Goal: Task Accomplishment & Management: Use online tool/utility

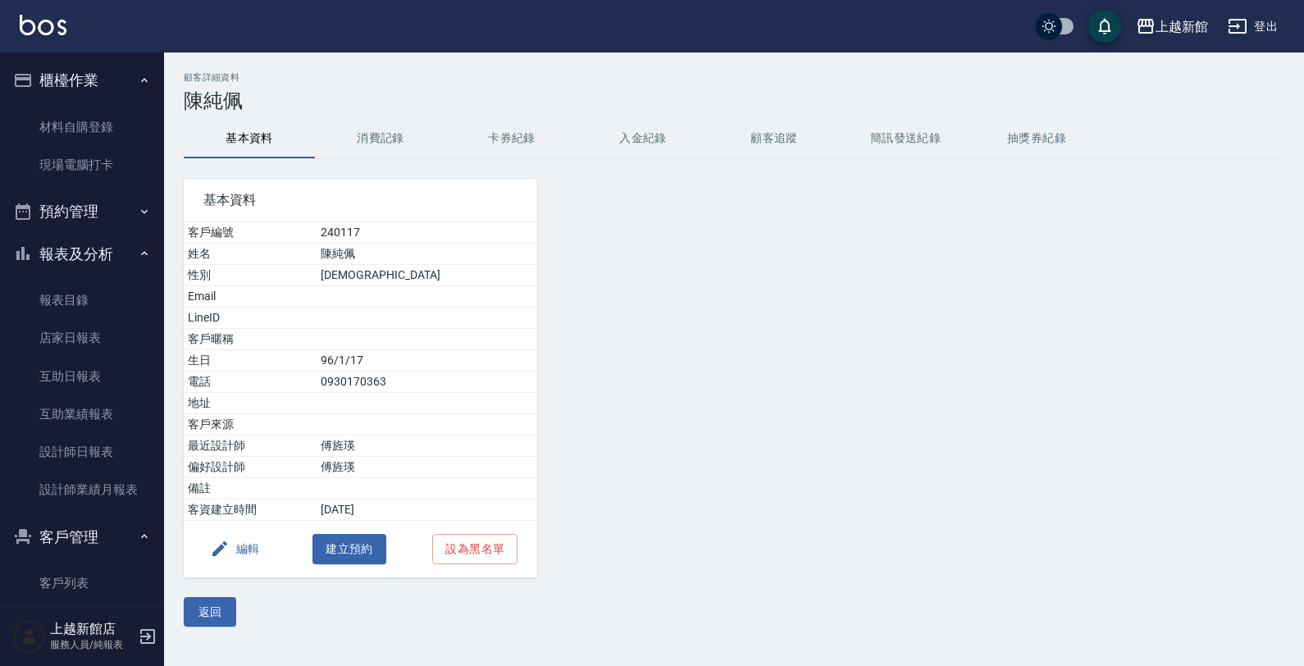
scroll to position [64, 0]
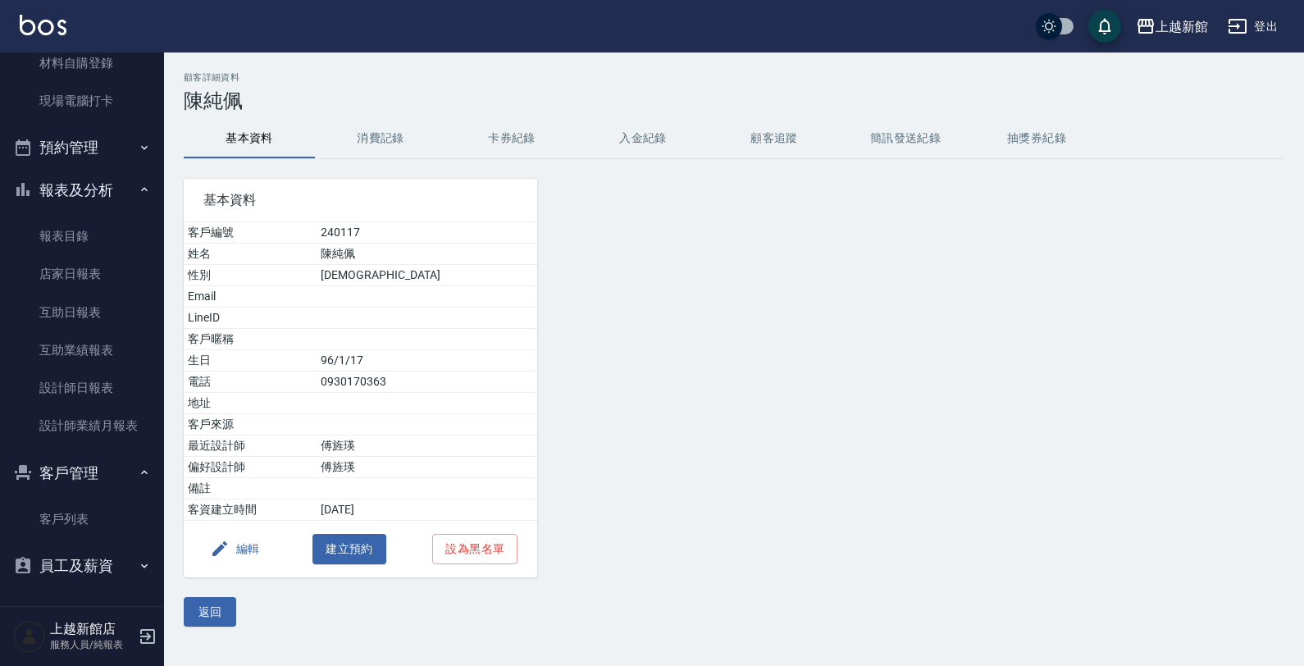
click at [146, 633] on icon "button" at bounding box center [147, 636] width 15 height 15
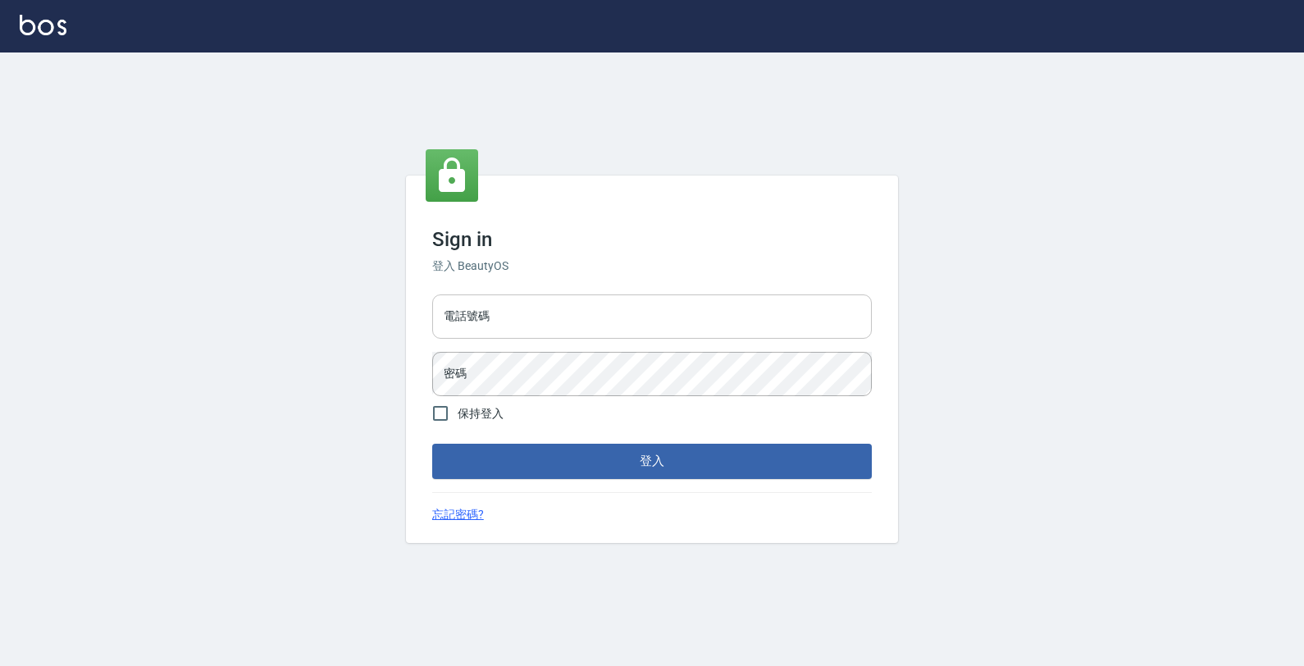
click at [500, 325] on input "電話號碼" at bounding box center [651, 316] width 439 height 44
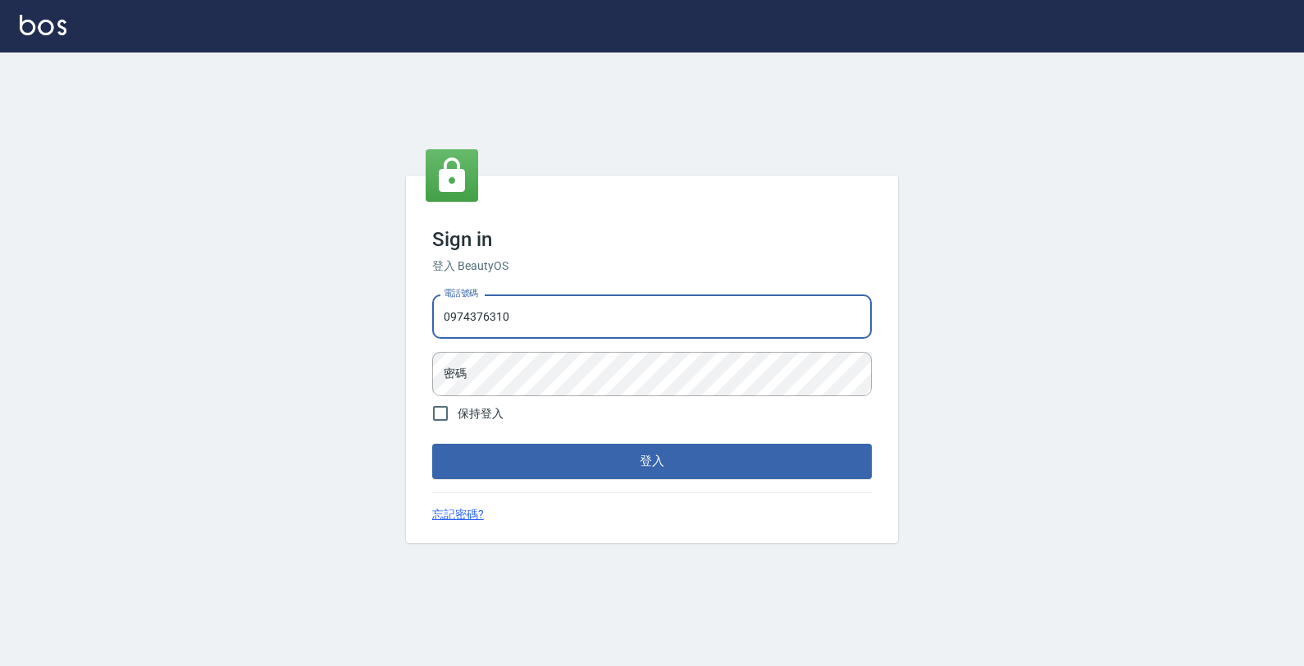
type input "0974376310"
click at [432, 444] on button "登入" at bounding box center [651, 461] width 439 height 34
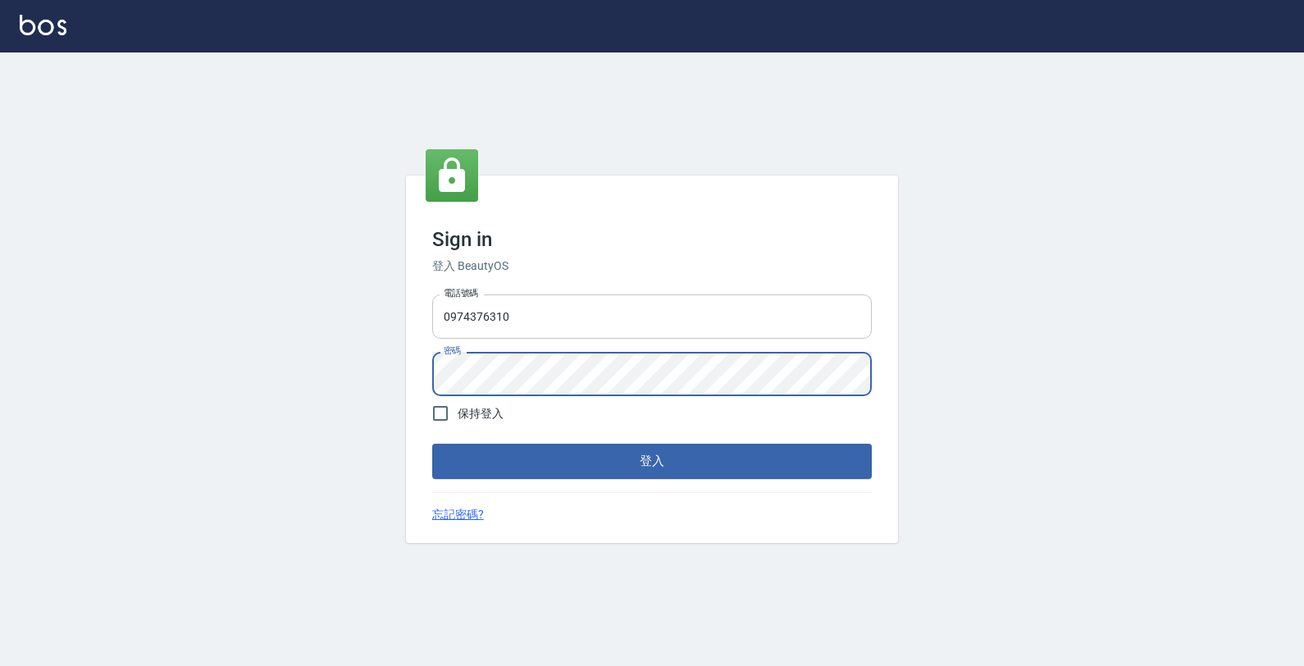
click at [432, 444] on button "登入" at bounding box center [651, 461] width 439 height 34
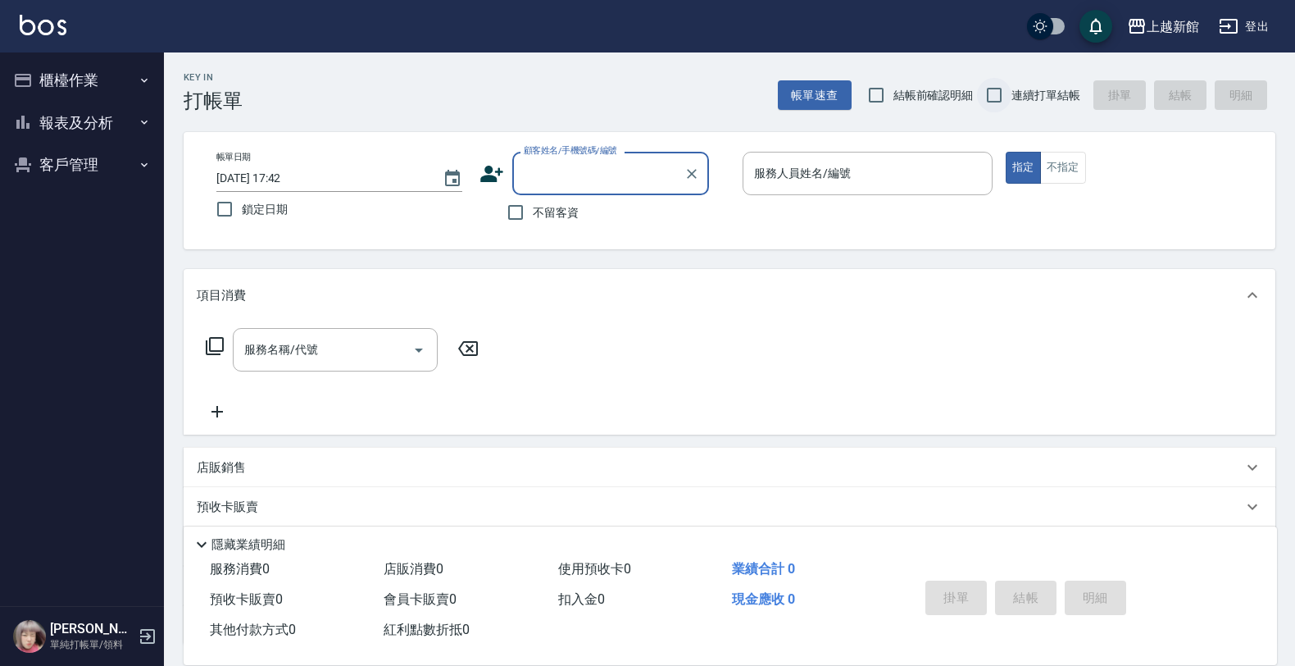
drag, startPoint x: 998, startPoint y: 101, endPoint x: 985, endPoint y: 95, distance: 13.6
click at [994, 99] on input "連續打單結帳" at bounding box center [994, 95] width 34 height 34
checkbox input "true"
click at [623, 189] on div "顧客姓名/手機號碼/編號" at bounding box center [610, 173] width 197 height 43
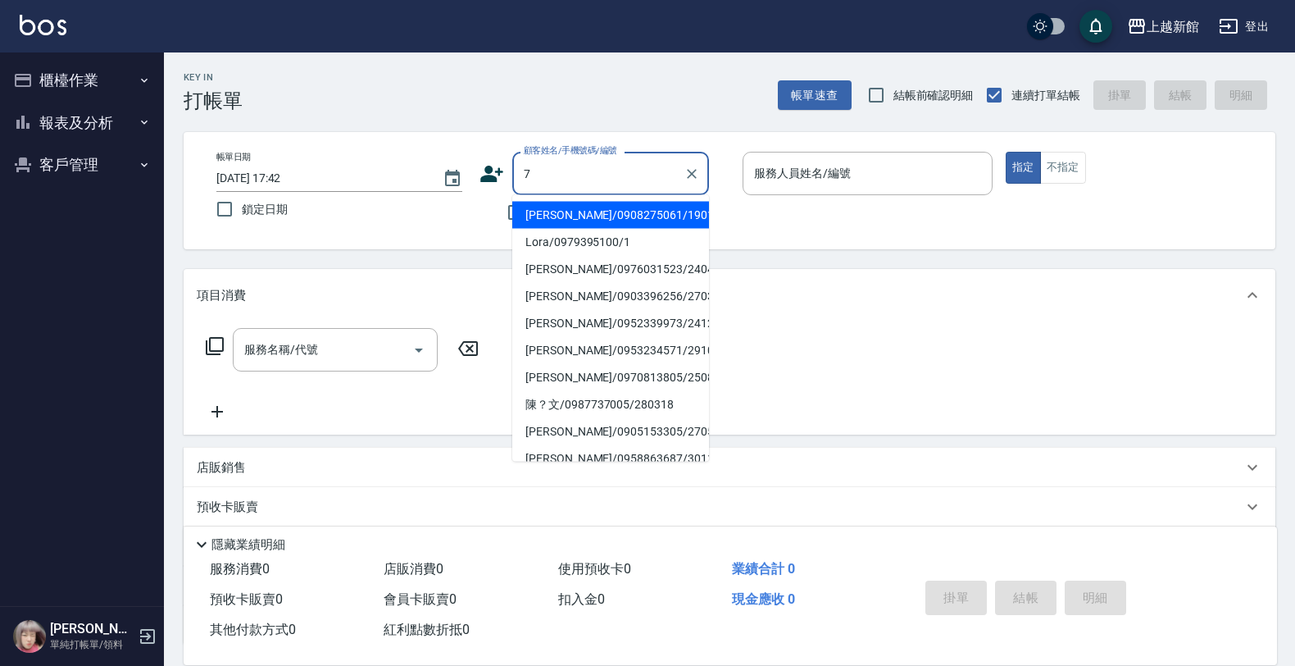
type input "[PERSON_NAME]/0908275061/190107"
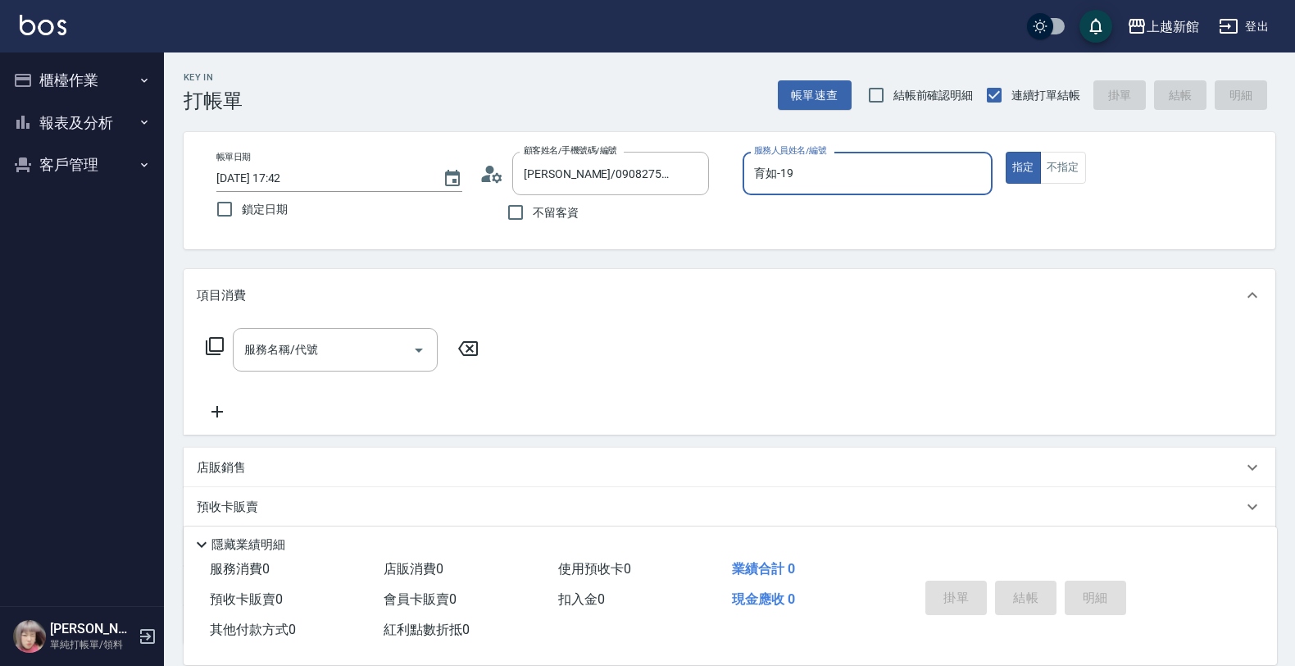
type input "育如-19"
type button "true"
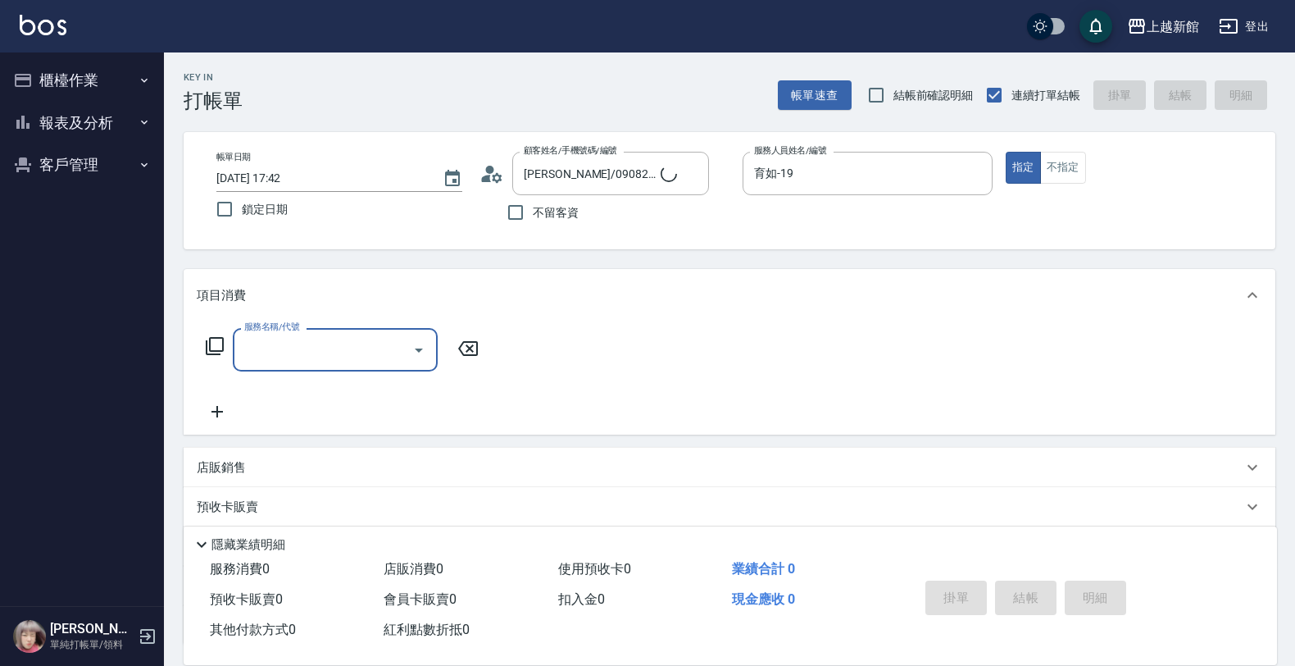
type input "[PERSON_NAME]卡/77/7"
type input "莫尼卡-7"
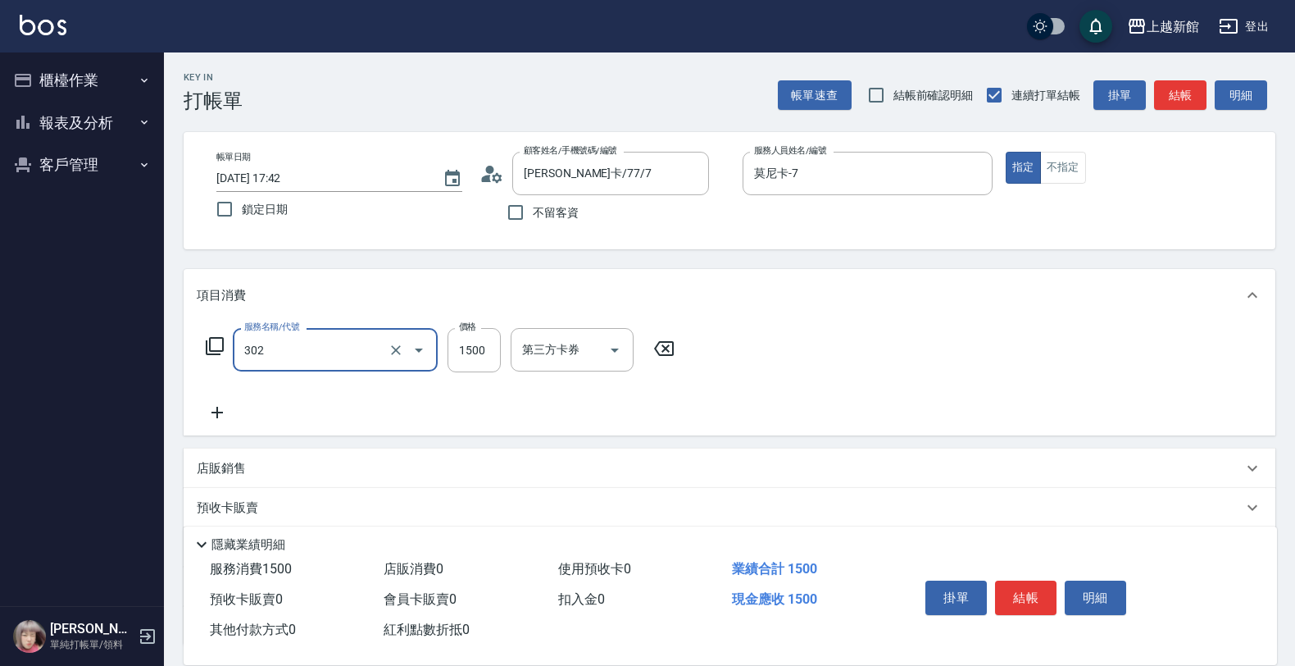
type input "設計燙髮(302)"
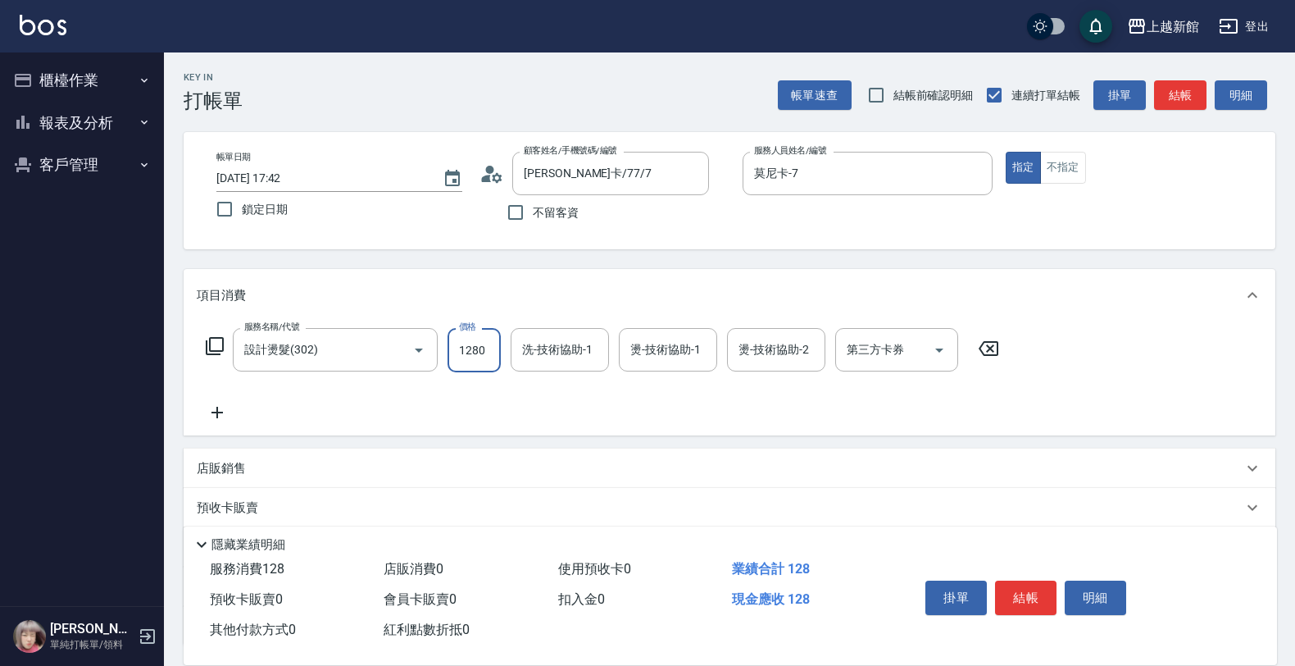
type input "1280"
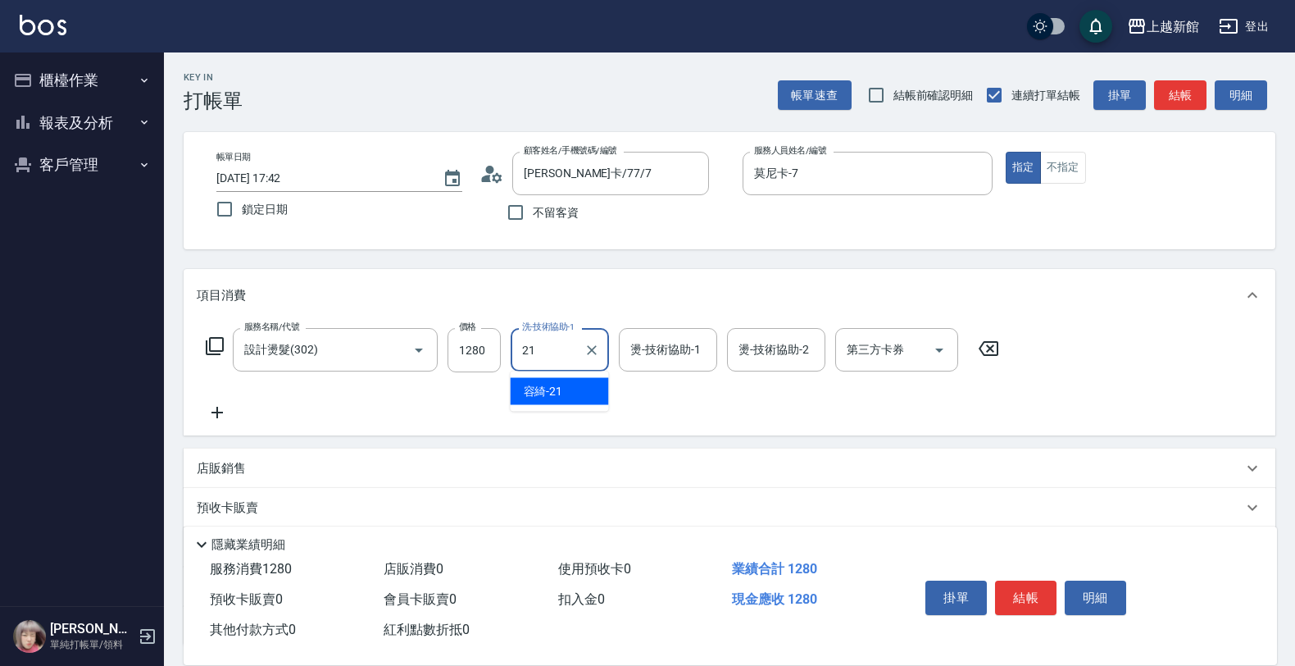
type input "容綺-21"
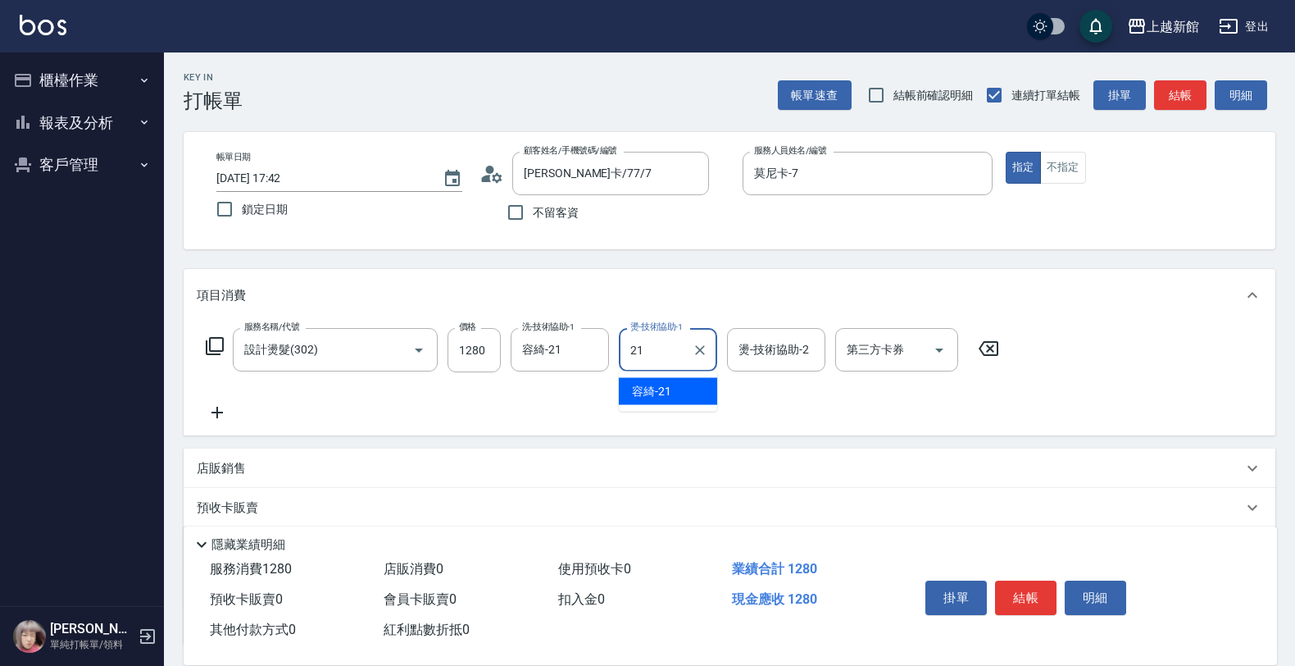
type input "容綺-21"
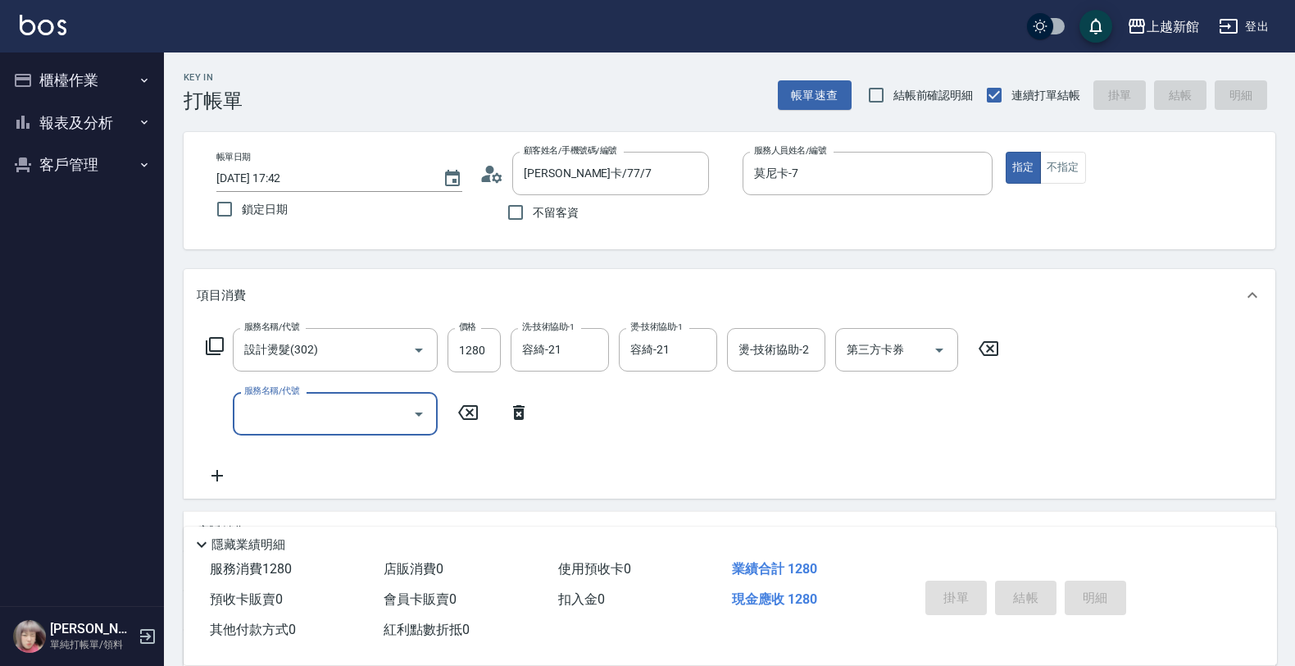
type input "[DATE] 17:43"
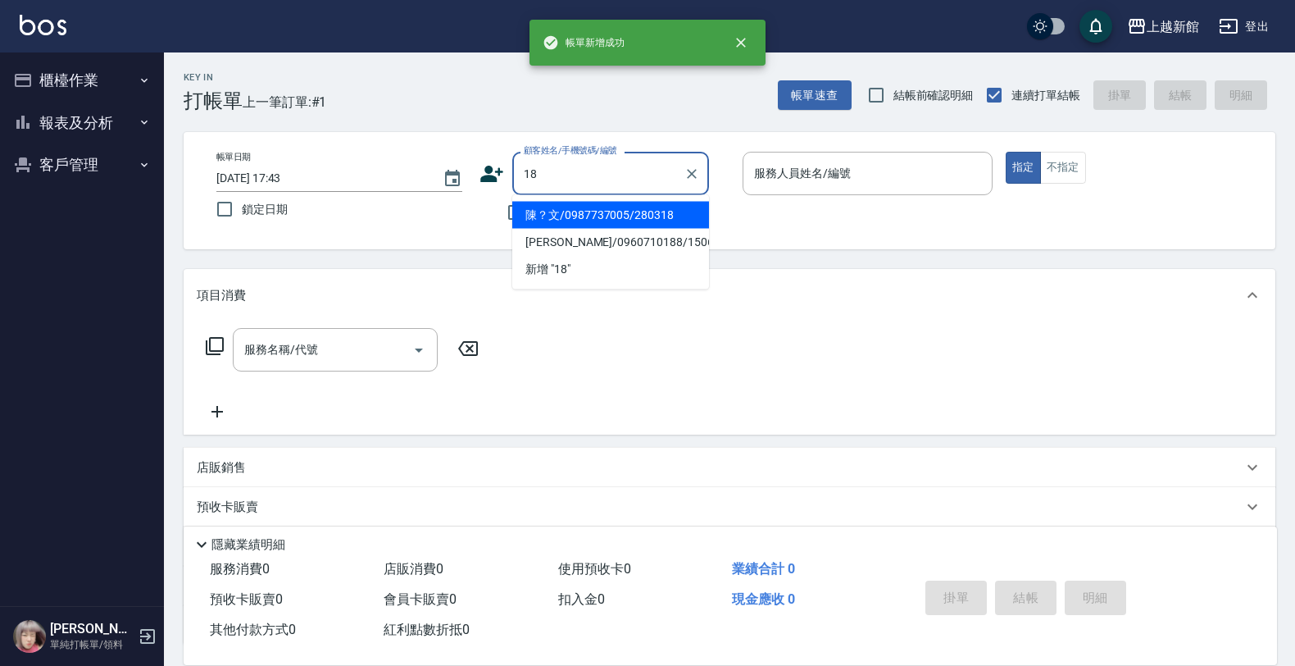
type input "陳？文/0987737005/280318"
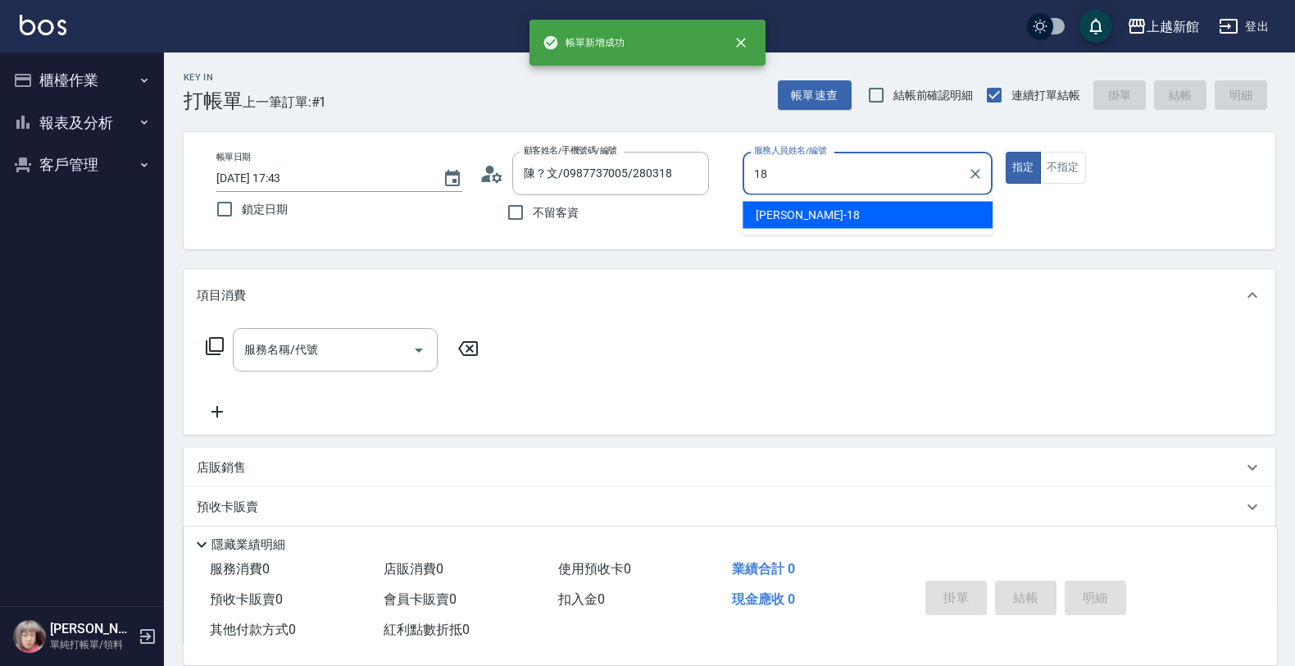
type input "[PERSON_NAME]-18"
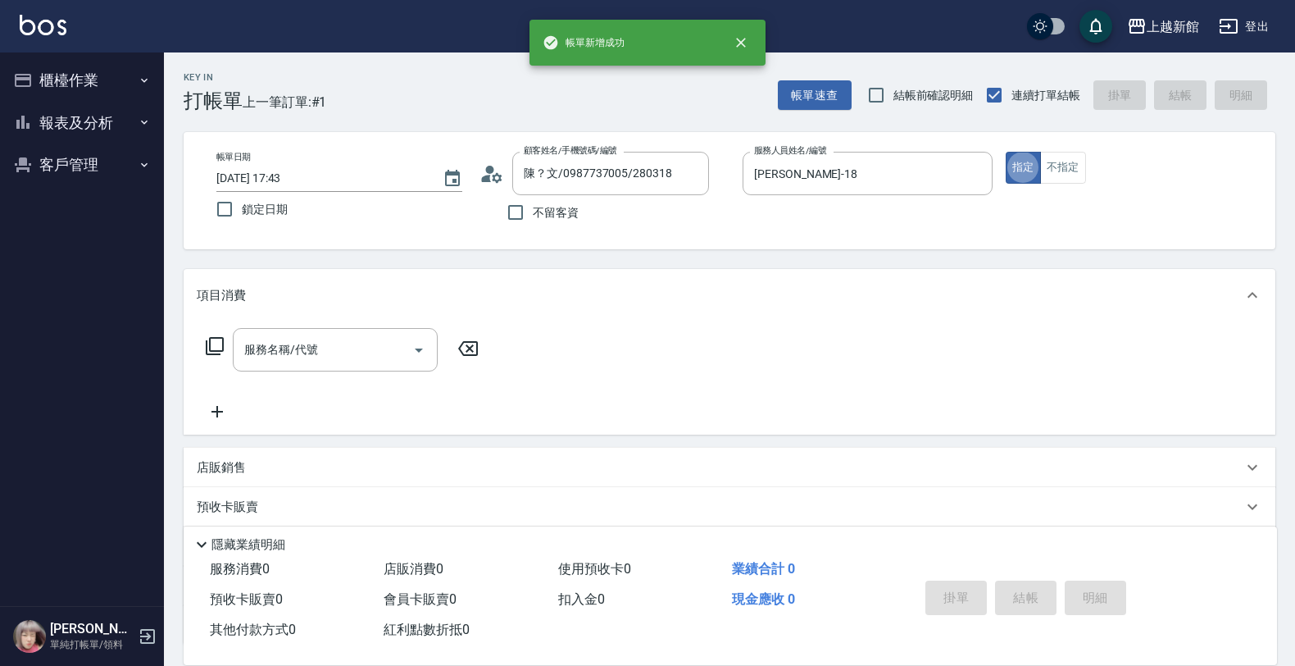
type input "ksen/095165468/18"
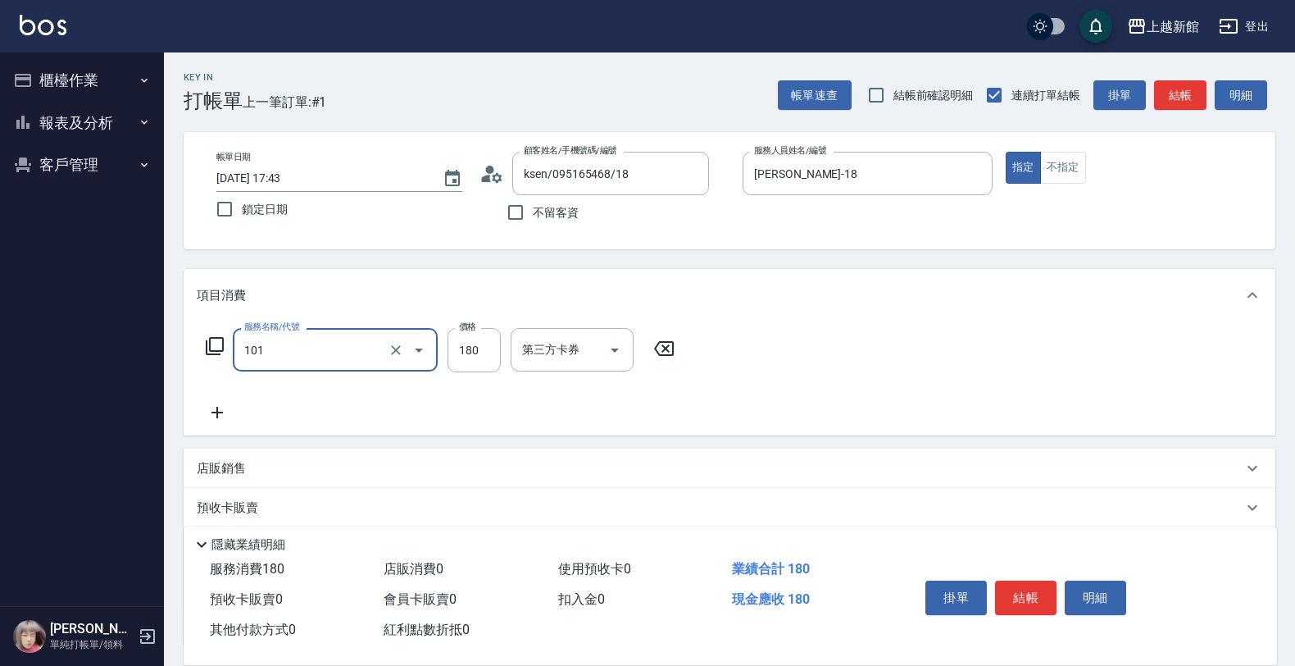
type input "洗髮250(101)"
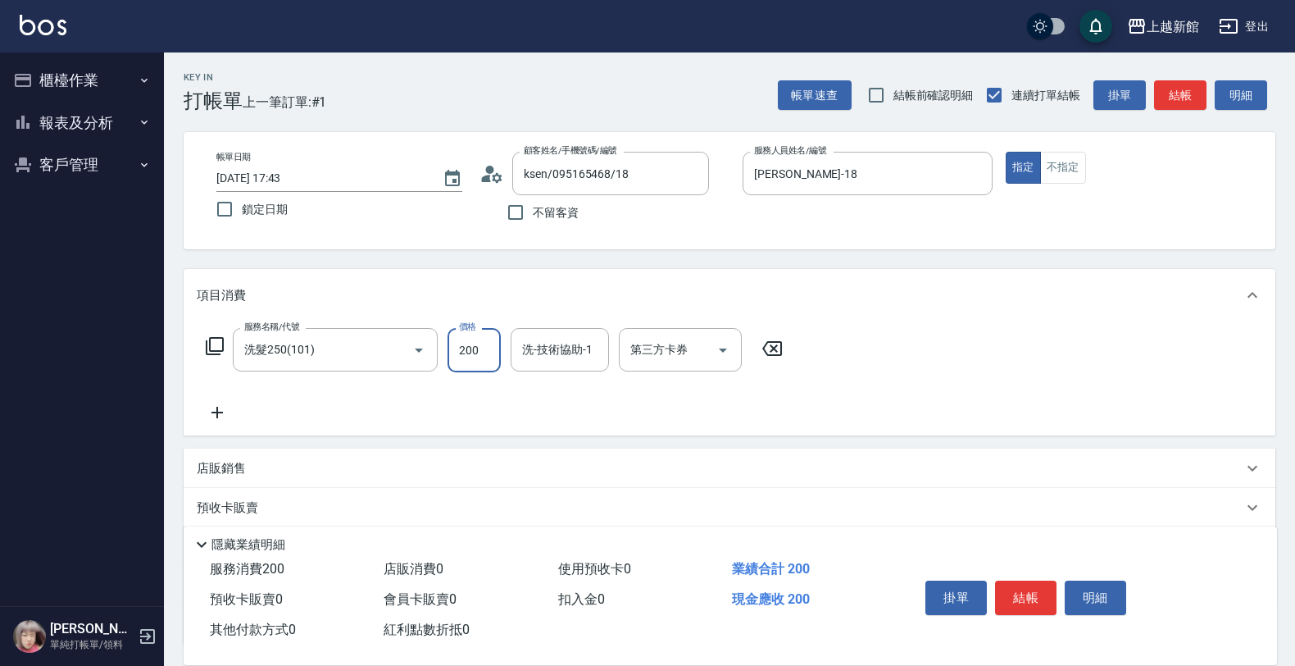
type input "200"
type input "[PERSON_NAME]-29"
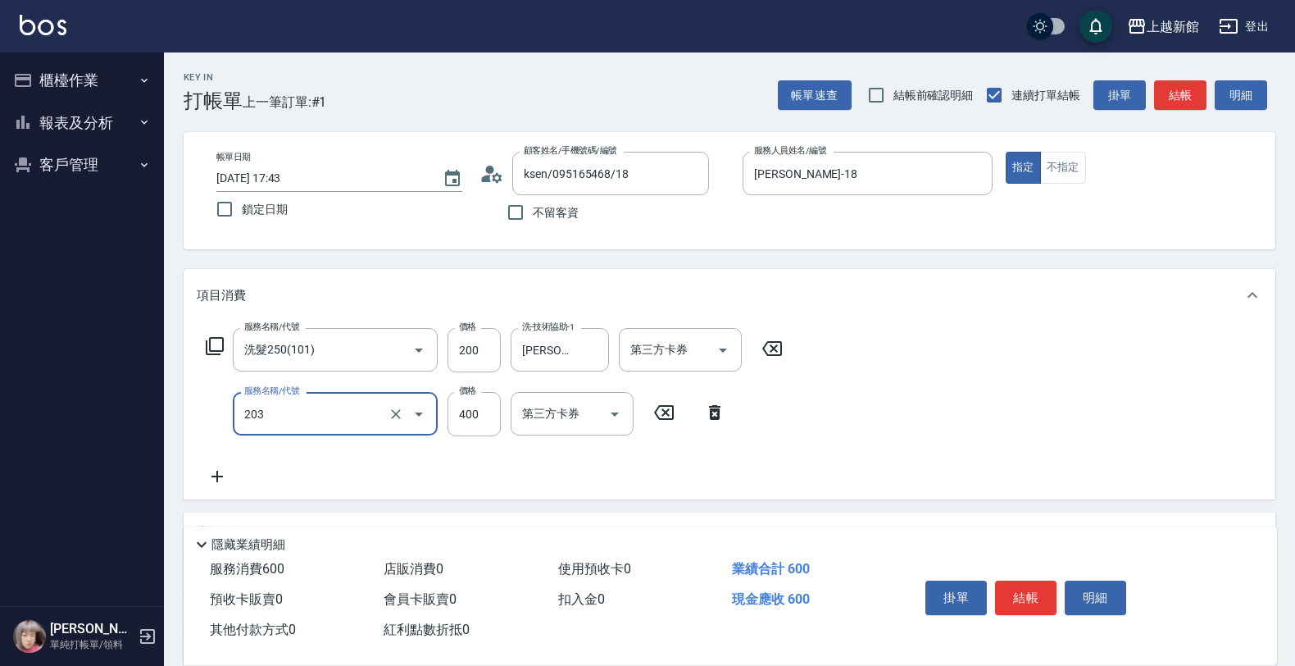
type input "指定單剪(203)"
type input "300"
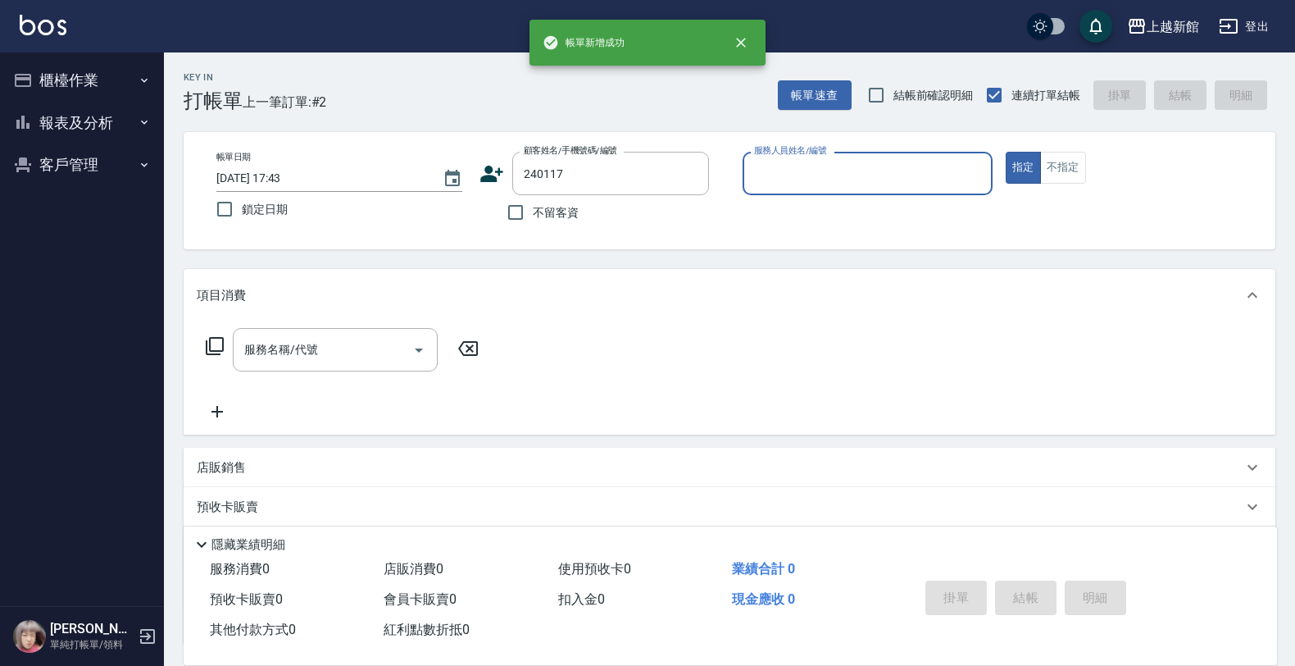
type input "240117"
type input "旌瑛-5"
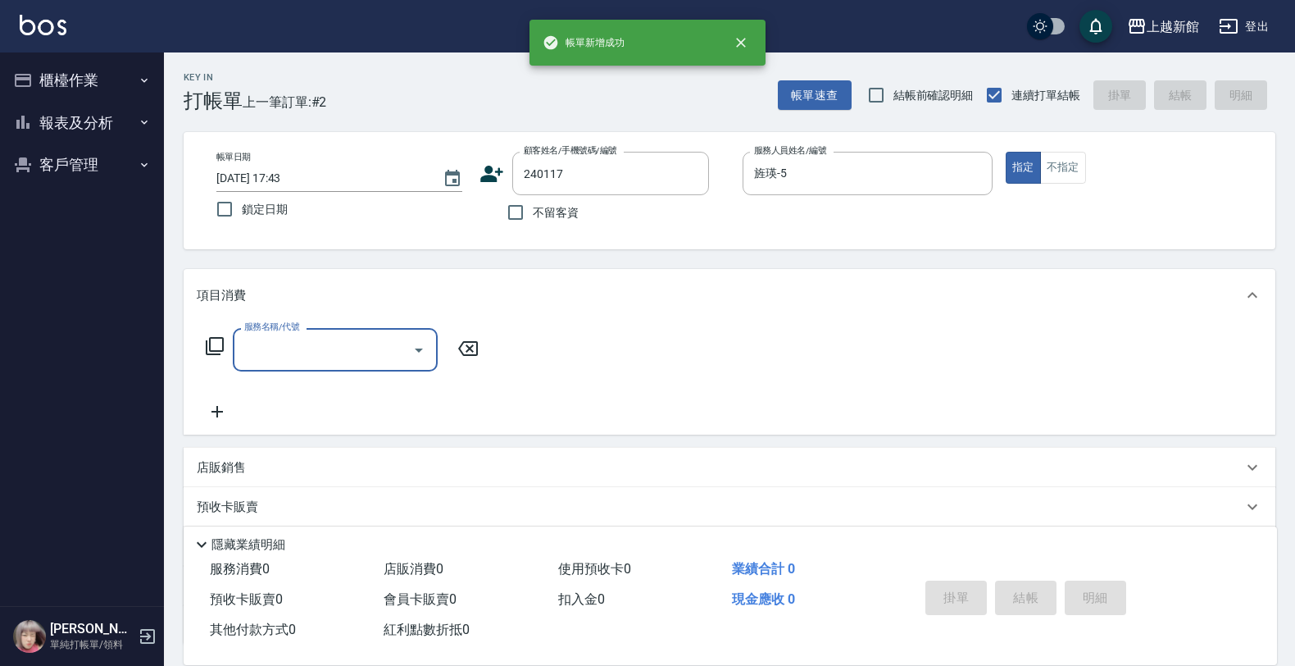
type input "[PERSON_NAME]/0930170363/240117"
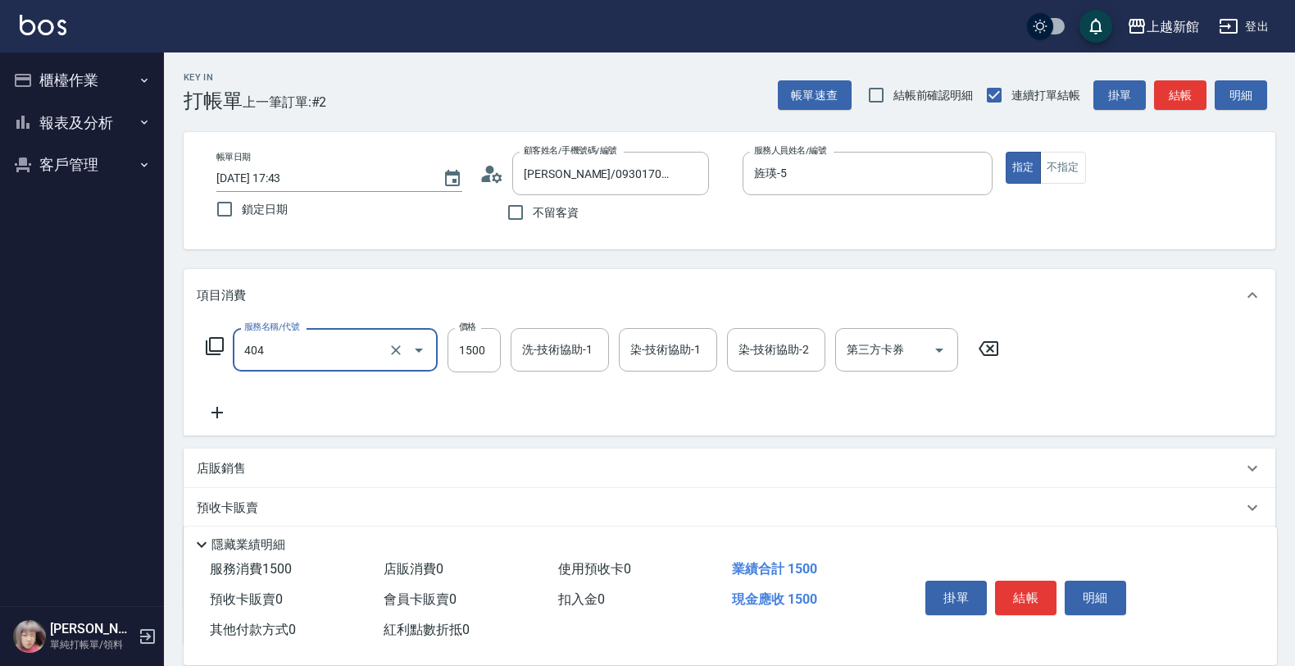
type input "設計染髮(404)"
type input "1180"
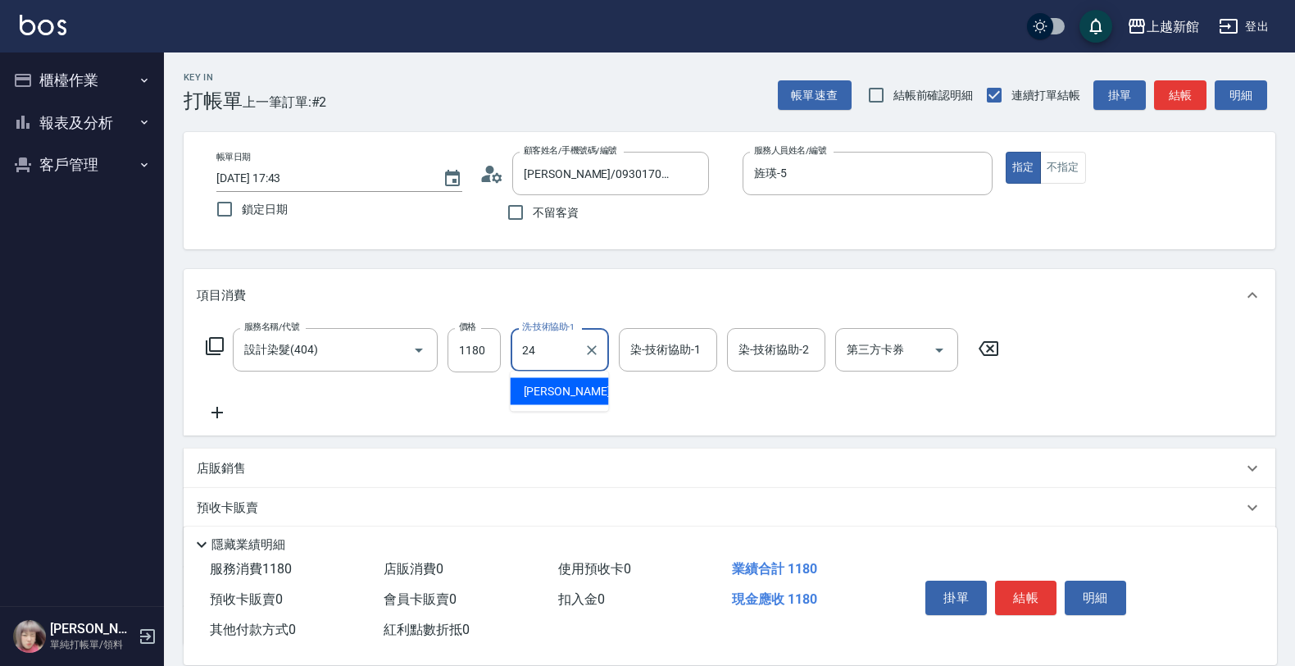
type input "[PERSON_NAME]-24"
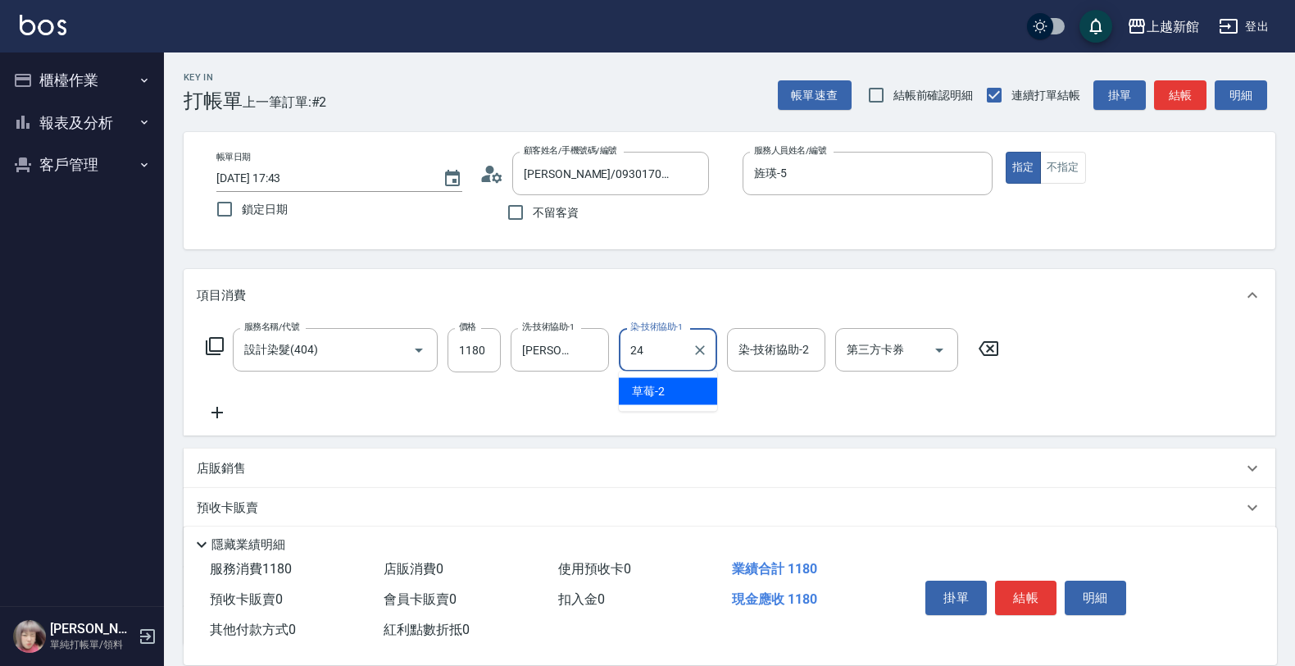
type input "[PERSON_NAME]-24"
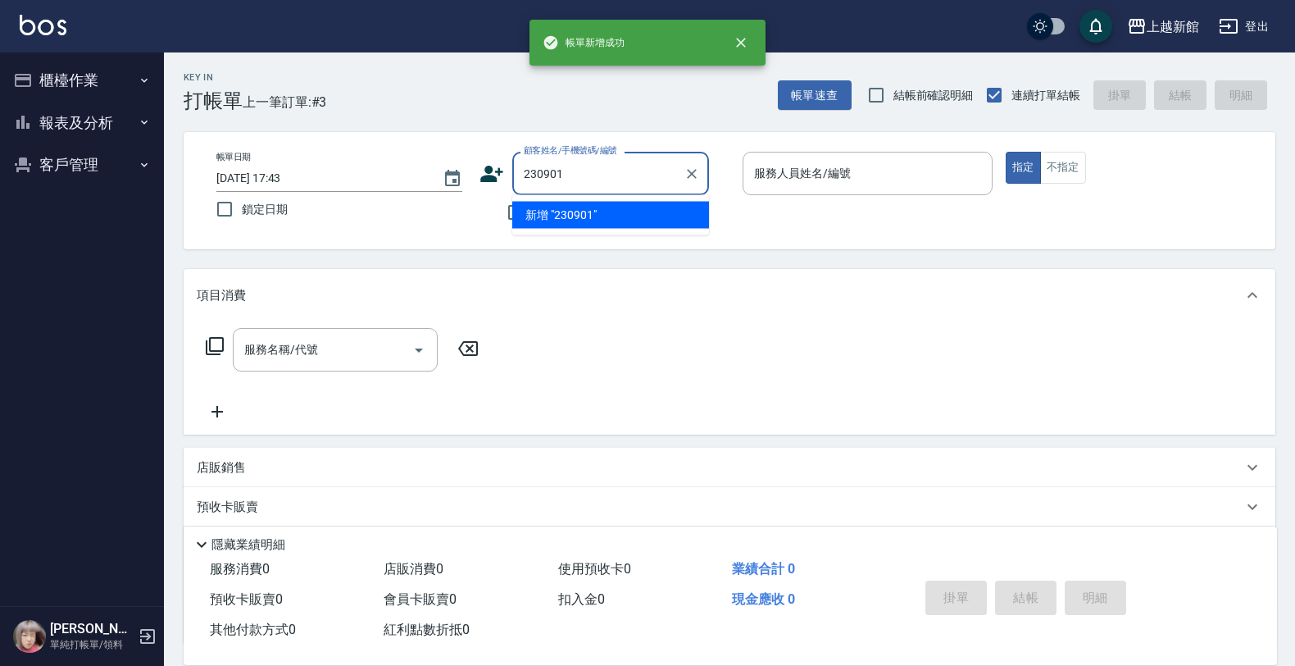
type input "230901"
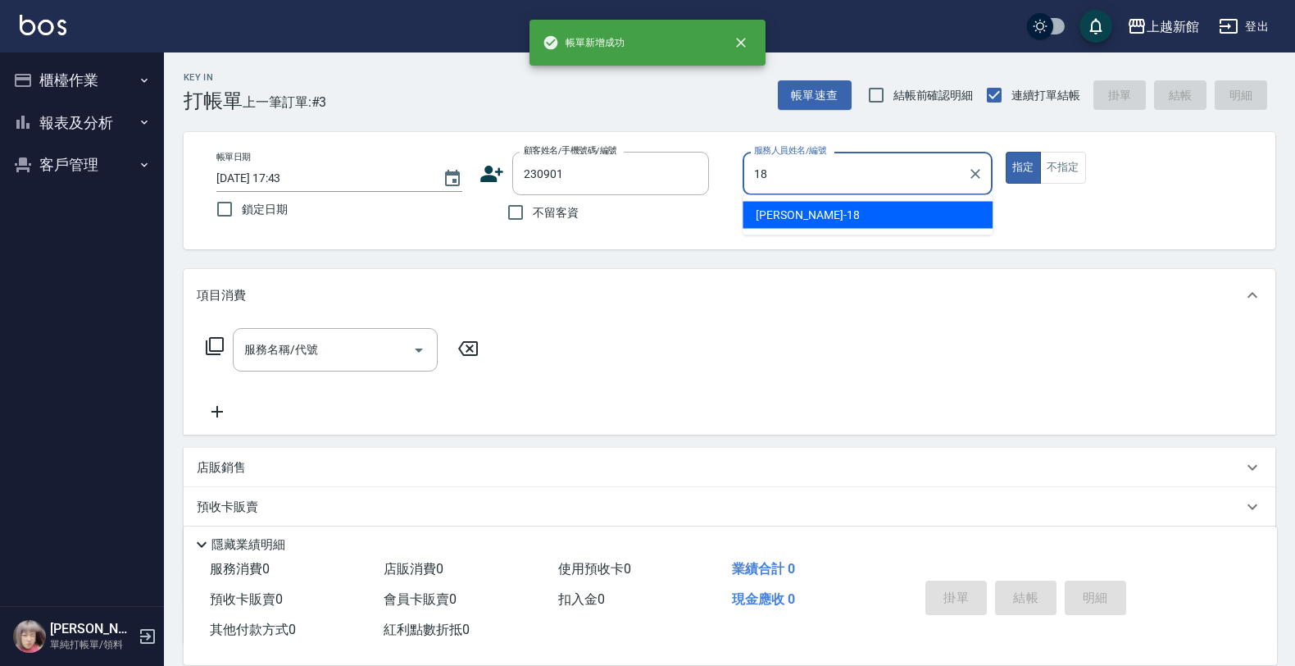
type input "[PERSON_NAME]-18"
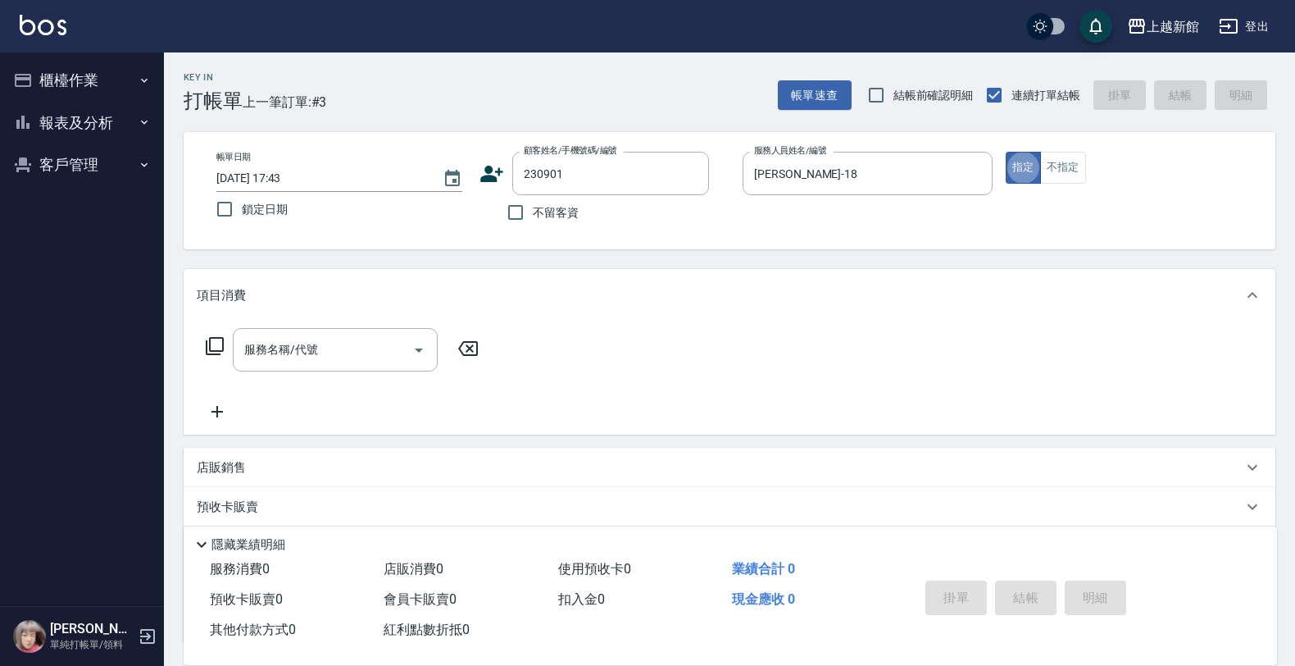
type input "[PERSON_NAME]/0939032818/230901"
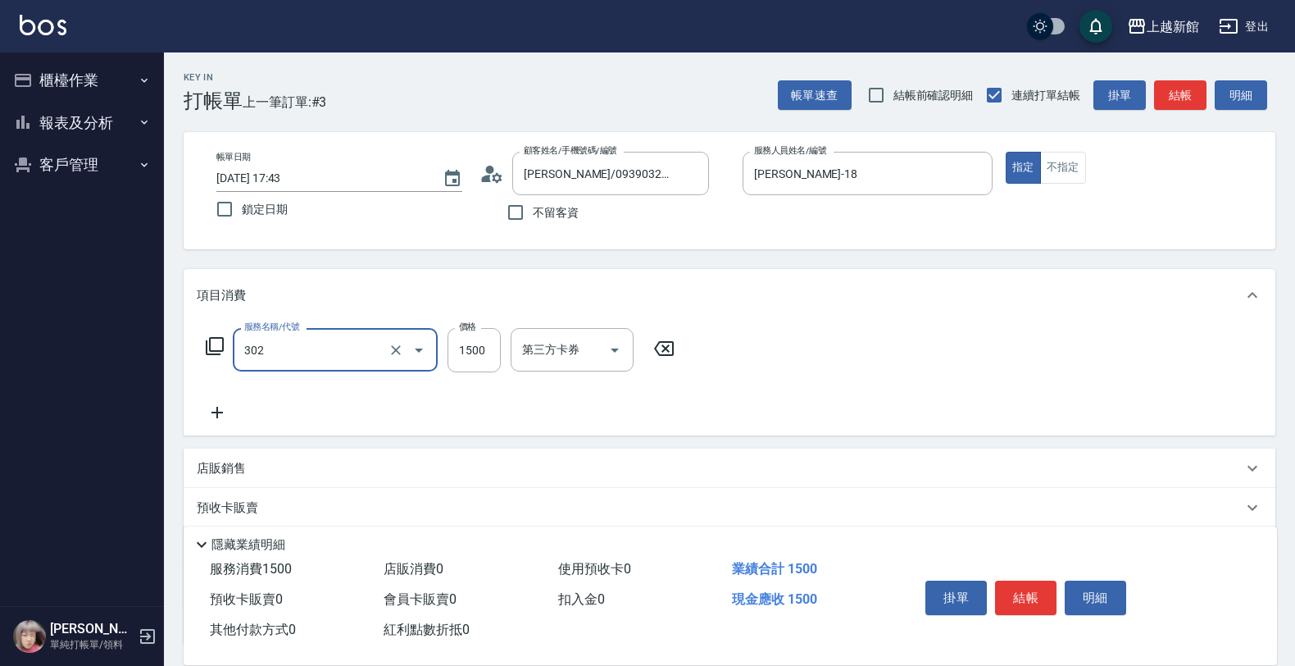
type input "設計燙髮(302)"
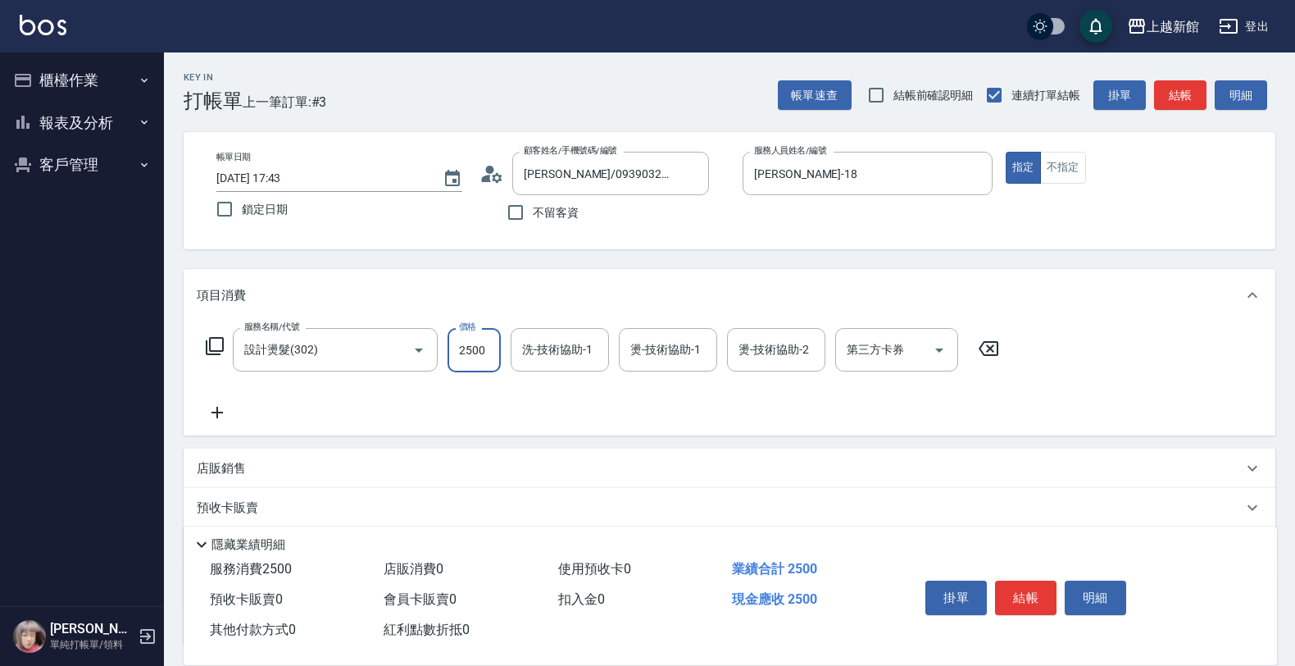
type input "2500"
type input "[PERSON_NAME]-29"
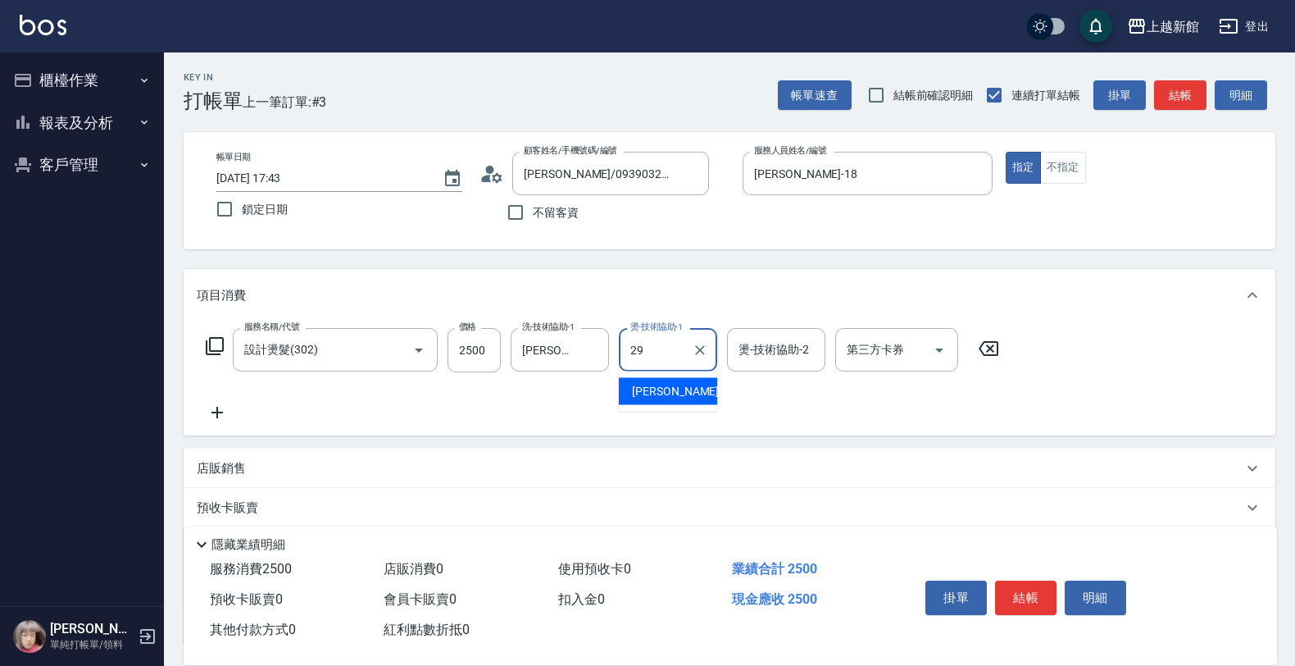
type input "[PERSON_NAME]-29"
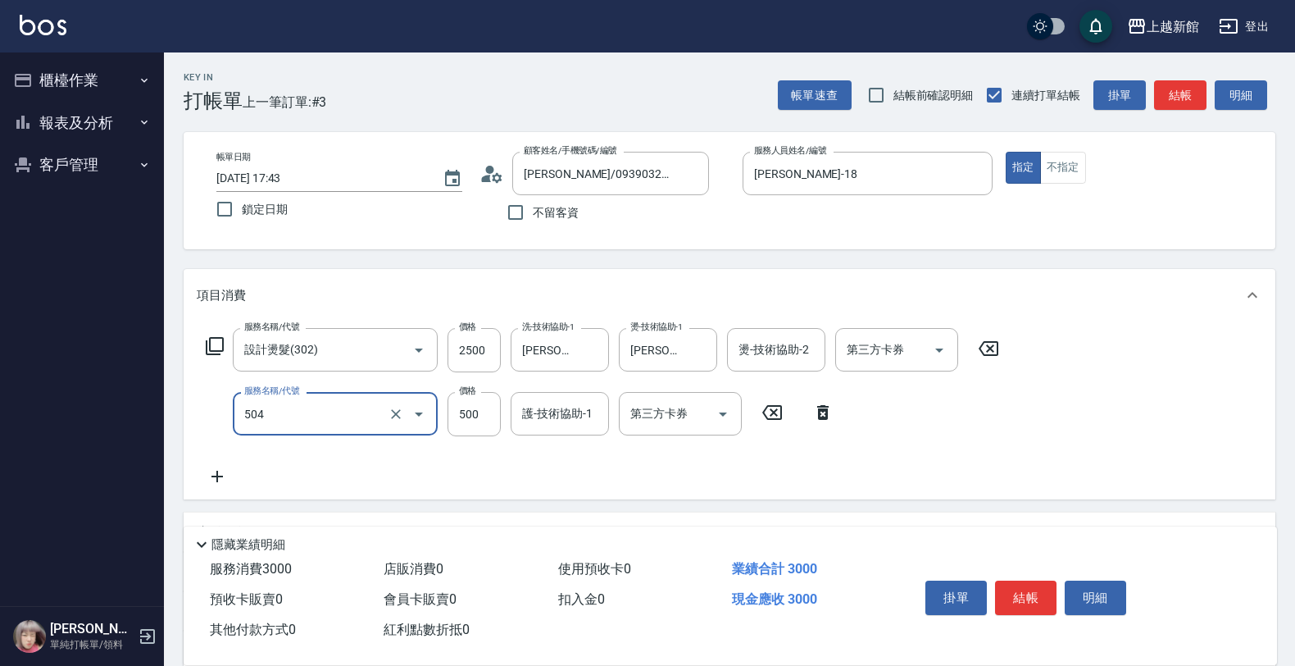
type input "順子護髮(504)"
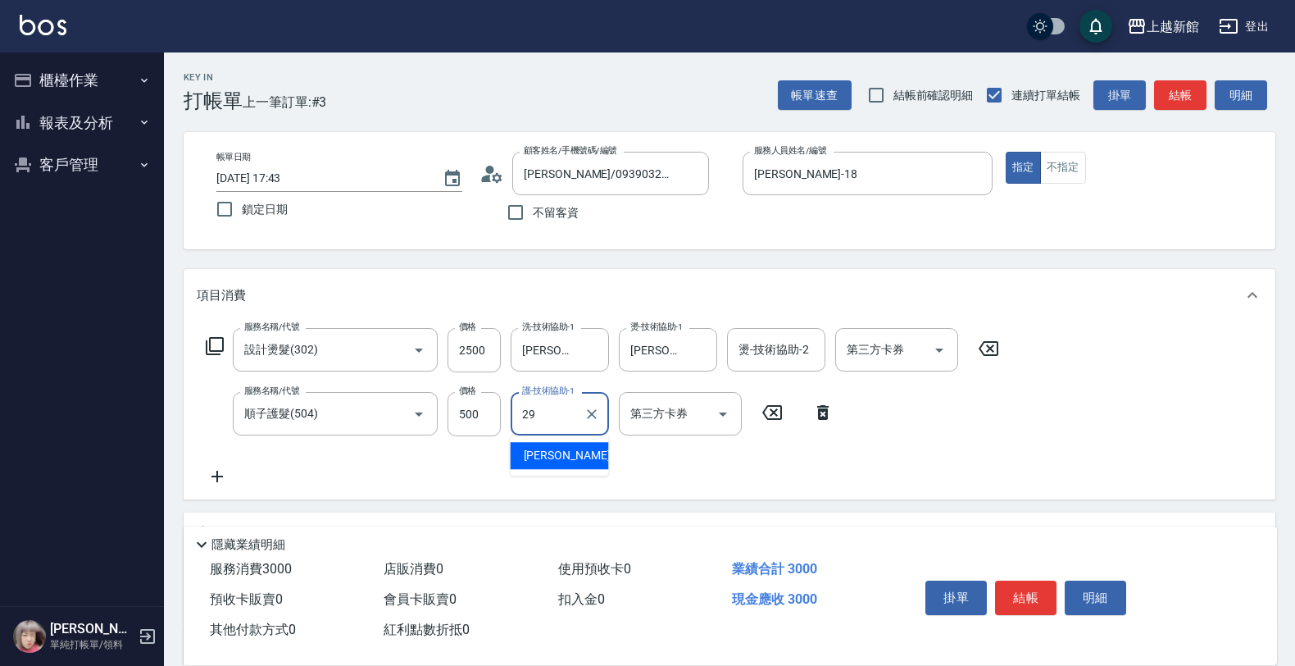
type input "[PERSON_NAME]-29"
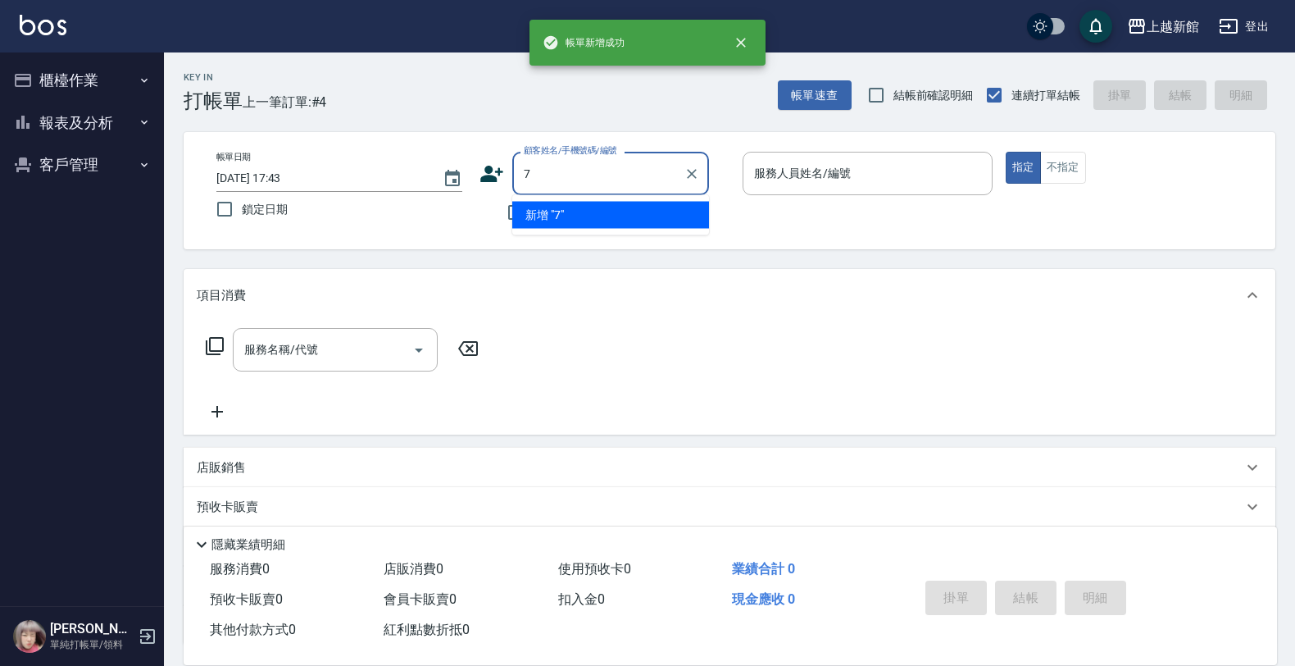
type input "7"
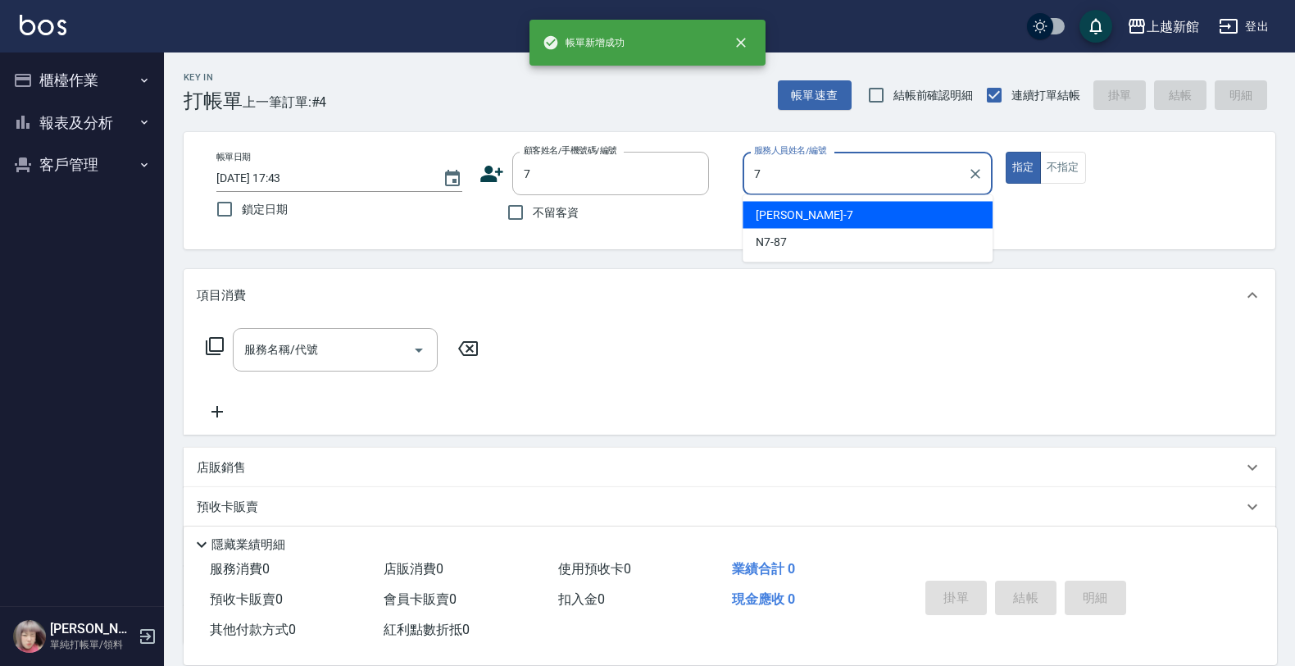
type input "莫尼卡-7"
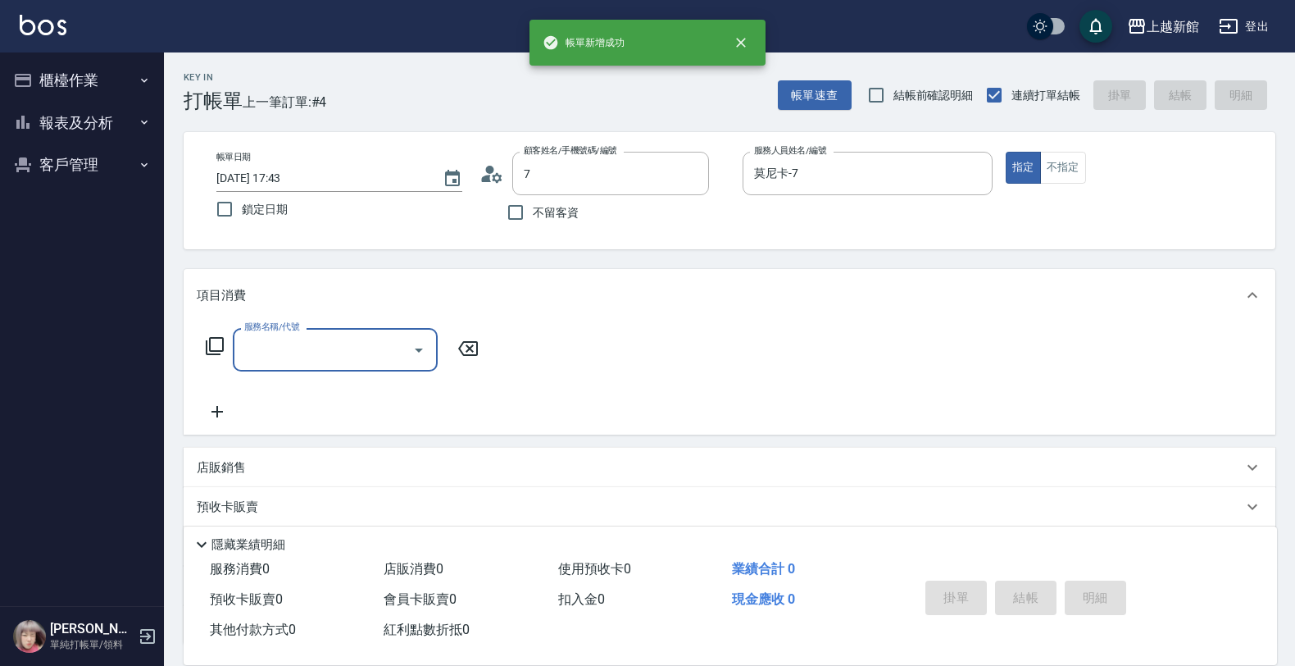
type input "[PERSON_NAME]卡/77/7"
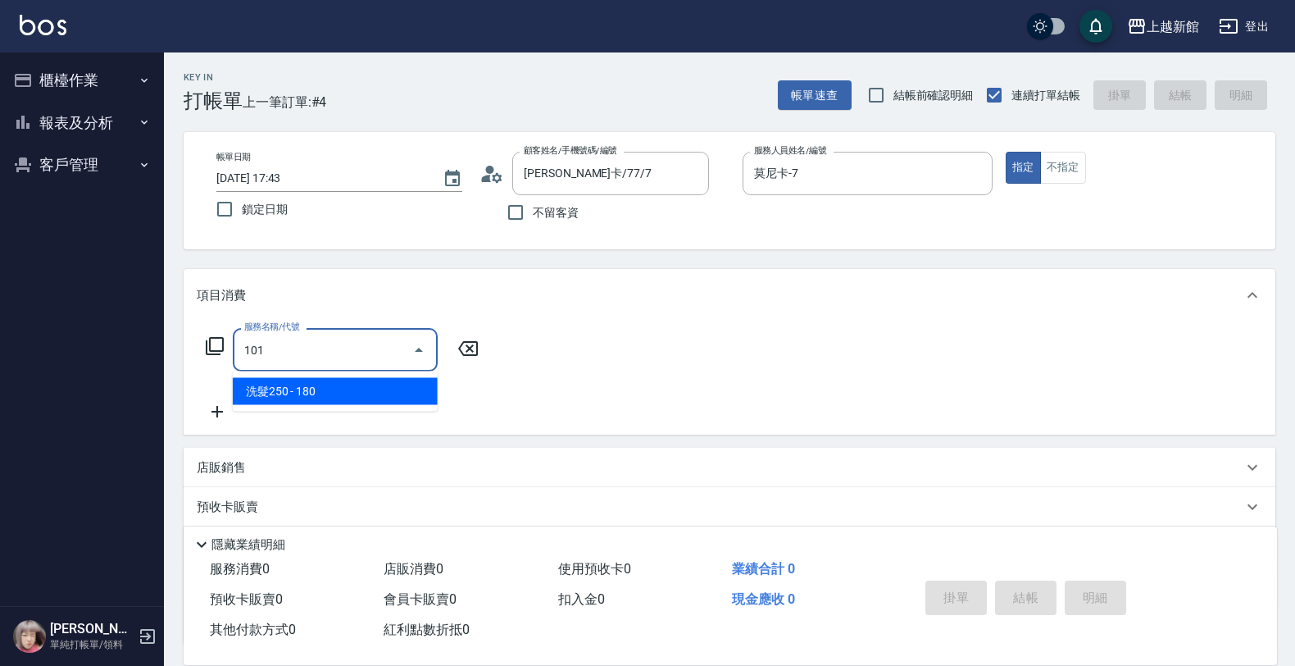
type input "洗髮250(101)"
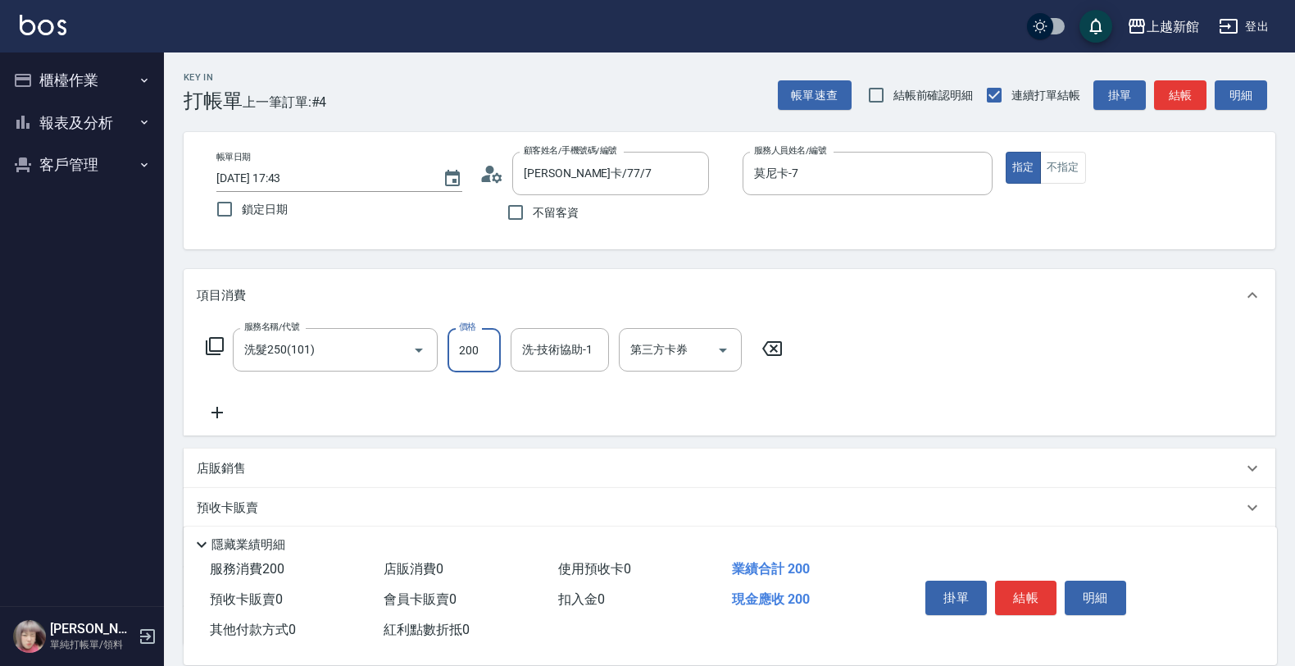
type input "200"
type input "容綺-21"
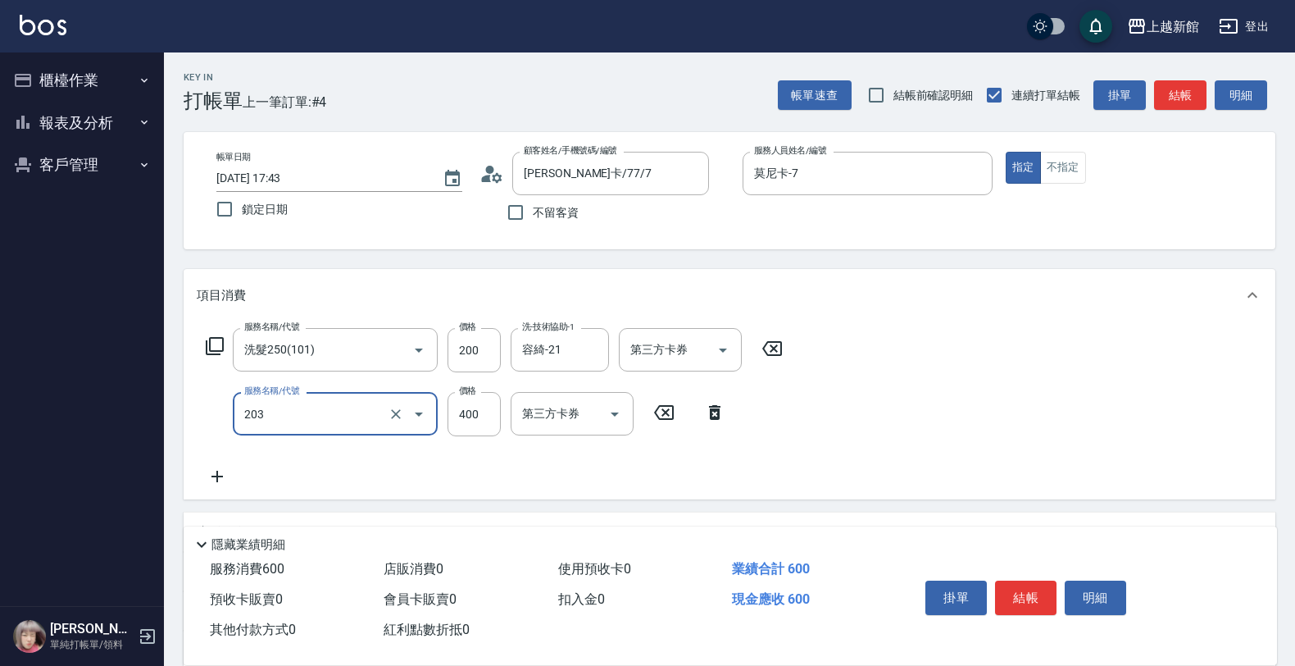
type input "指定單剪(203)"
type input "200"
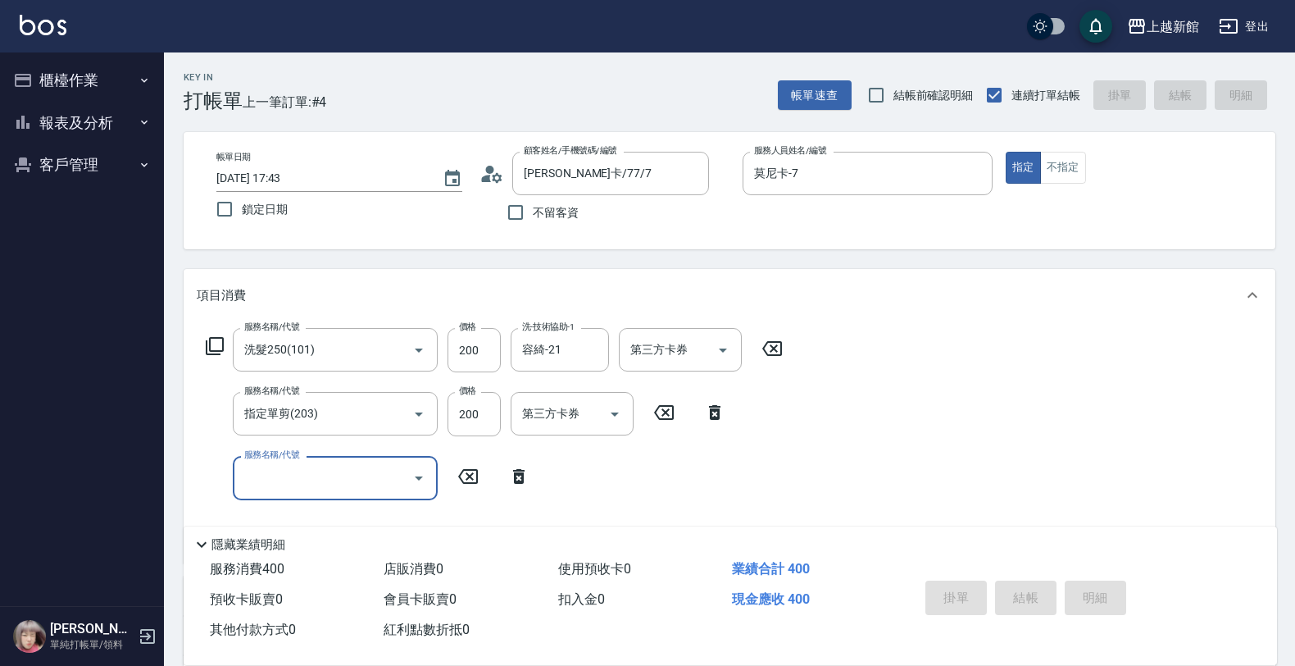
type input "[DATE] 17:44"
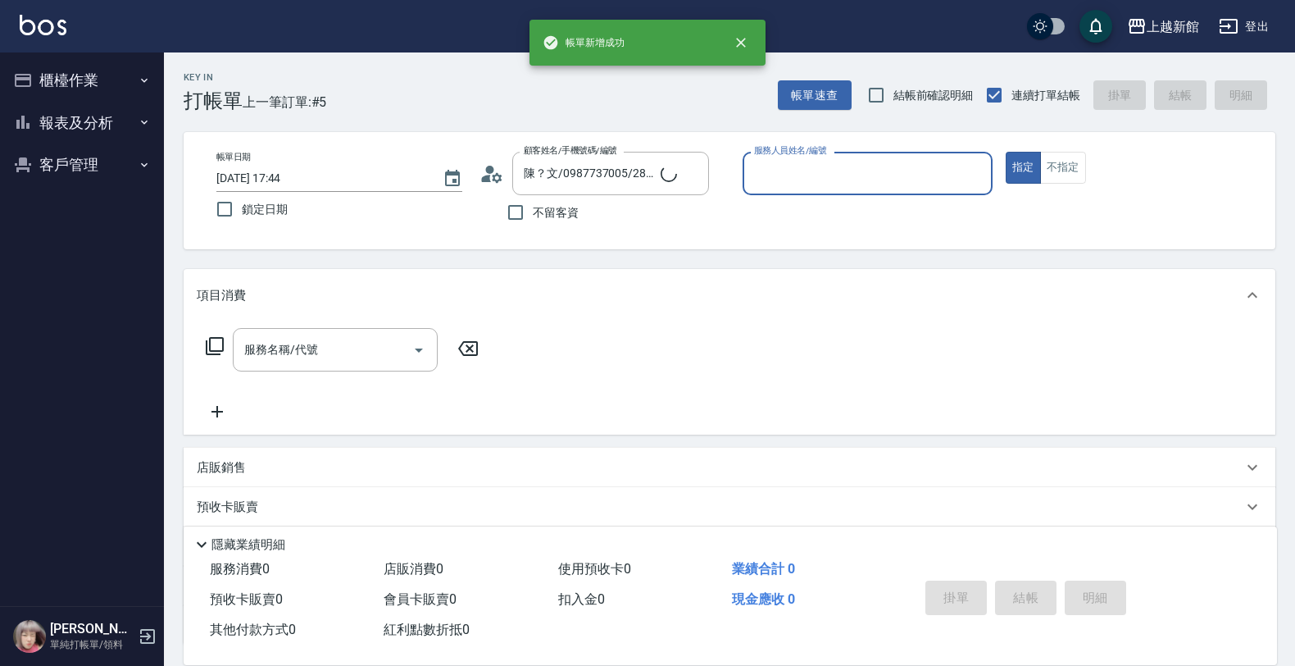
type input "ksen/095165468/18"
type input "[PERSON_NAME]-18"
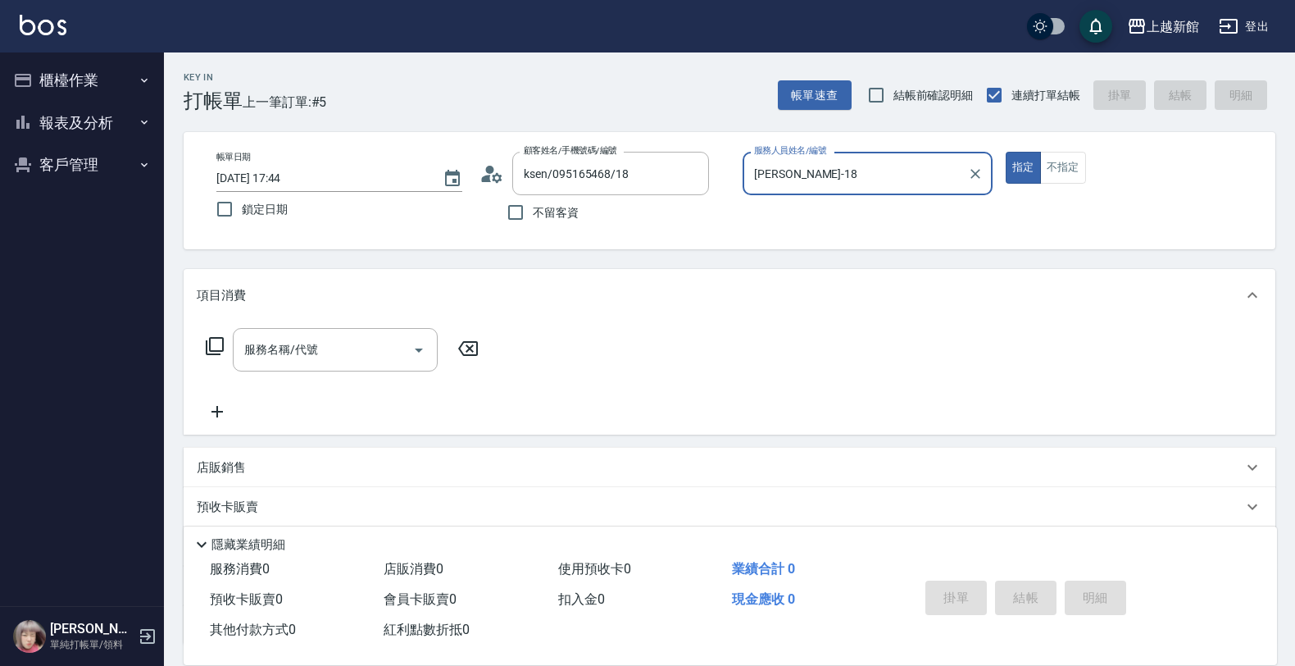
click at [1006, 152] on button "指定" at bounding box center [1023, 168] width 35 height 32
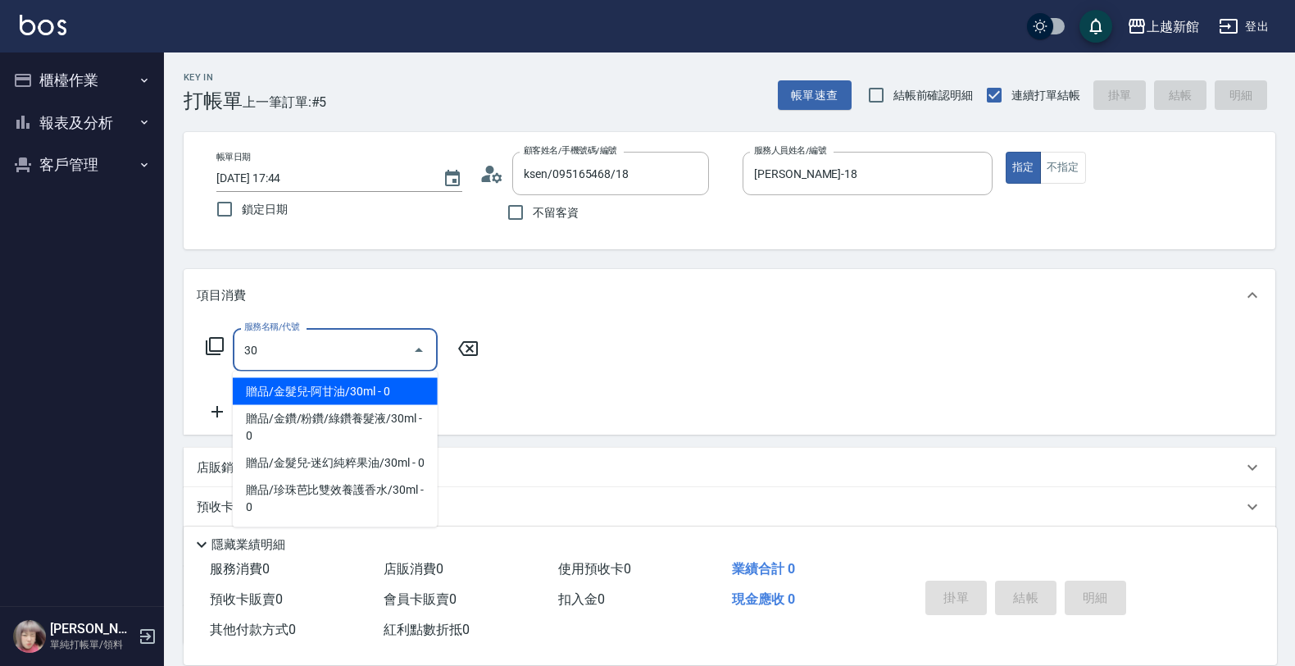
type input "3"
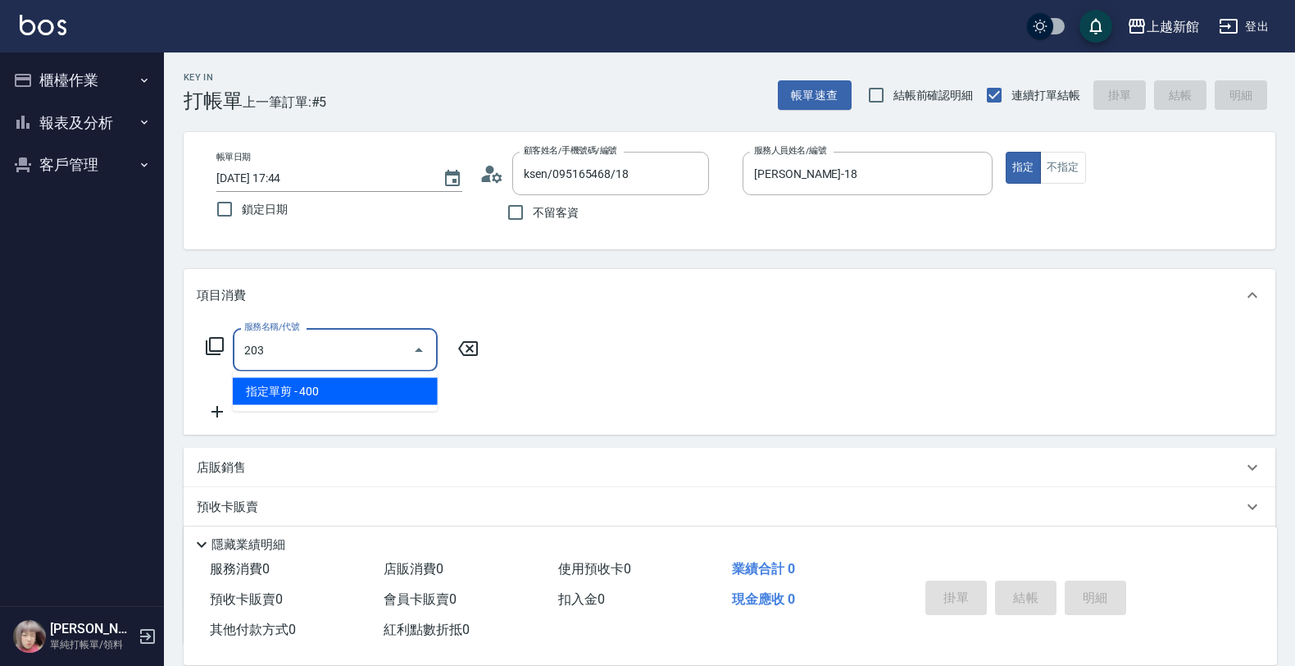
type input "指定單剪(203)"
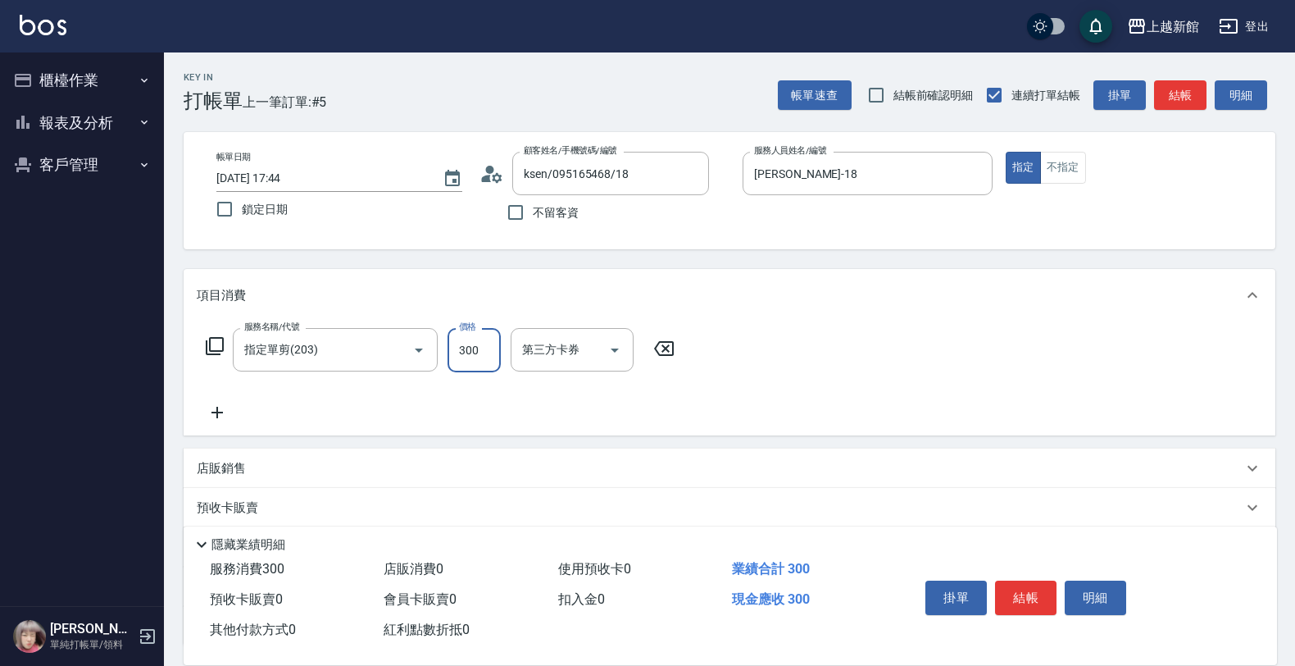
type input "300"
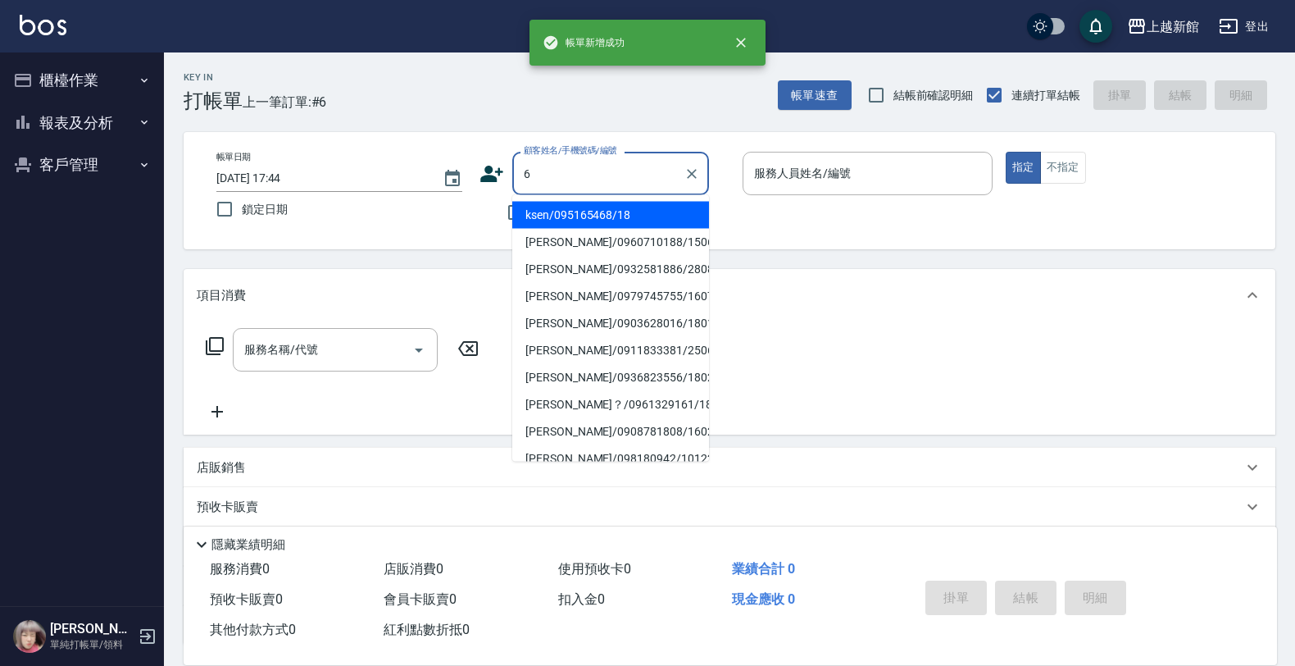
type input "ksen/095165468/18"
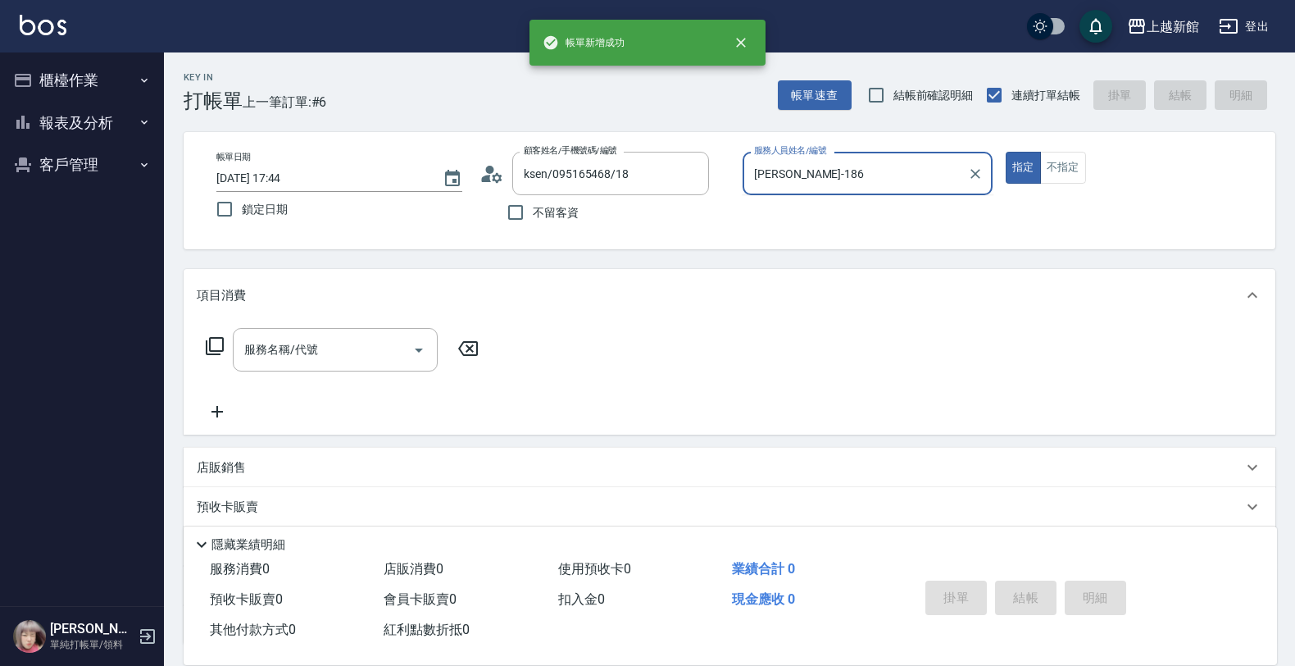
click at [1006, 152] on button "指定" at bounding box center [1023, 168] width 35 height 32
type input "[PERSON_NAME]-18"
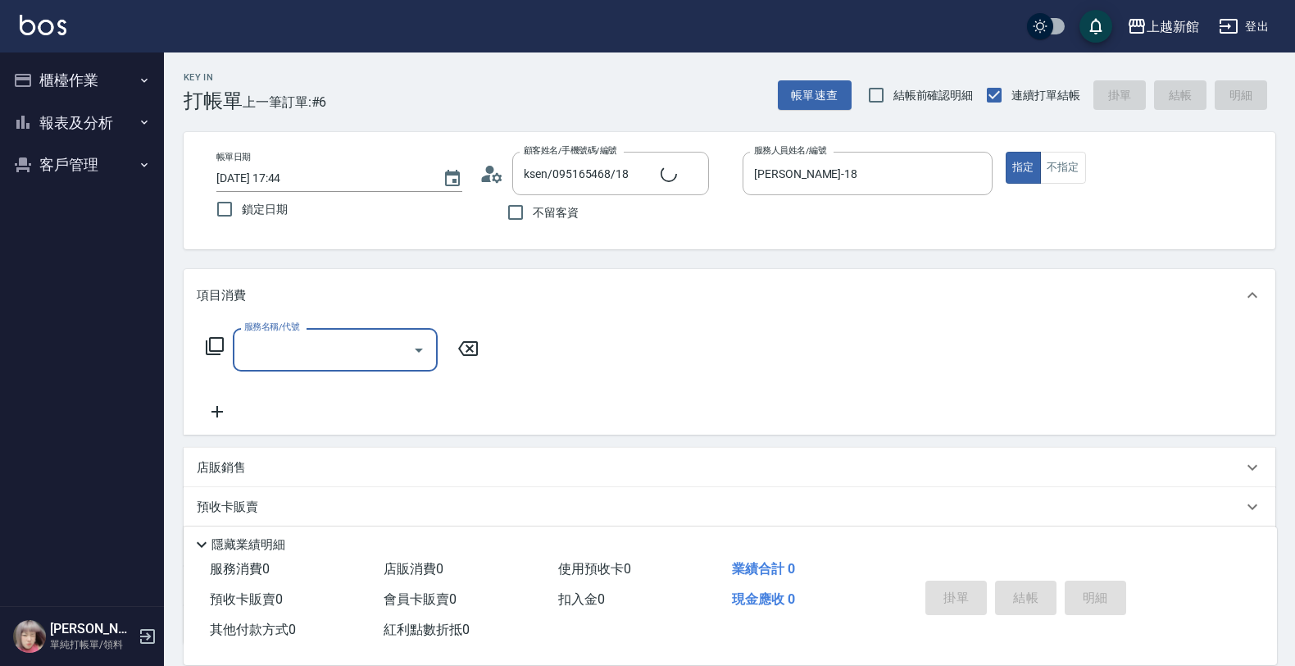
type input "[PERSON_NAME]/6_[PERSON_NAME]/6"
type input "[PERSON_NAME]-6"
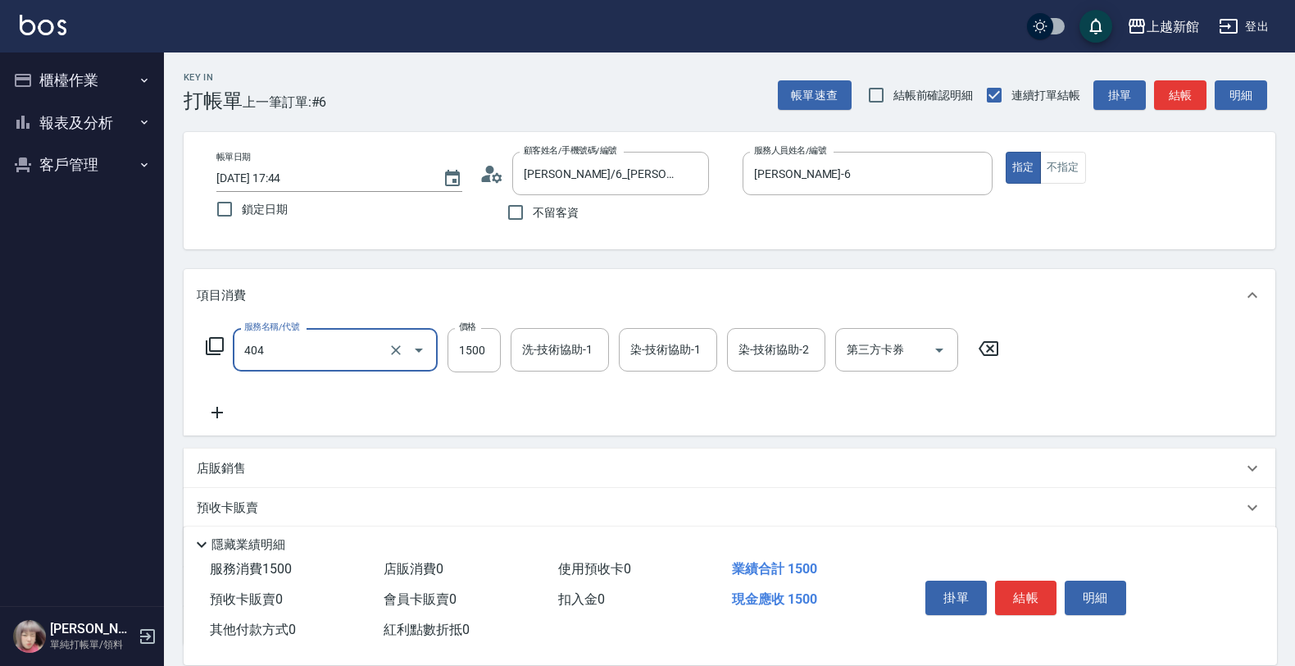
type input "設計染髮(404)"
type input "5000"
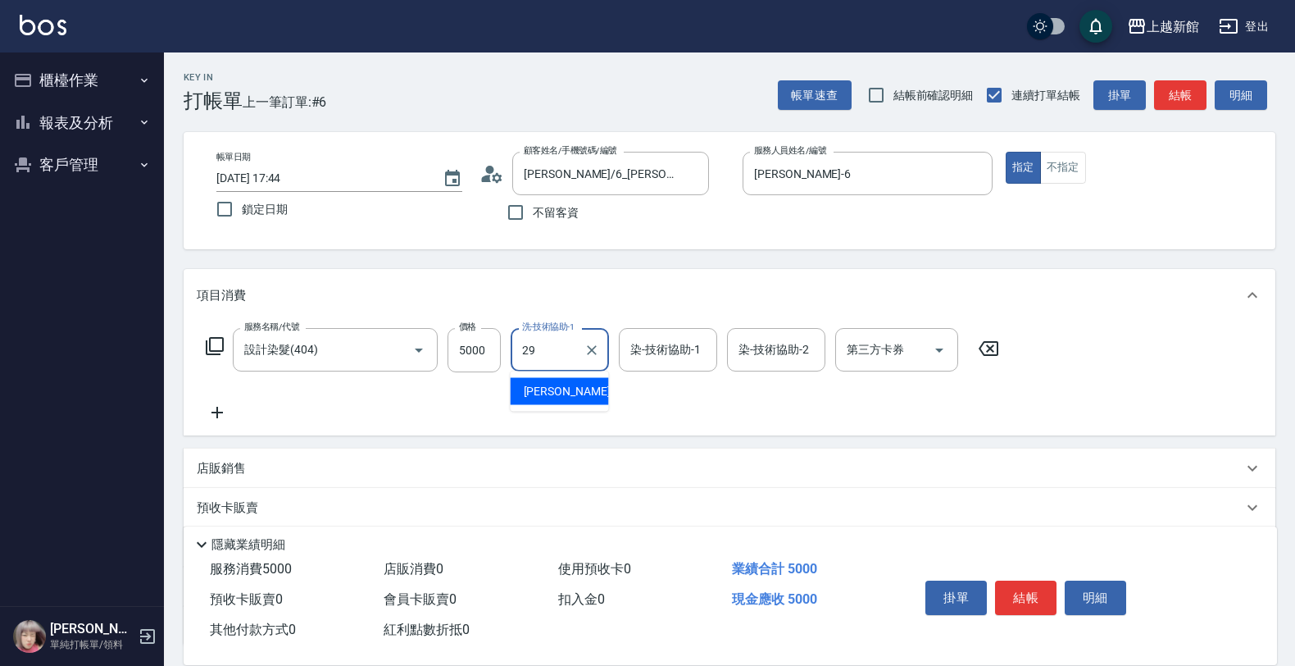
type input "[PERSON_NAME]-29"
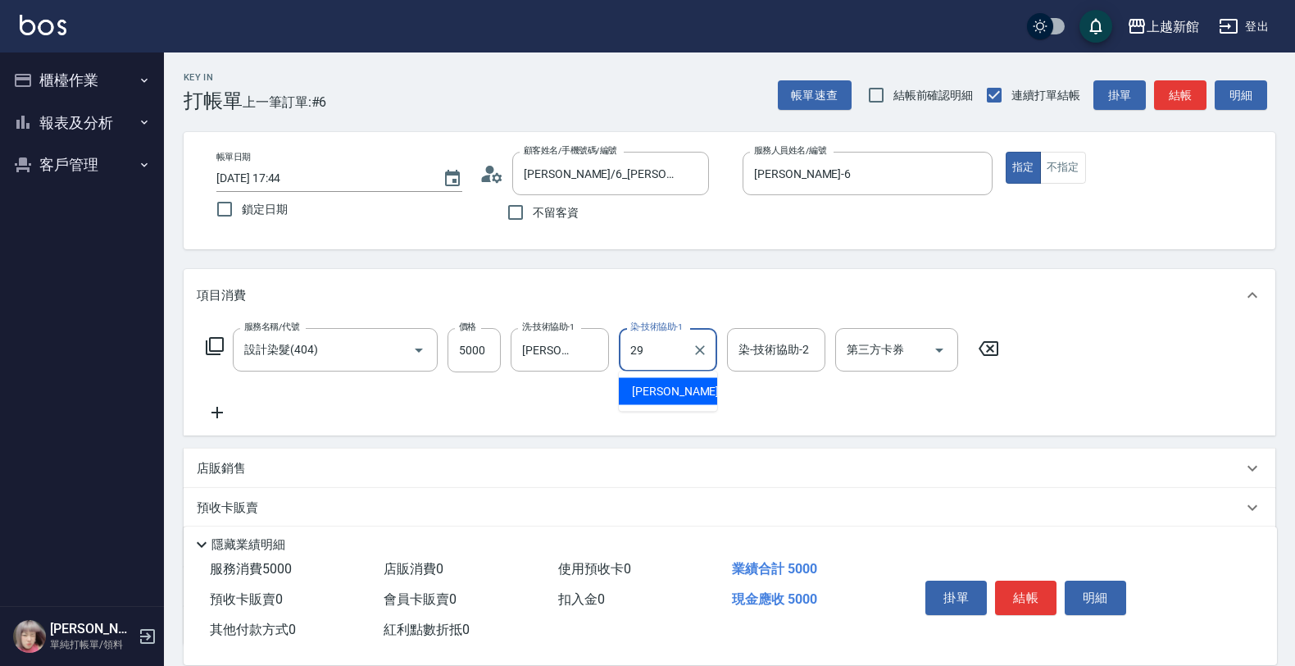
type input "[PERSON_NAME]-29"
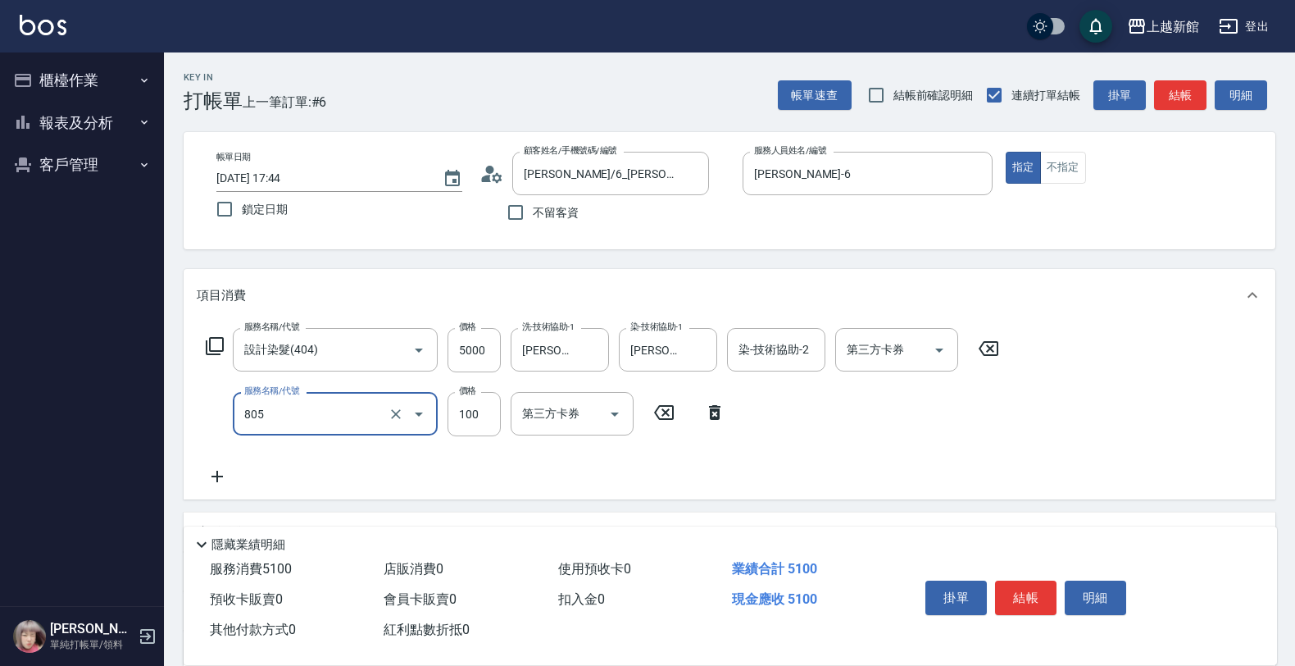
type input "中租手續費(805)"
type input "263"
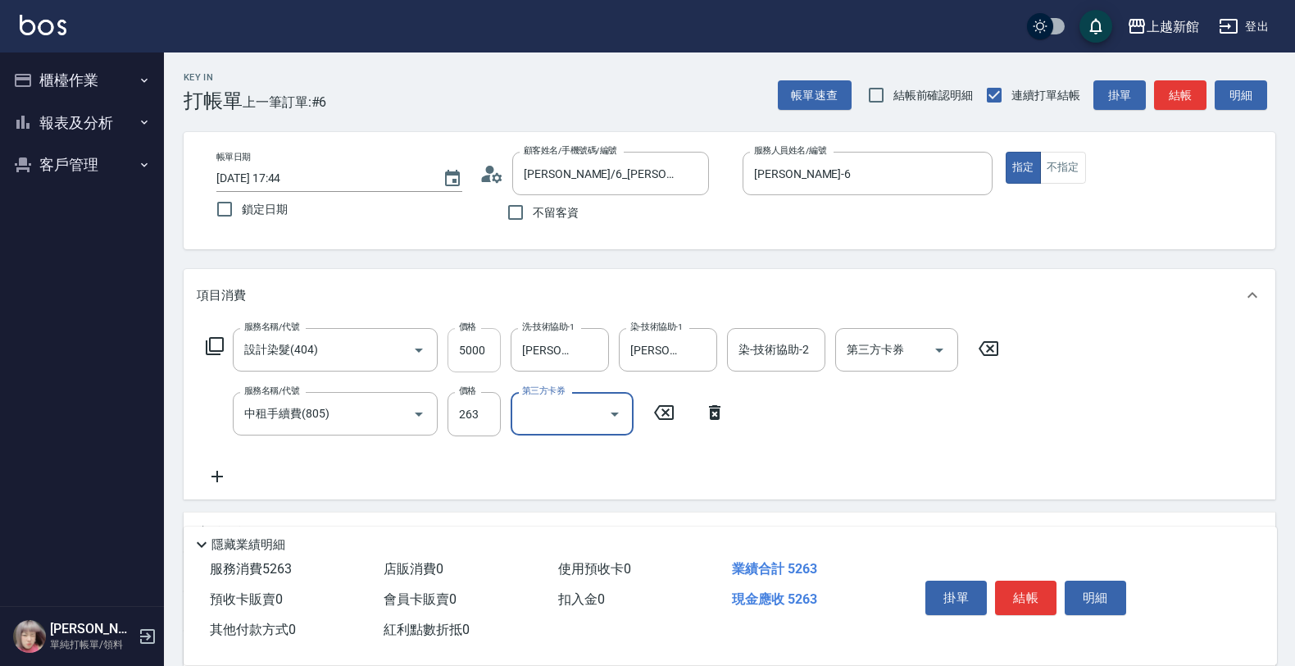
click at [498, 343] on input "5000" at bounding box center [474, 350] width 53 height 44
click at [473, 347] on input "5000" at bounding box center [474, 350] width 53 height 44
type input "4737"
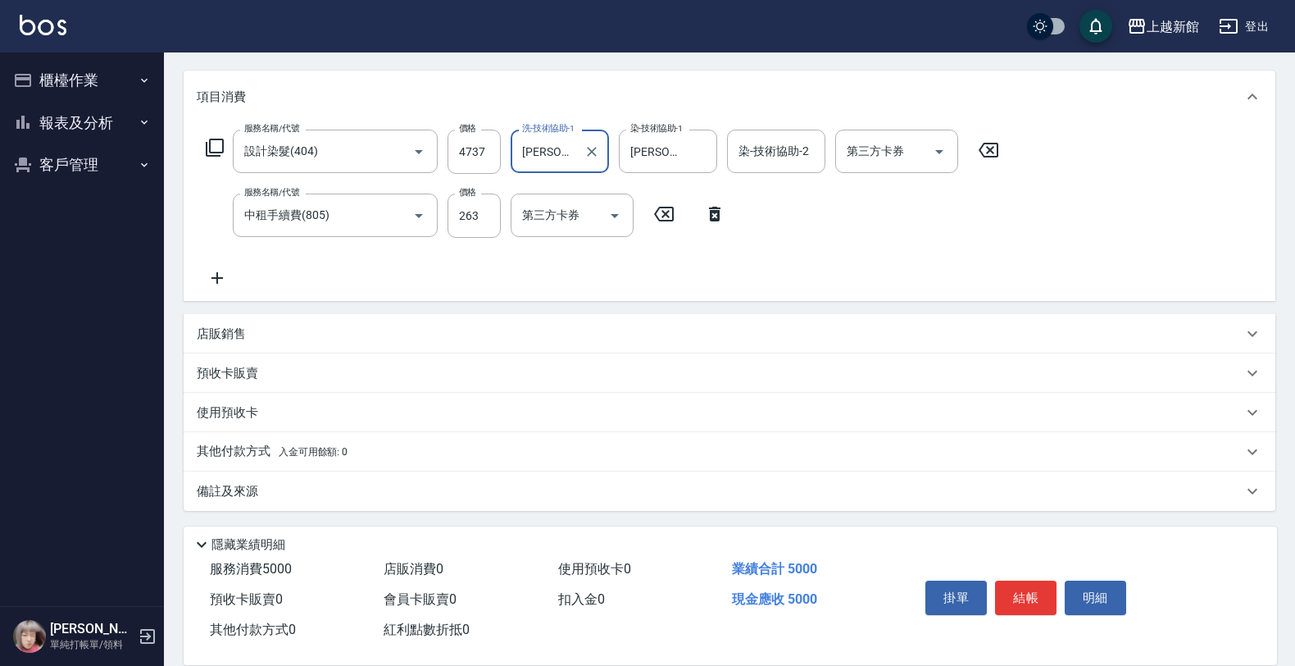
scroll to position [199, 0]
drag, startPoint x: 336, startPoint y: 334, endPoint x: 325, endPoint y: 341, distance: 12.5
click at [334, 336] on div "店販銷售" at bounding box center [720, 333] width 1046 height 17
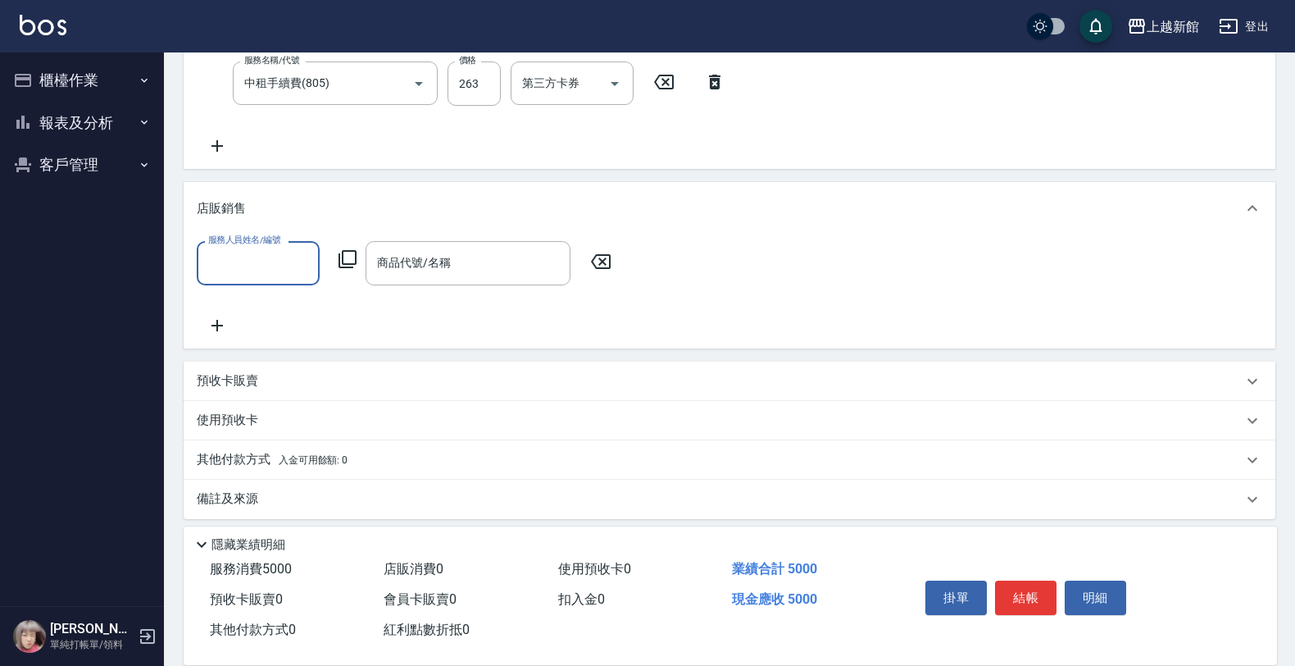
scroll to position [339, 0]
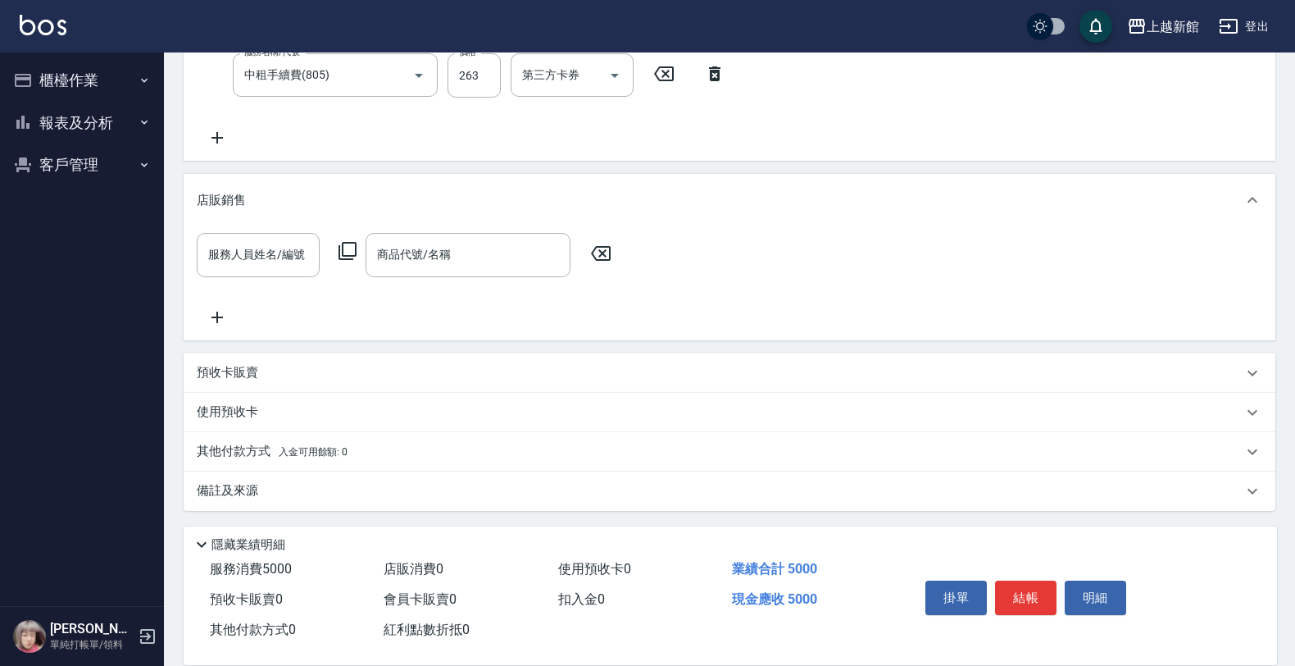
click at [263, 465] on div "其他付款方式 入金可用餘額: 0" at bounding box center [730, 451] width 1092 height 39
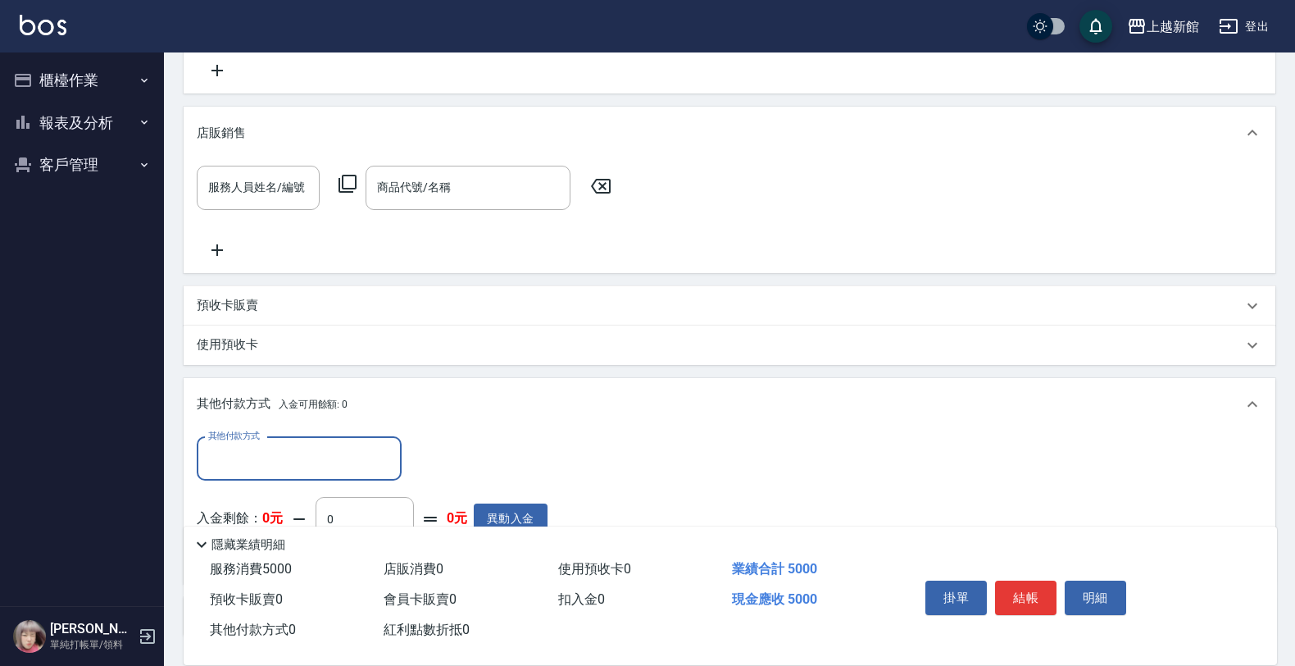
scroll to position [441, 0]
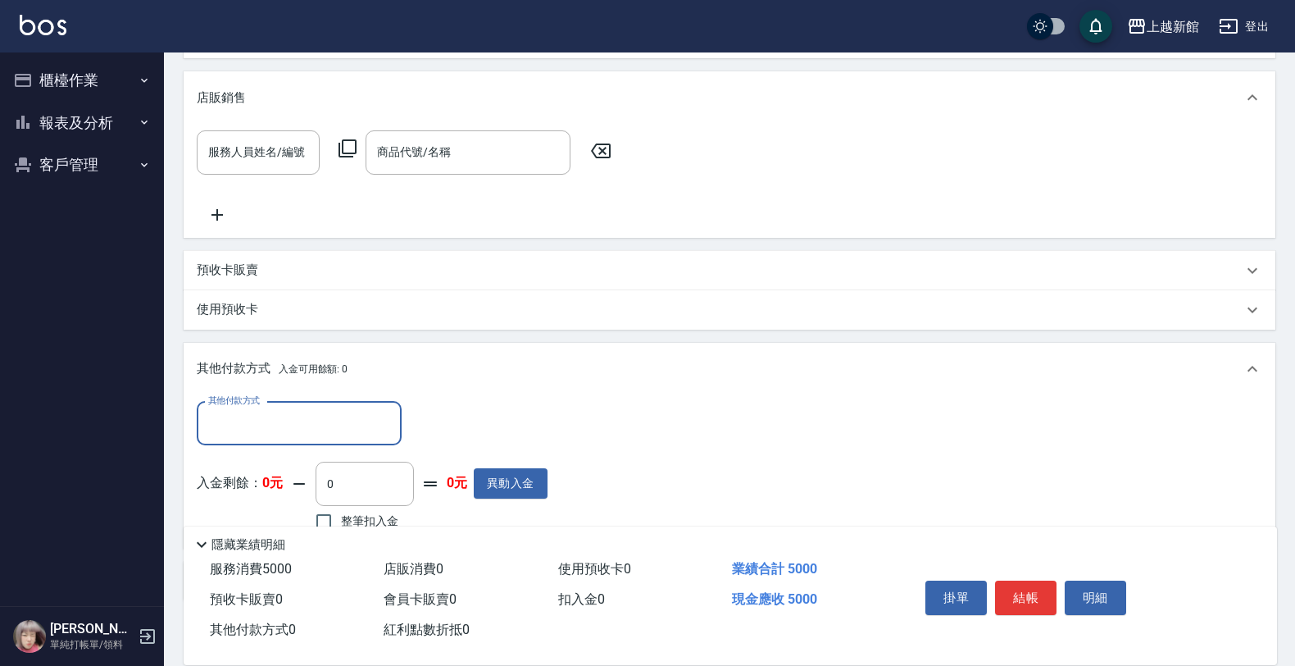
click at [258, 435] on input "其他付款方式" at bounding box center [299, 423] width 190 height 29
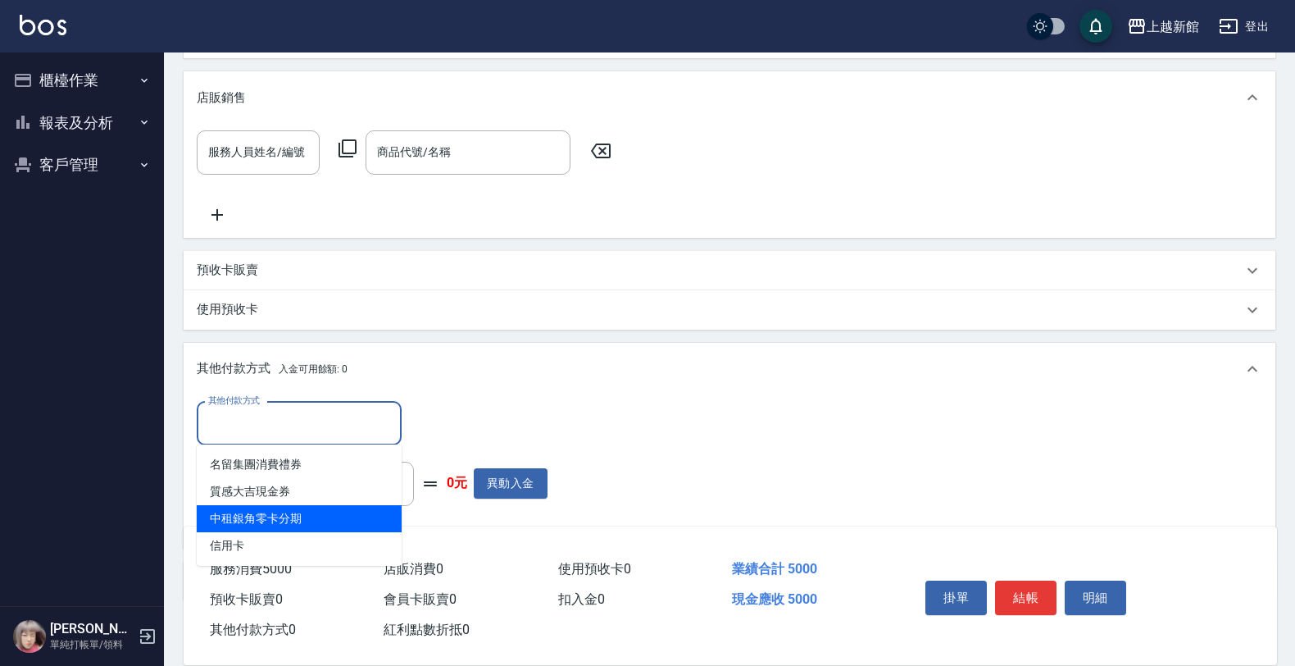
drag, startPoint x: 263, startPoint y: 509, endPoint x: 312, endPoint y: 500, distance: 50.0
click at [263, 510] on span "中租銀角零卡分期" at bounding box center [299, 518] width 205 height 27
type input "中租銀角零卡分期"
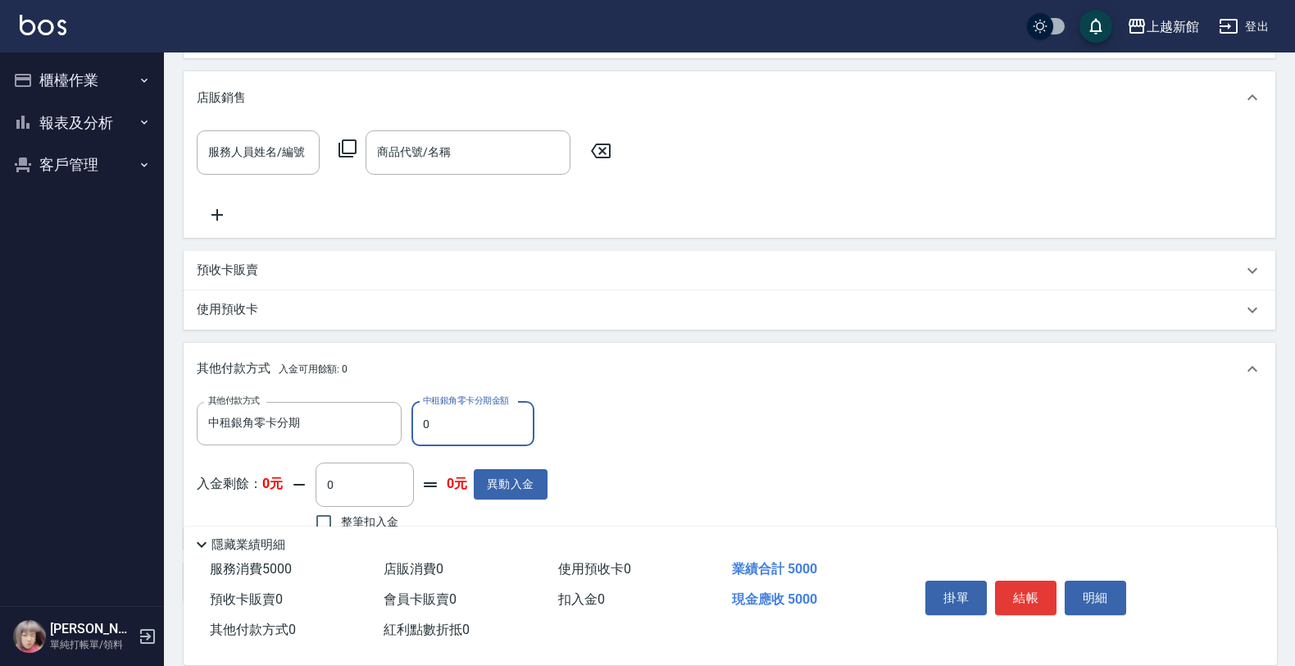
click at [457, 427] on input "0" at bounding box center [473, 424] width 123 height 44
type input "4737"
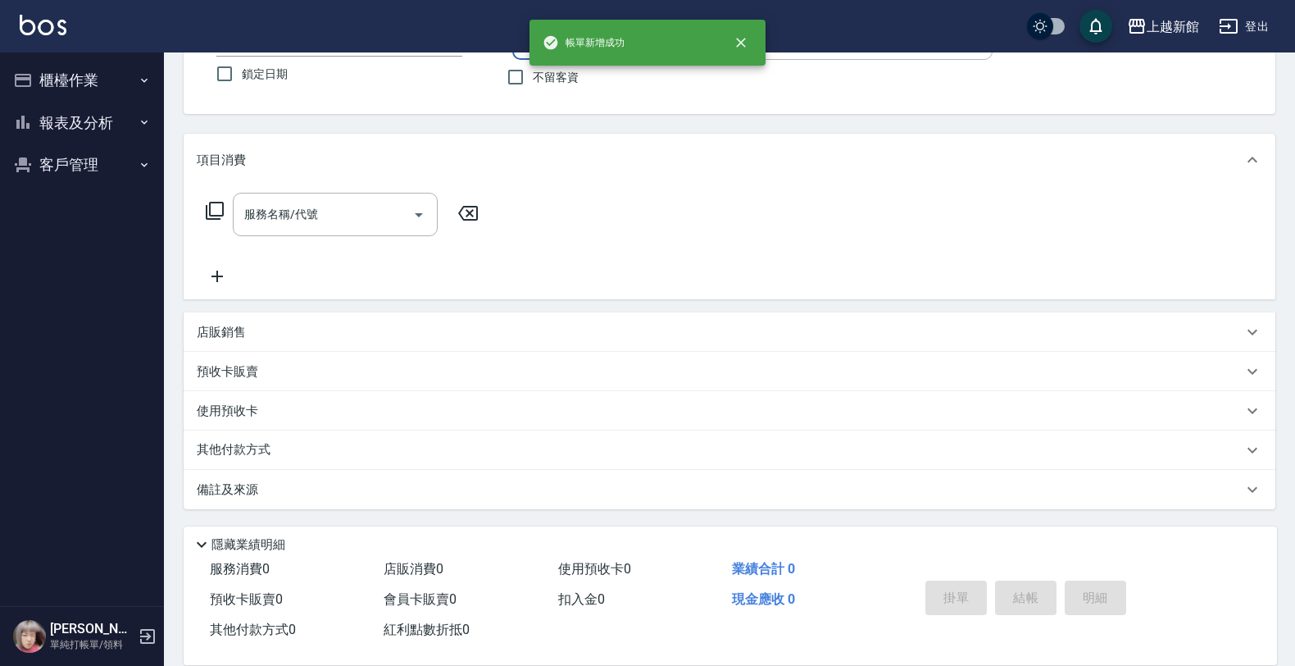
scroll to position [0, 0]
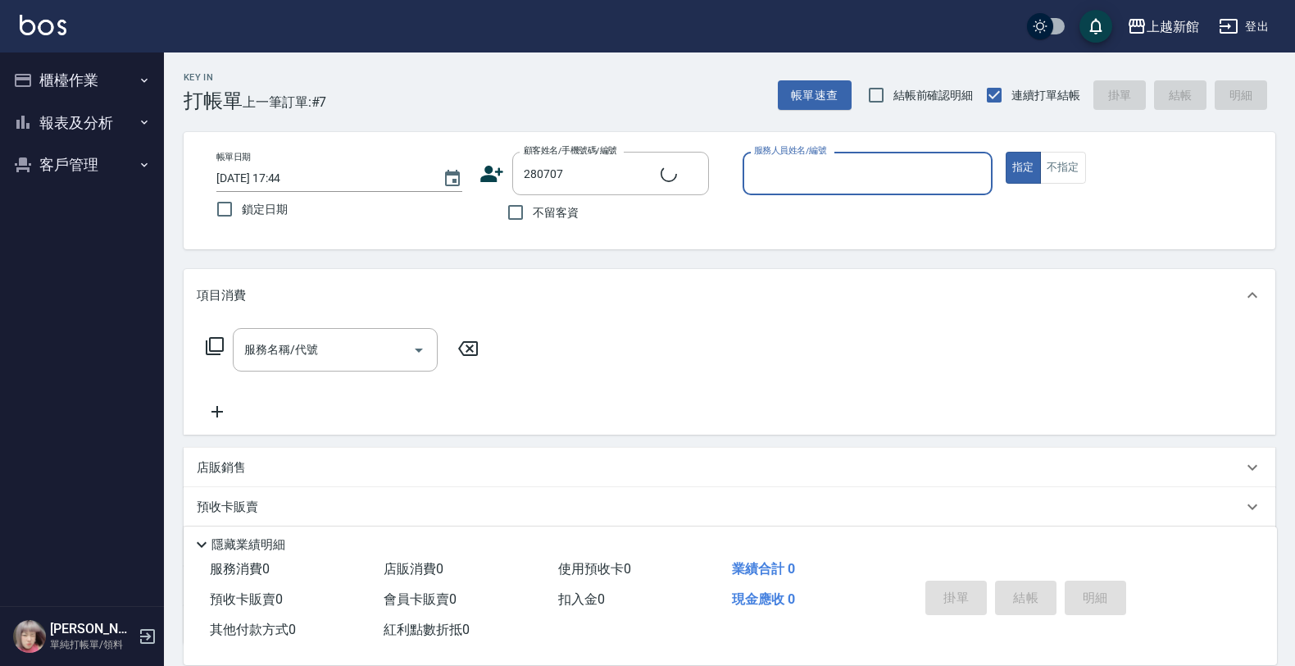
type input "[PERSON_NAME]/0909069885/280707"
click at [1006, 152] on button "指定" at bounding box center [1023, 168] width 35 height 32
type input "[PERSON_NAME]-18"
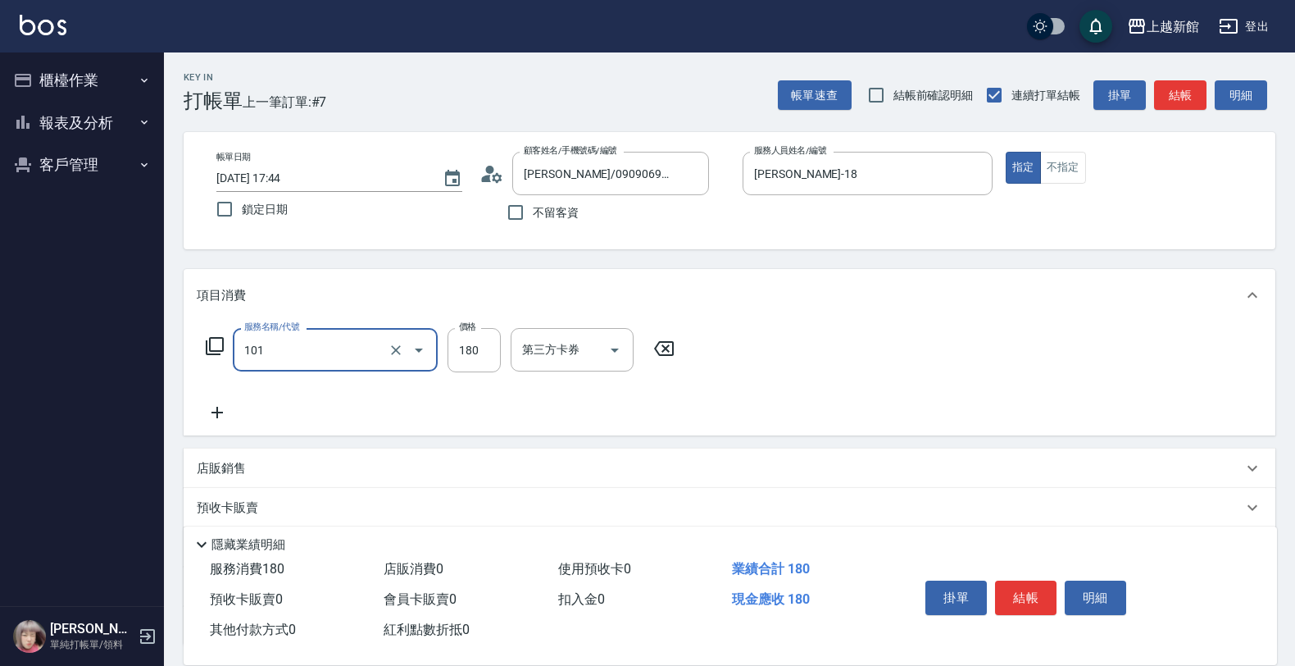
type input "洗髮250(101)"
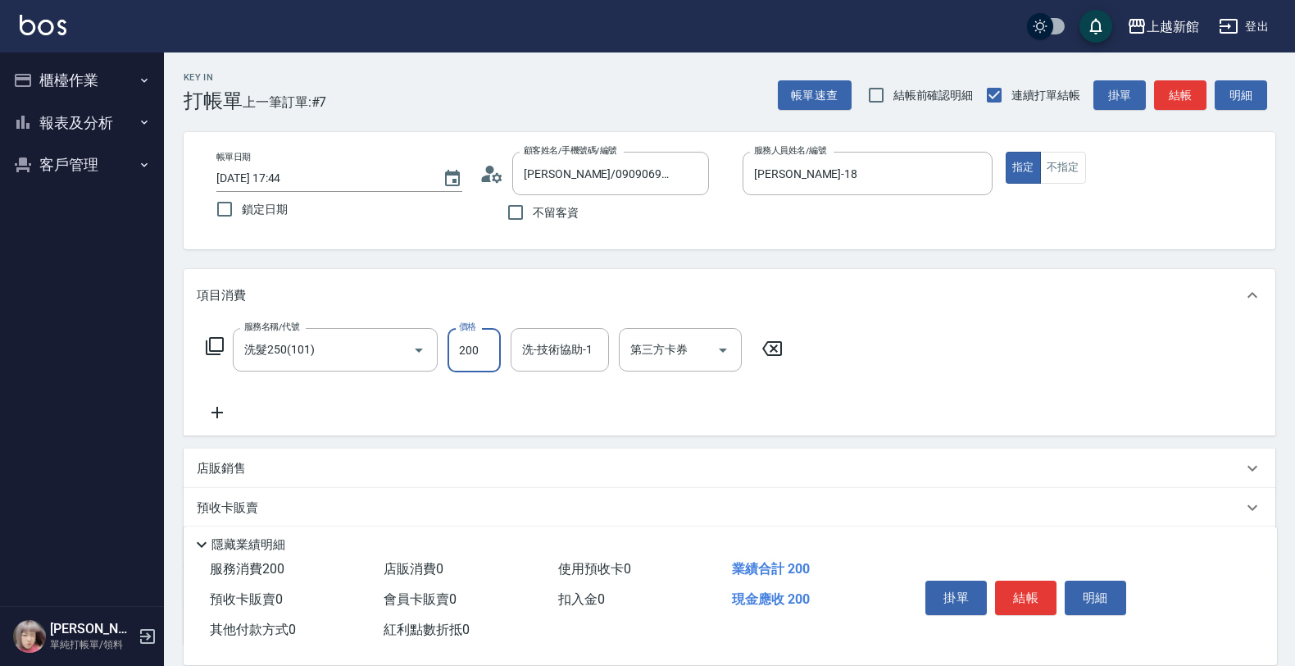
type input "200"
type input "[PERSON_NAME]-24"
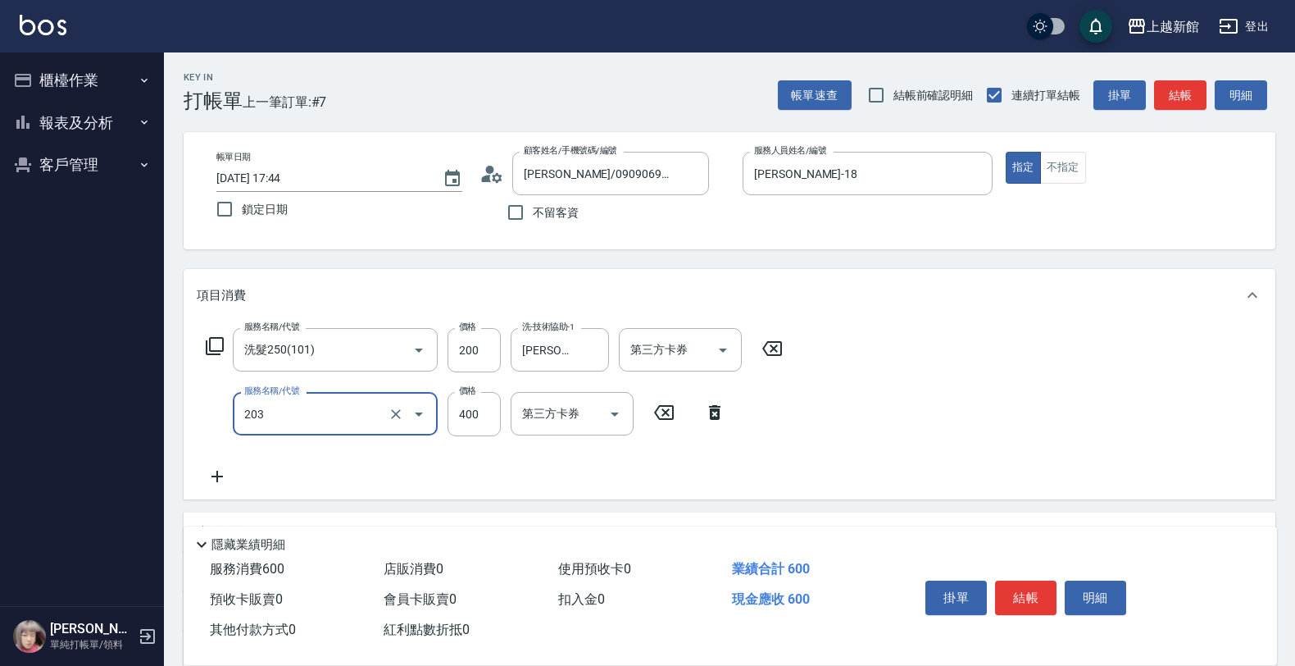
type input "指定單剪(203)"
type input "300"
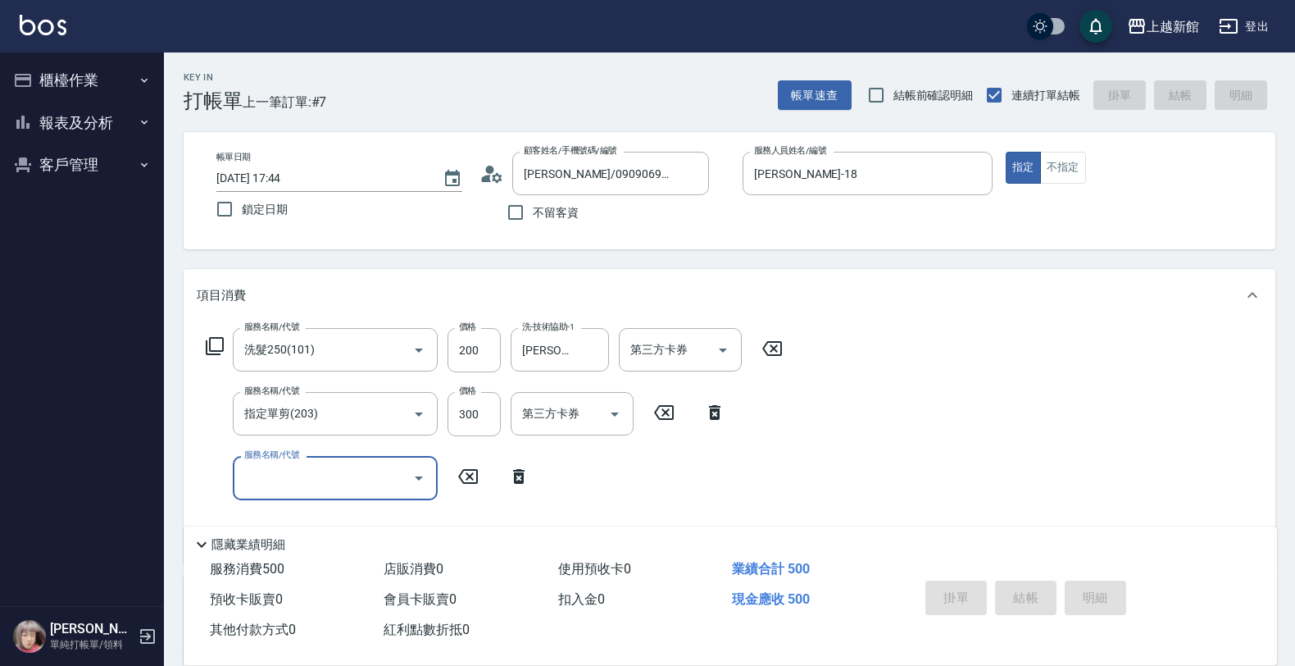
type input "[DATE] 17:45"
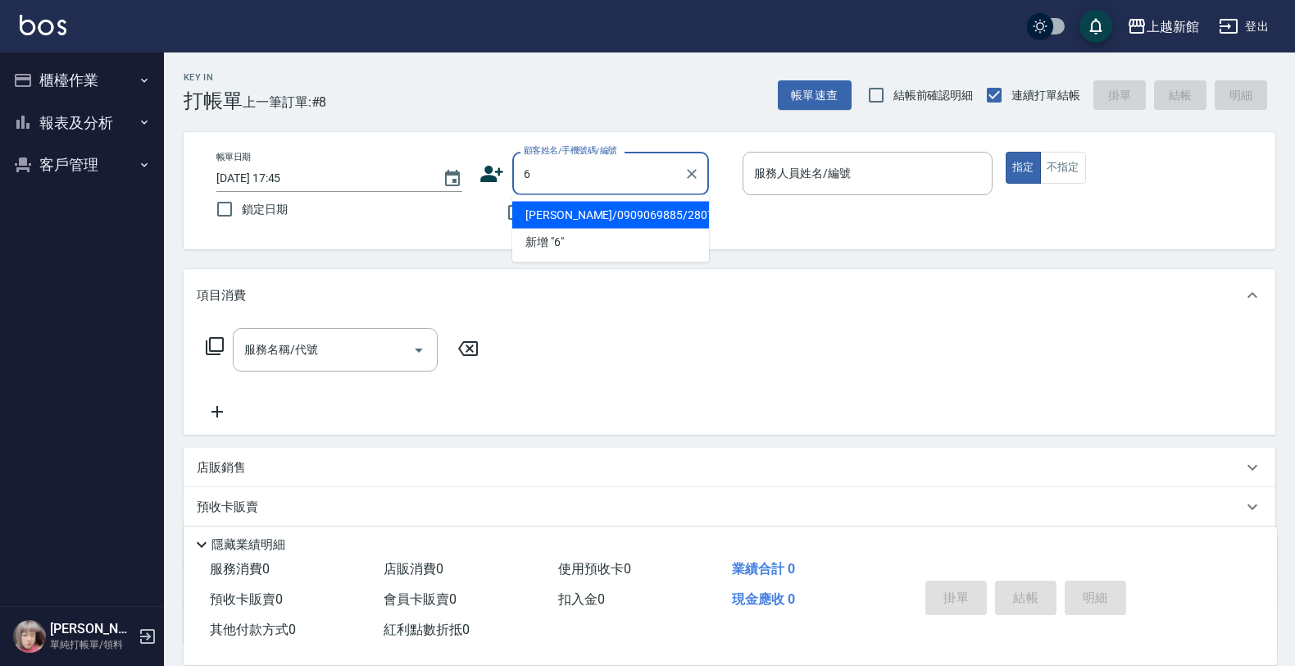
type input "[PERSON_NAME]/0909069885/280707"
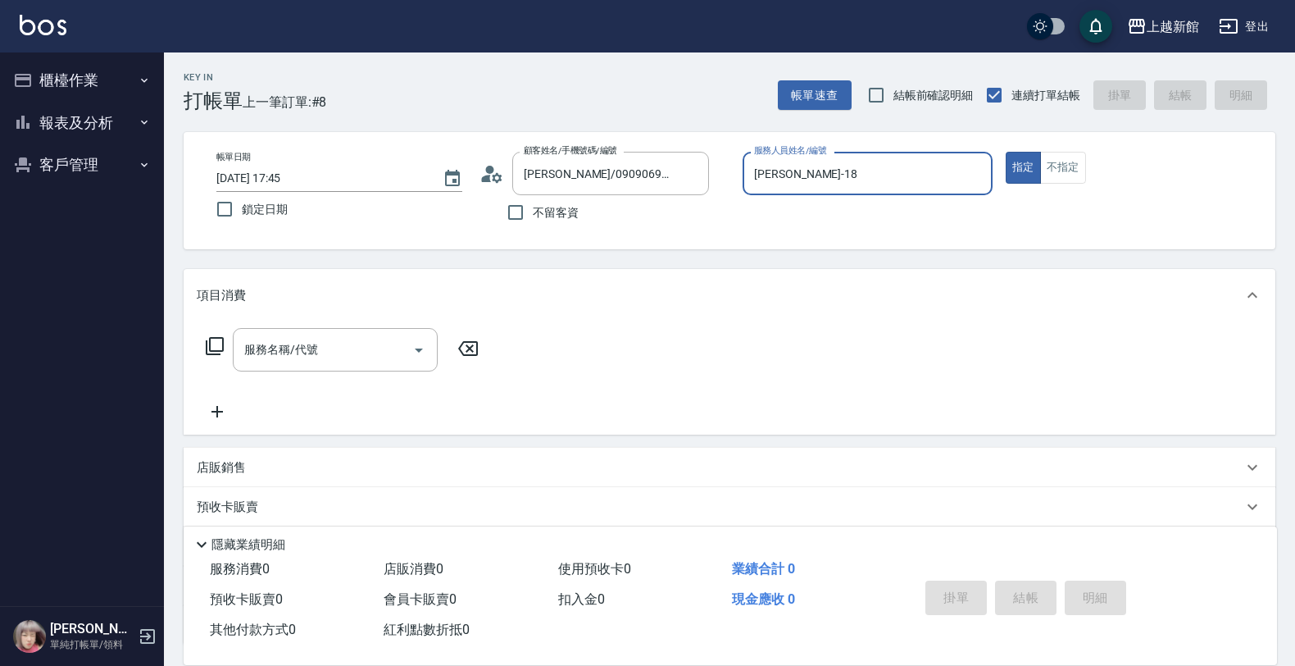
type input "[PERSON_NAME]-18"
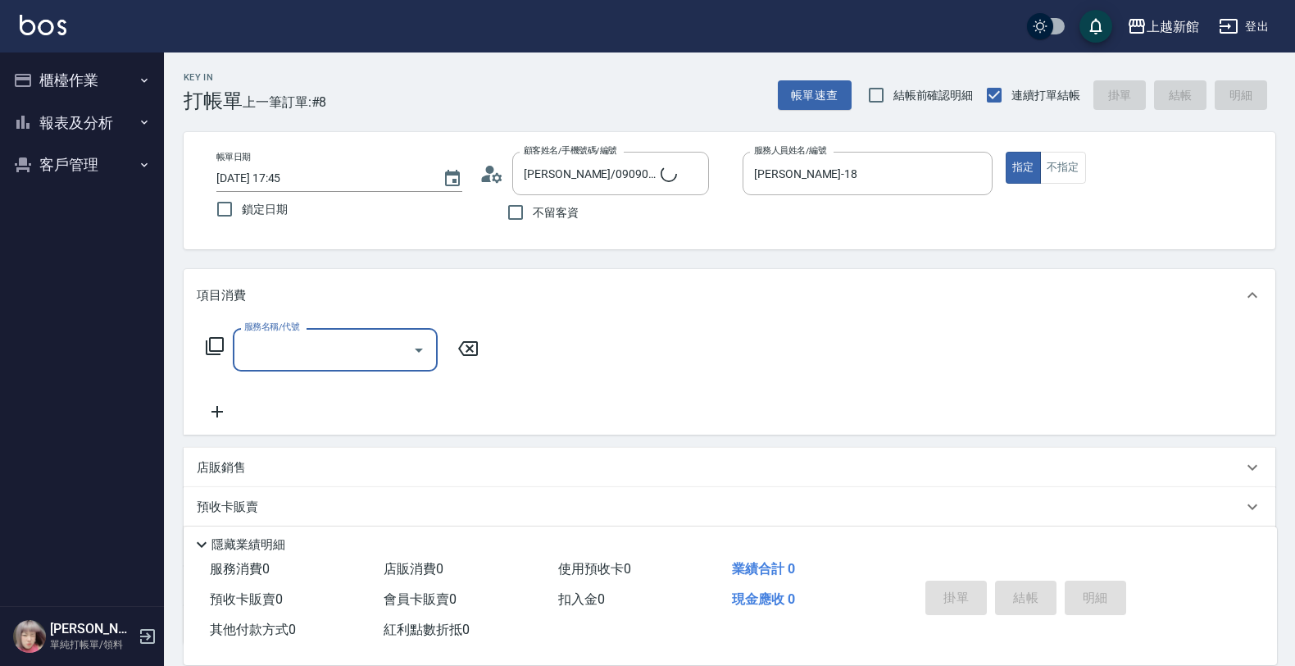
type input "[PERSON_NAME]/6_[PERSON_NAME]/6"
type input "[PERSON_NAME]-6"
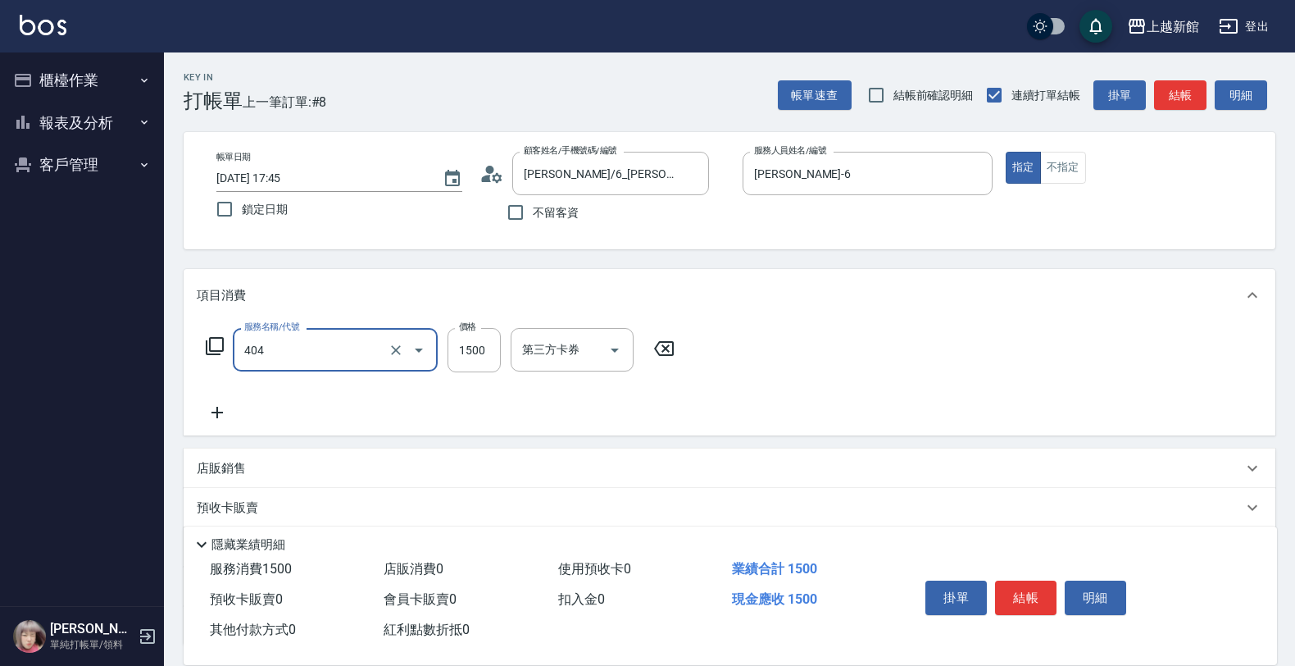
type input "設計染髮(404)"
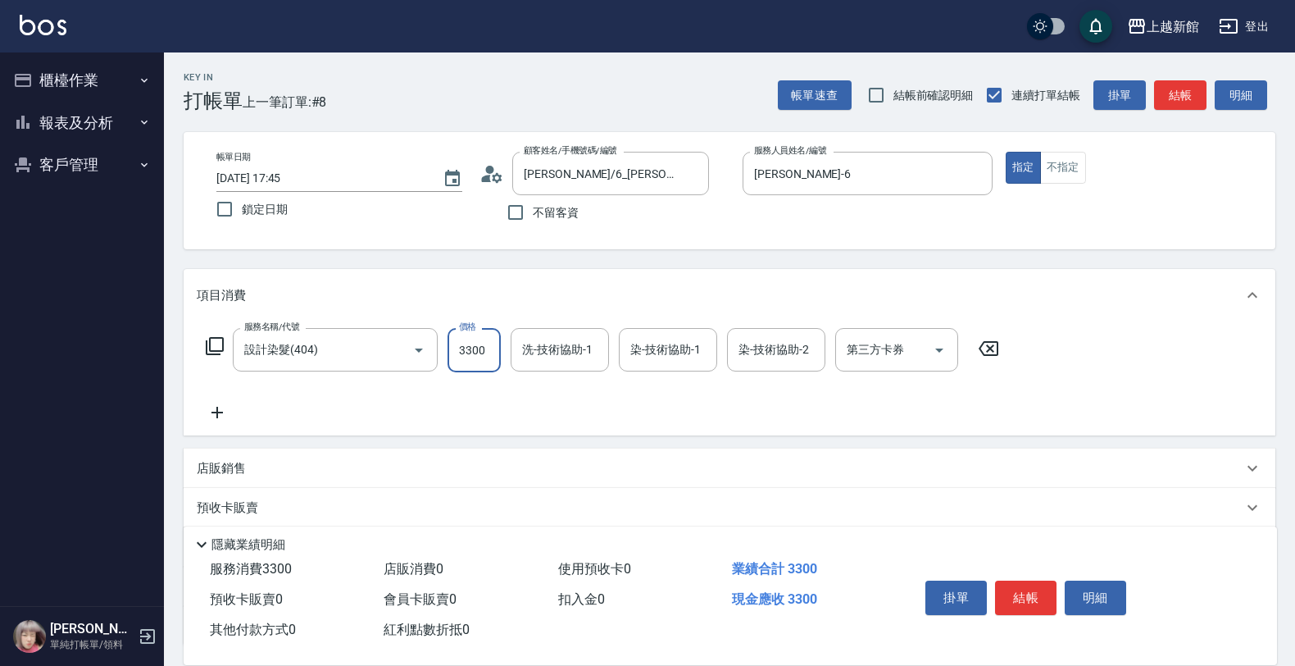
type input "3300"
type input "[PERSON_NAME]-29"
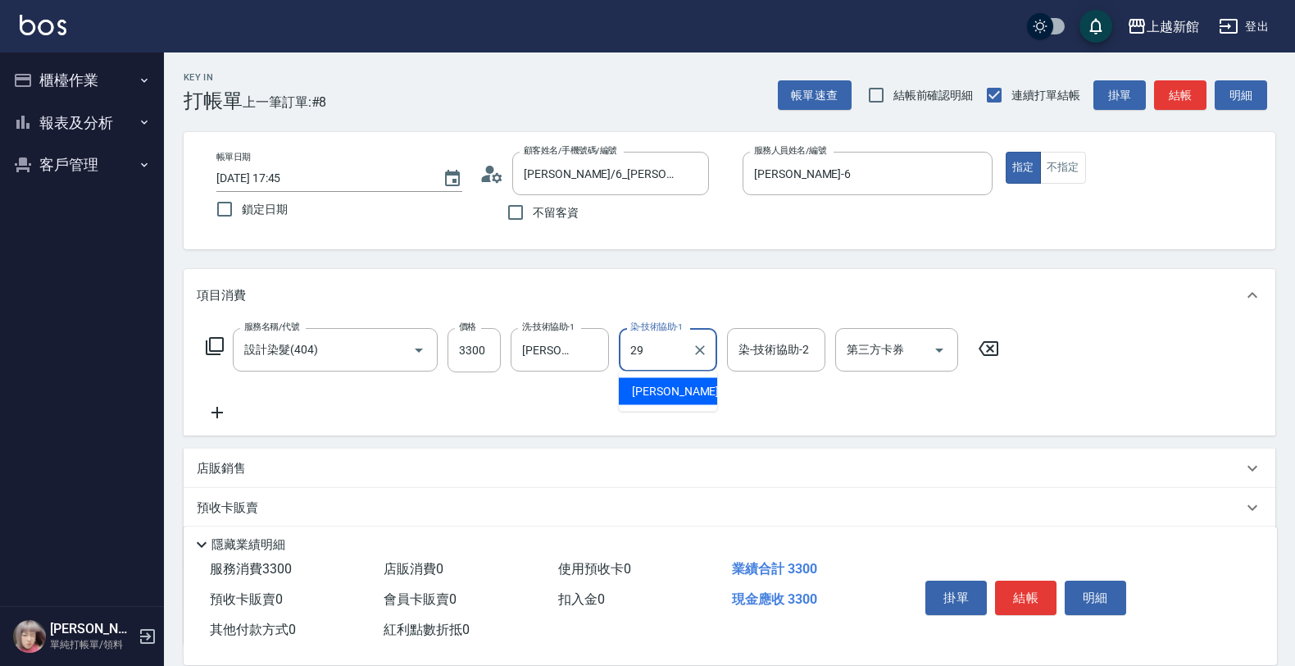
type input "[PERSON_NAME]-29"
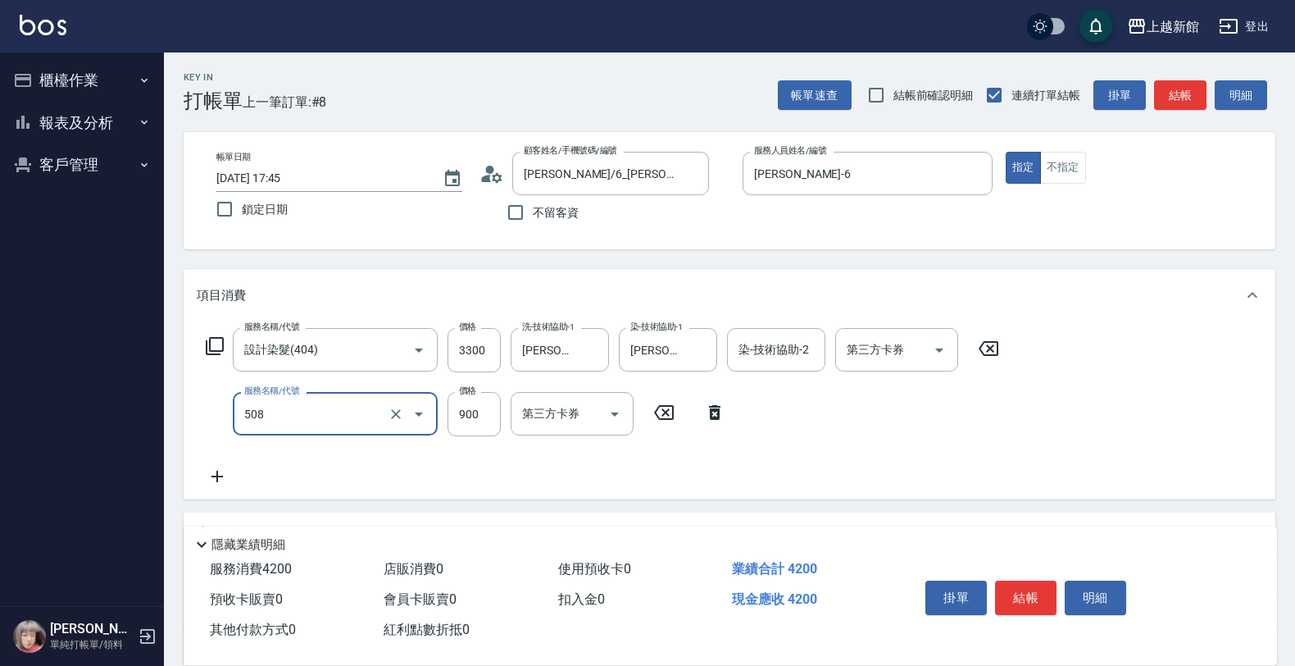
type input "松島再生髮敷護髮(508)"
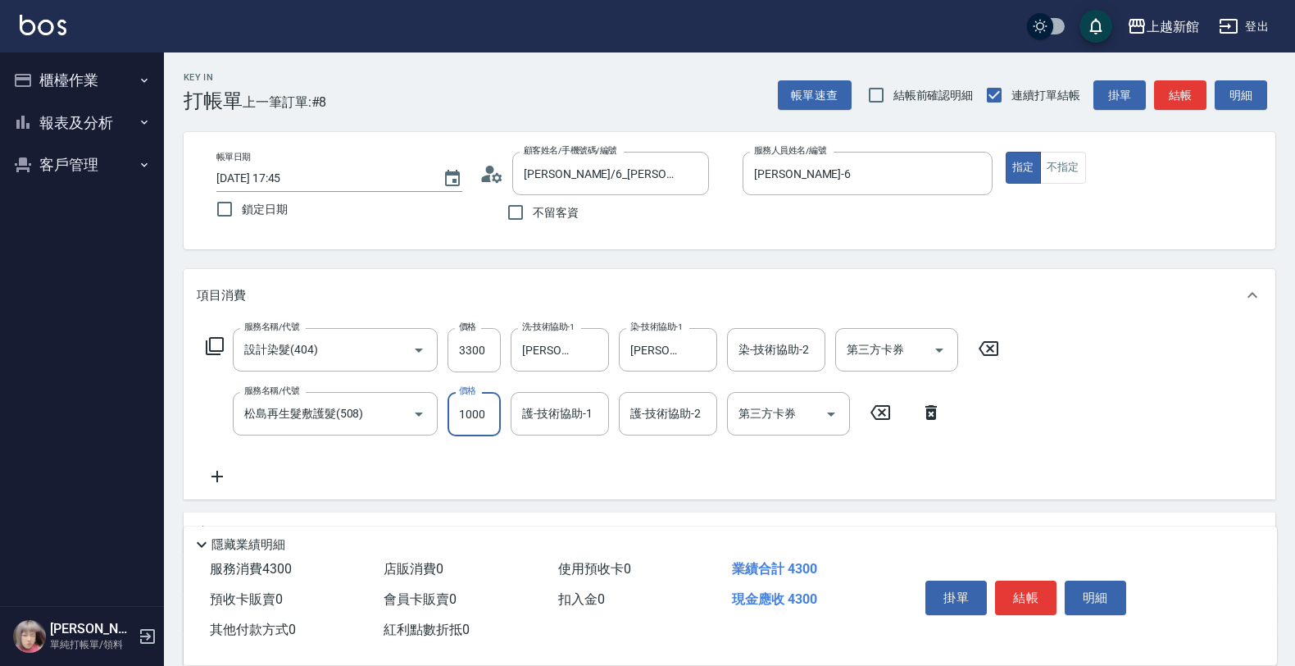
type input "1000"
type input "[PERSON_NAME]-29"
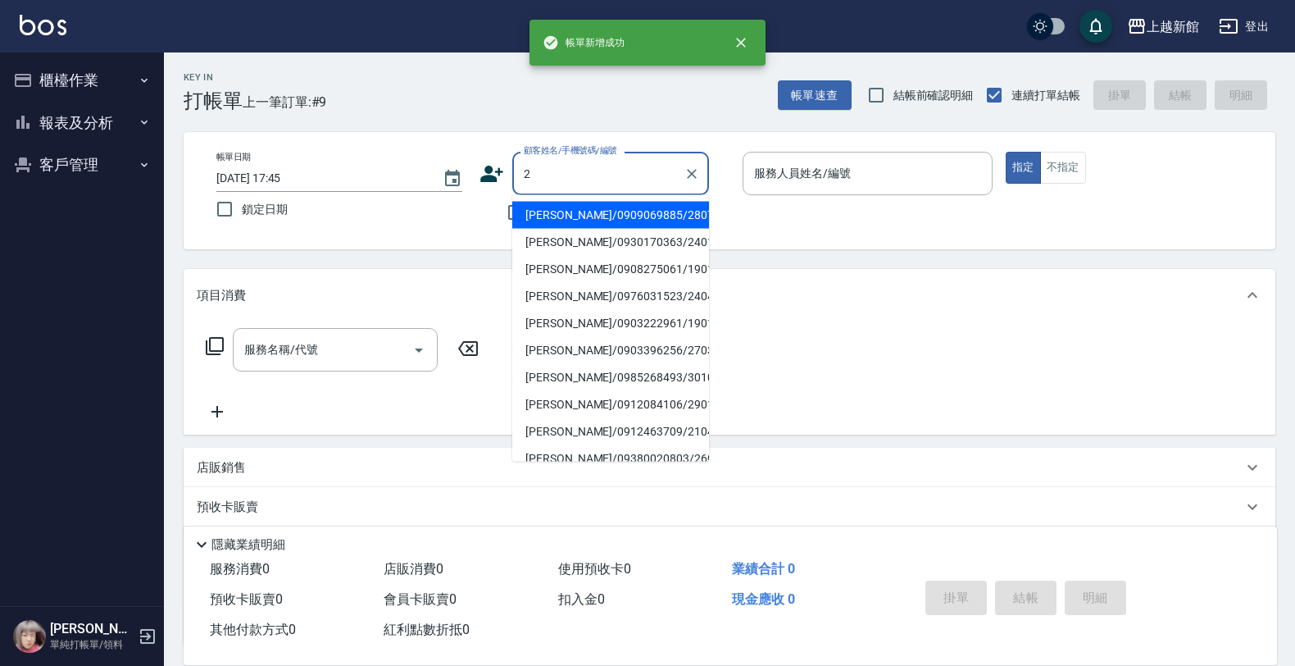
type input "[PERSON_NAME]/0909069885/280707"
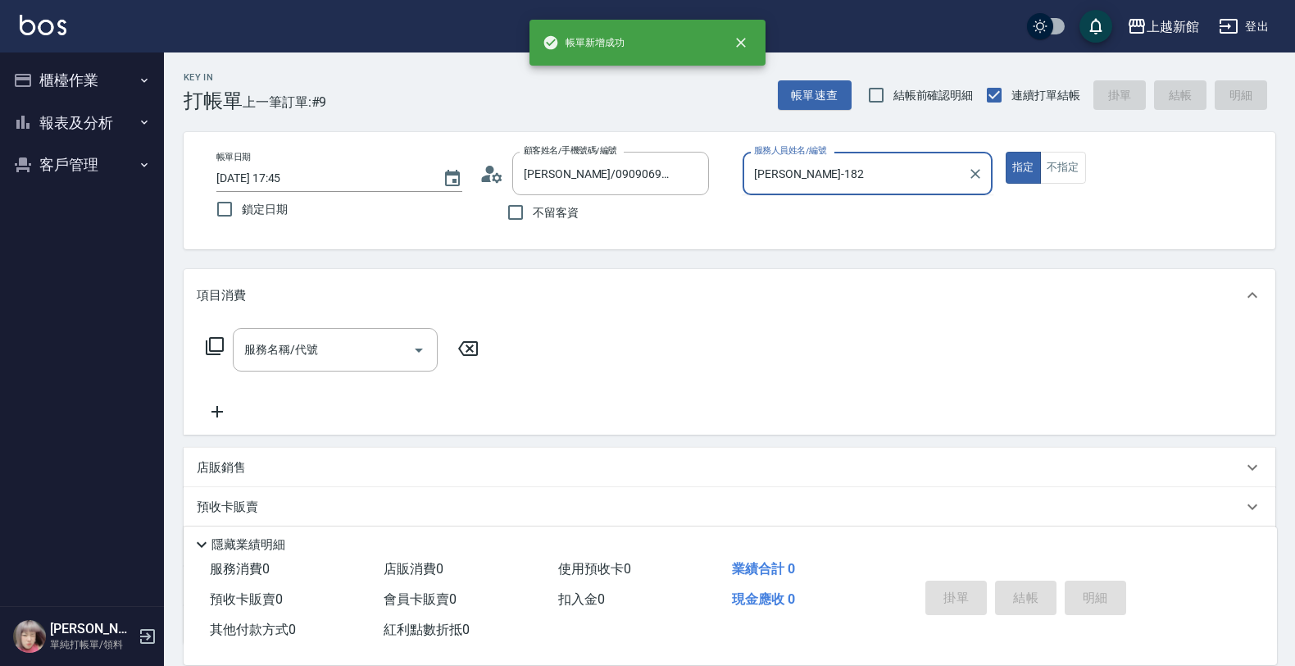
click at [1006, 152] on button "指定" at bounding box center [1023, 168] width 35 height 32
type input "[PERSON_NAME]-18"
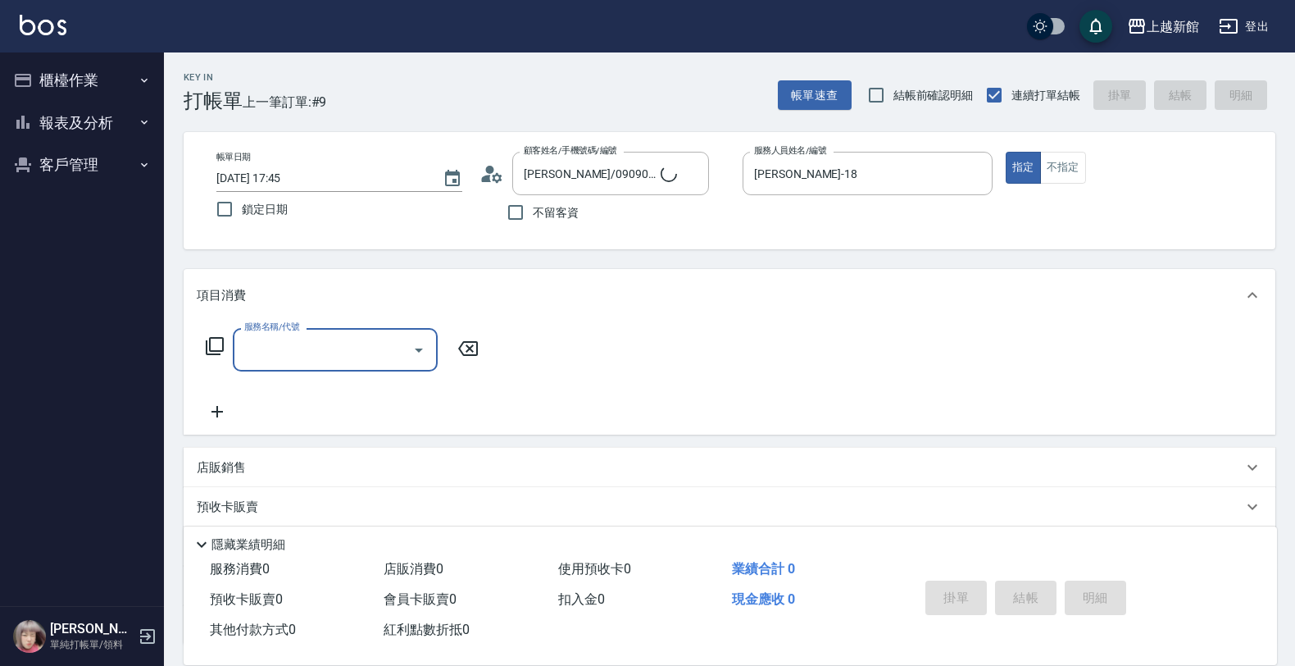
type input "店花草霉/0930557925/2"
type input "草莓-2"
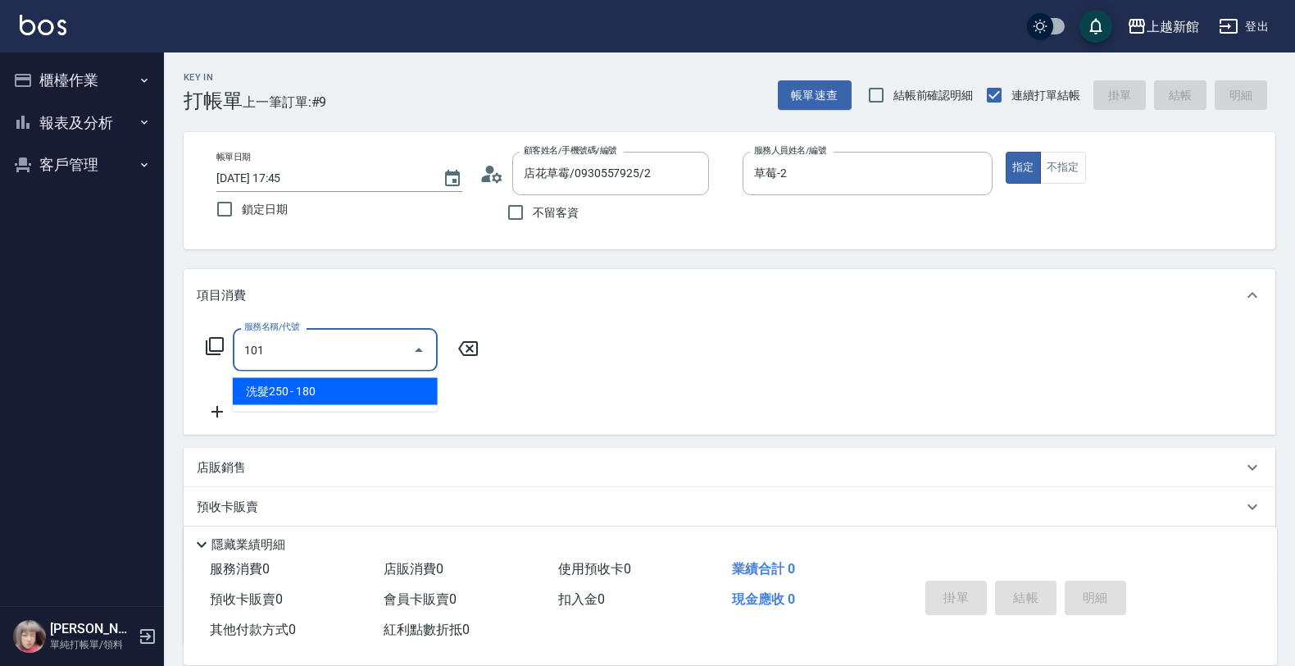
type input "洗髮250(101)"
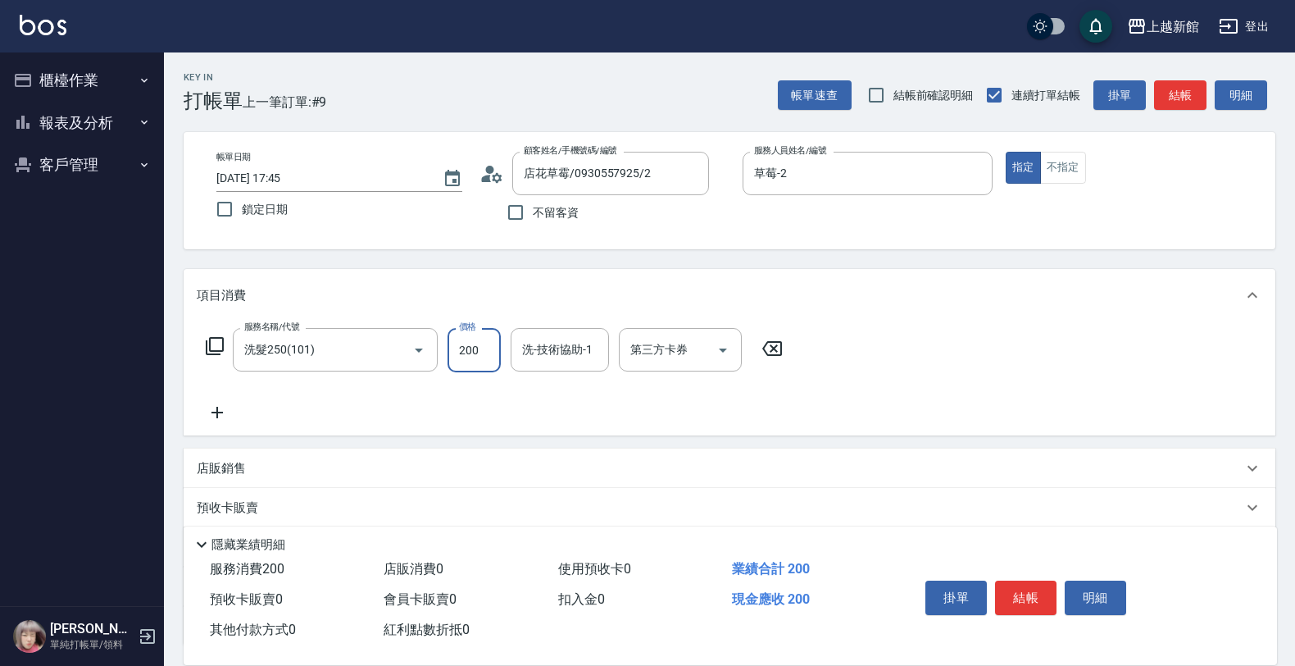
type input "200"
type input "[PERSON_NAME]-24"
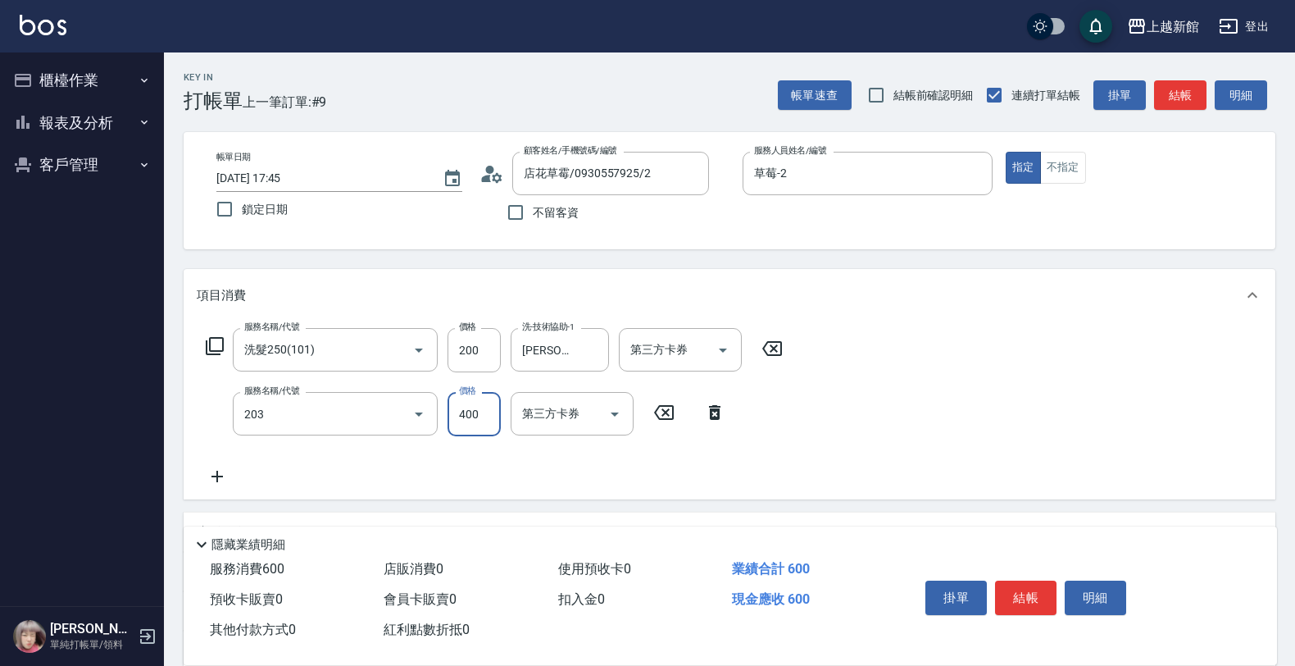
type input "指定單剪(203)"
type input "300"
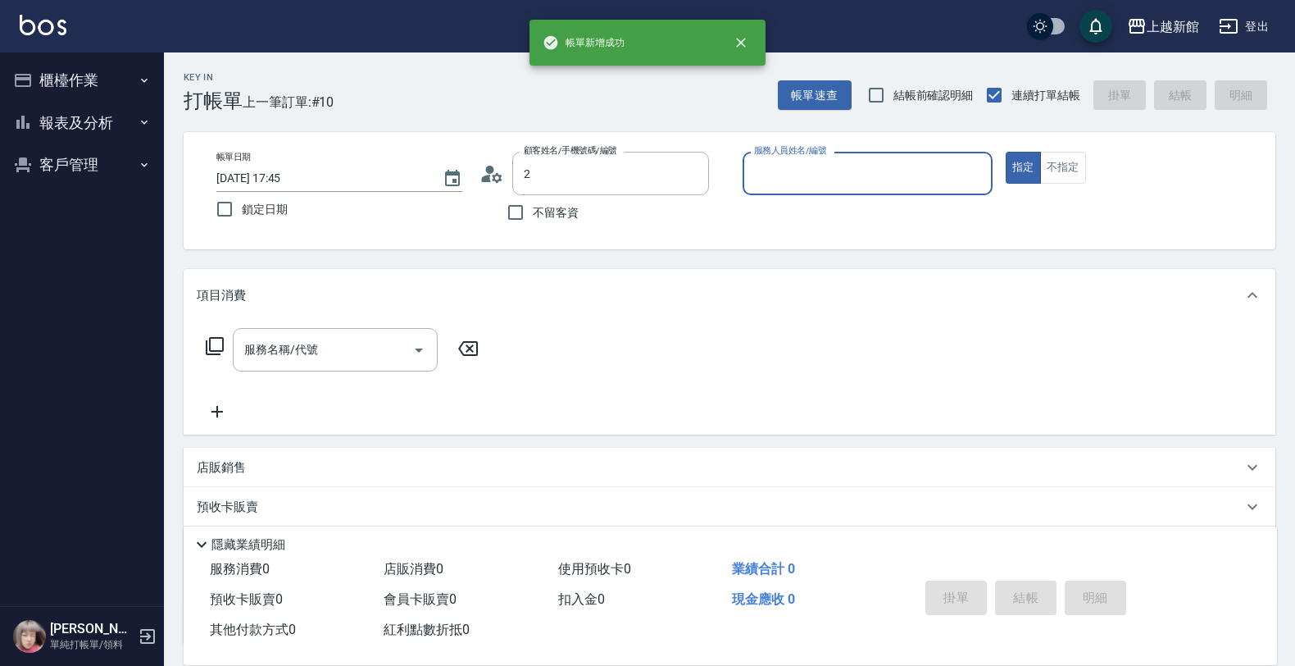
type input "店花草霉/0930557925/2"
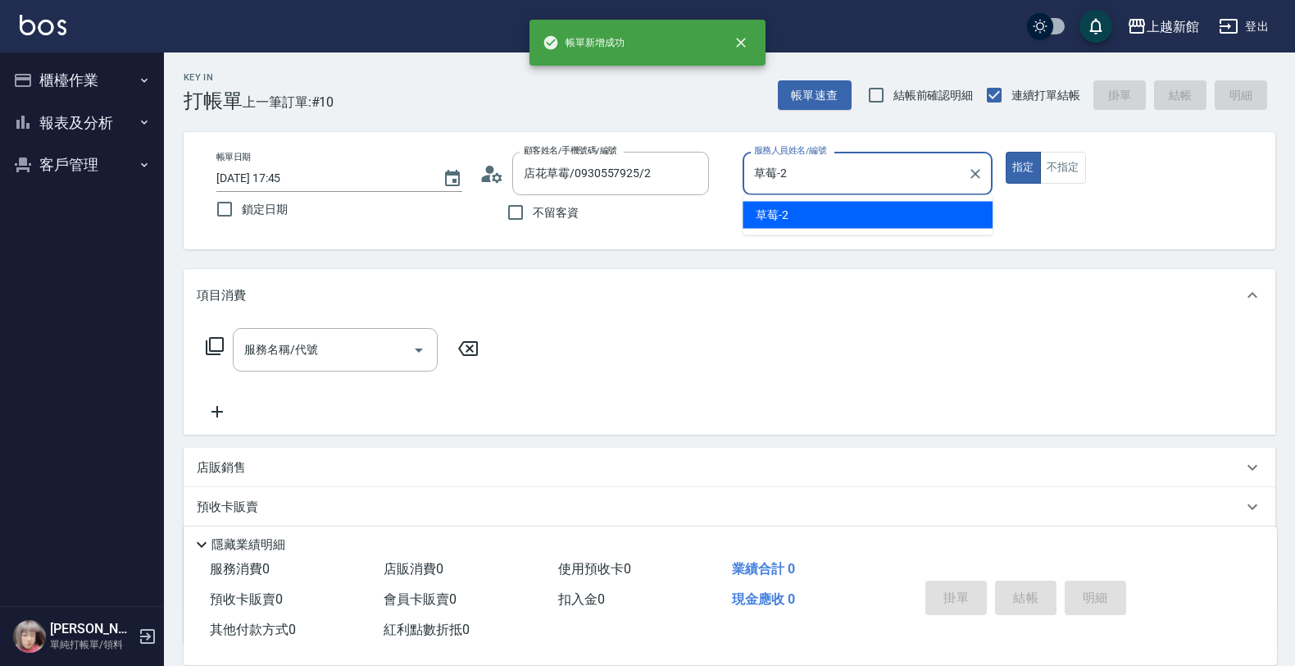
type input "草莓-2"
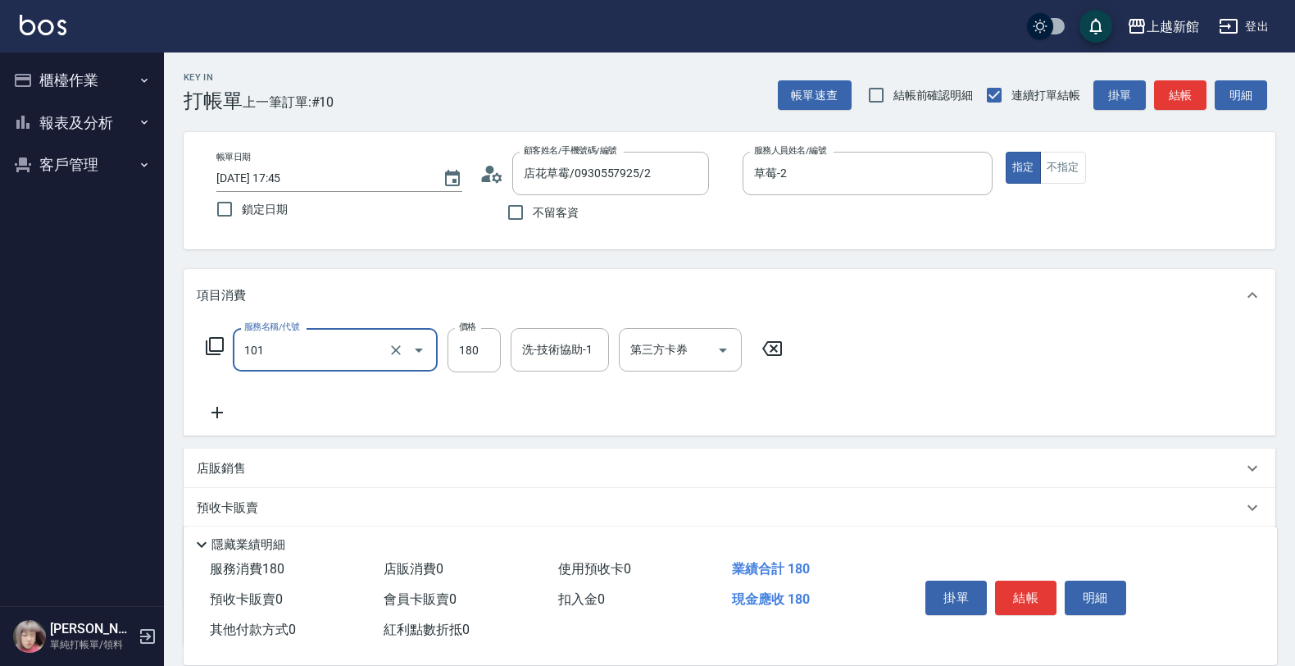
type input "洗髮250(101)"
type input "300"
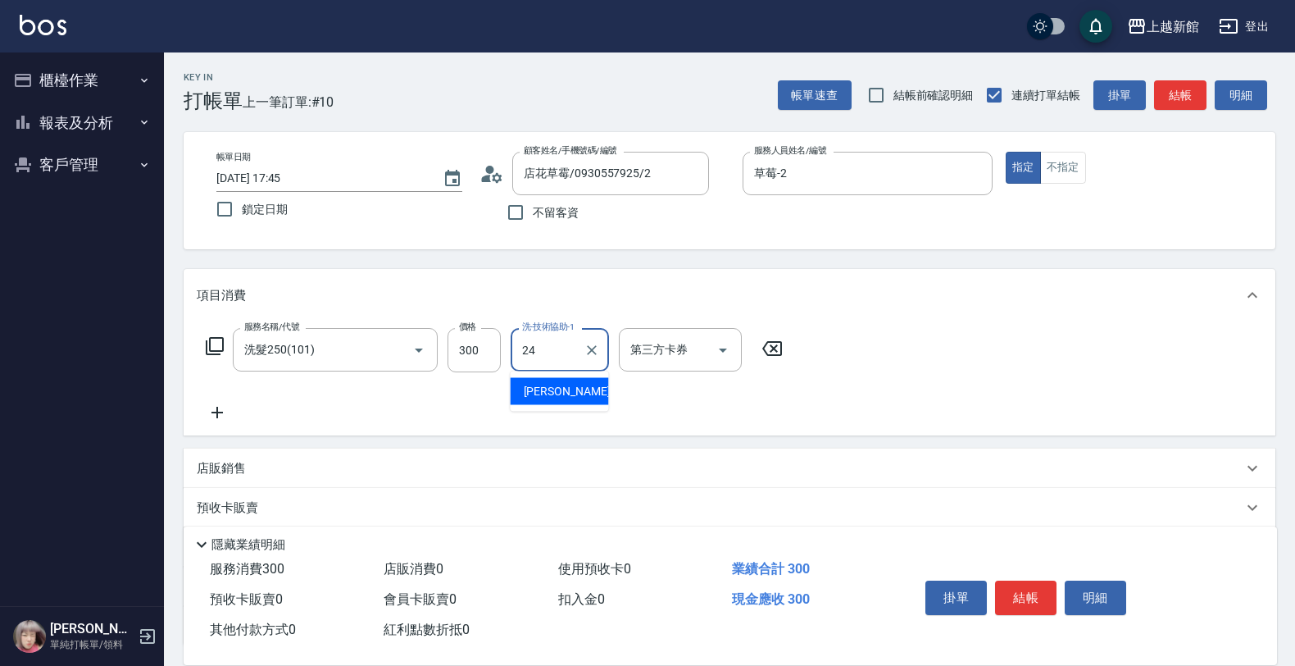
type input "[PERSON_NAME]-24"
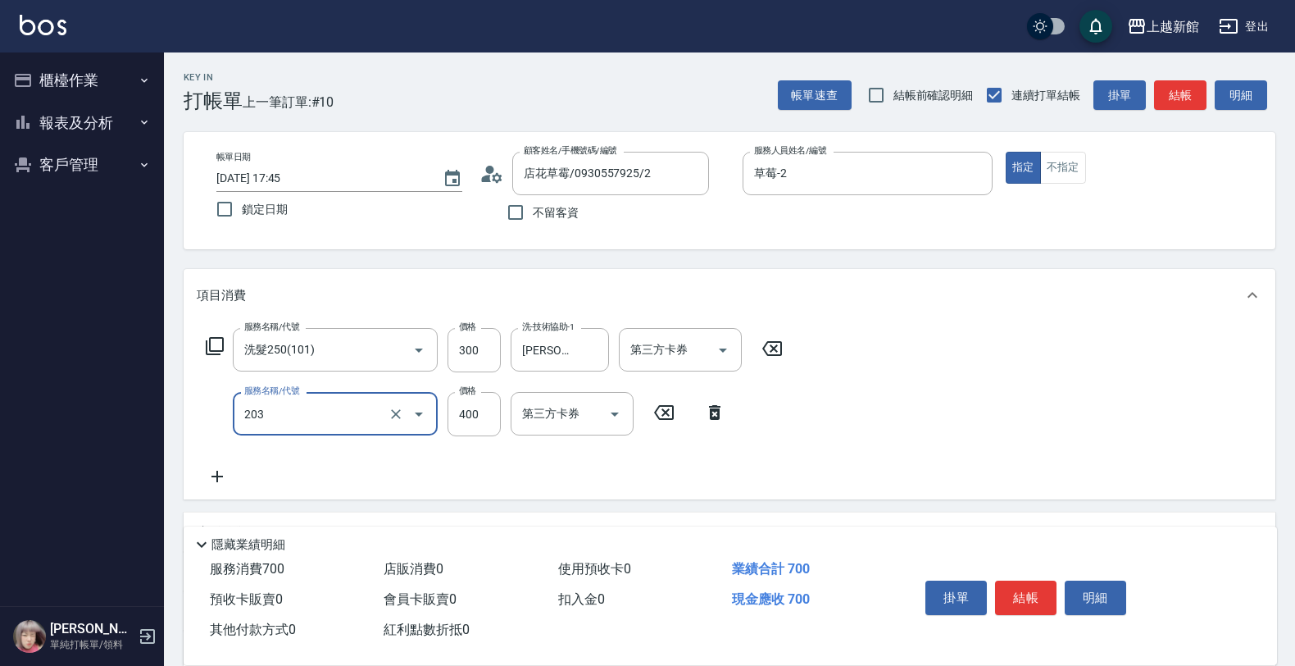
type input "指定單剪(203)"
type input "300"
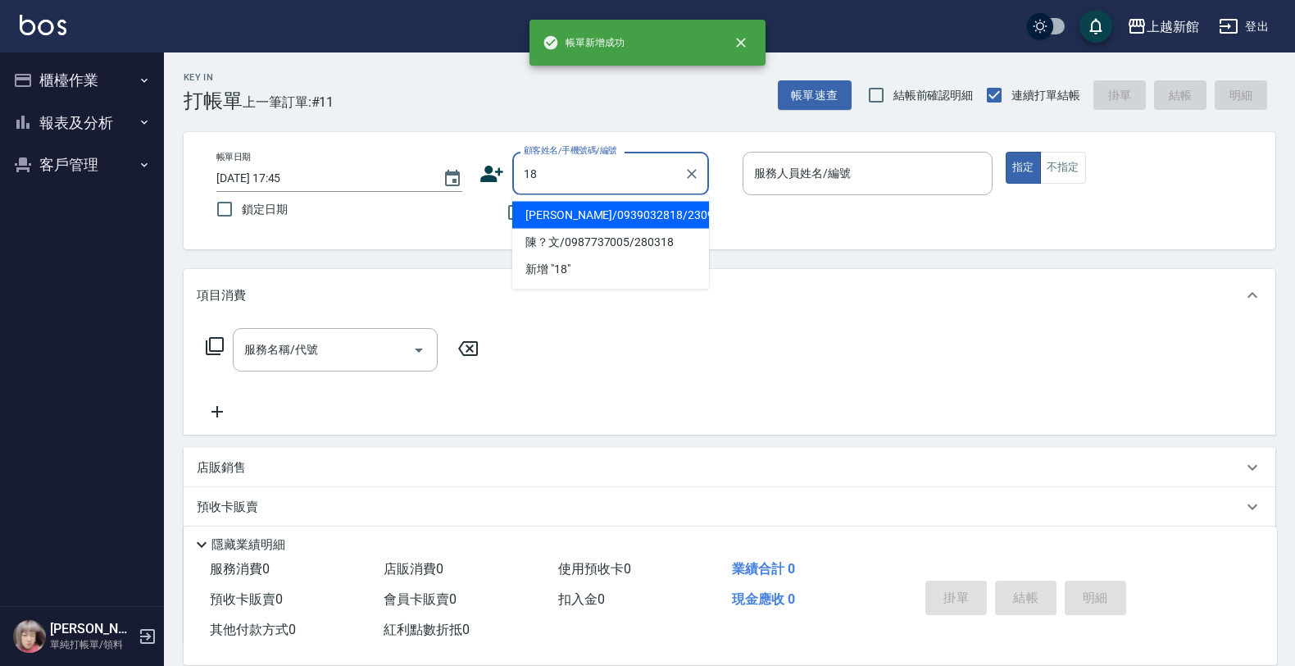
type input "[PERSON_NAME]/0939032818/230901"
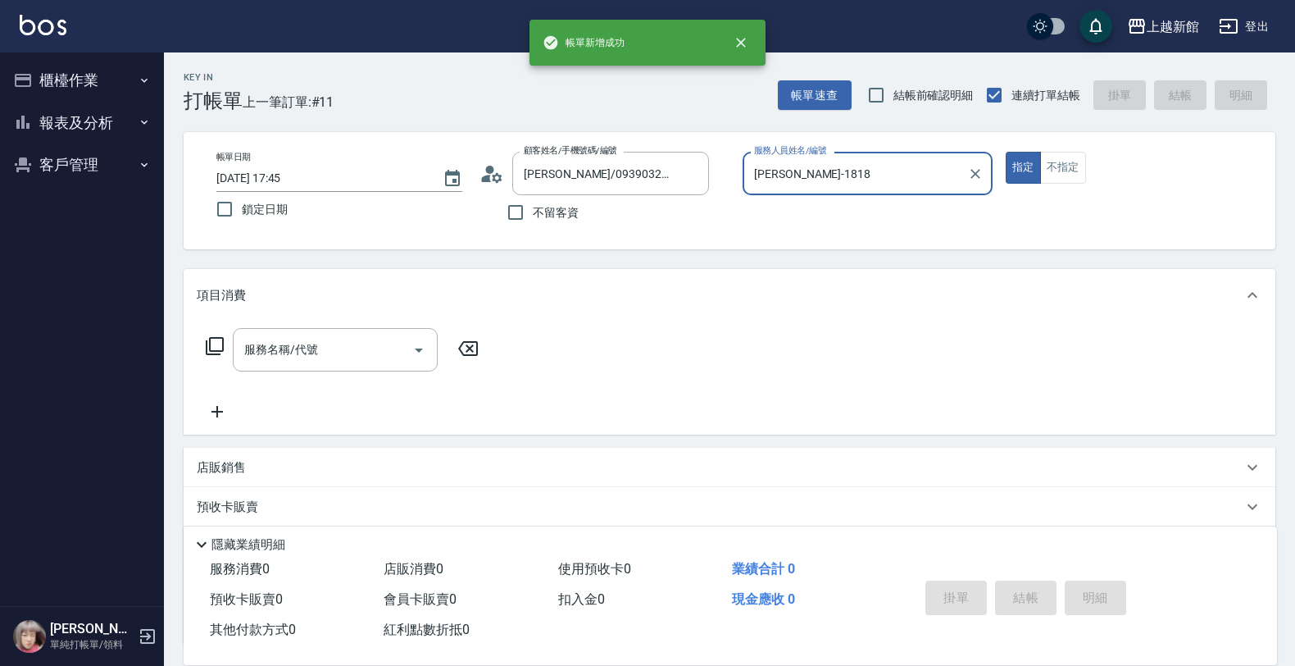
click at [1006, 152] on button "指定" at bounding box center [1023, 168] width 35 height 32
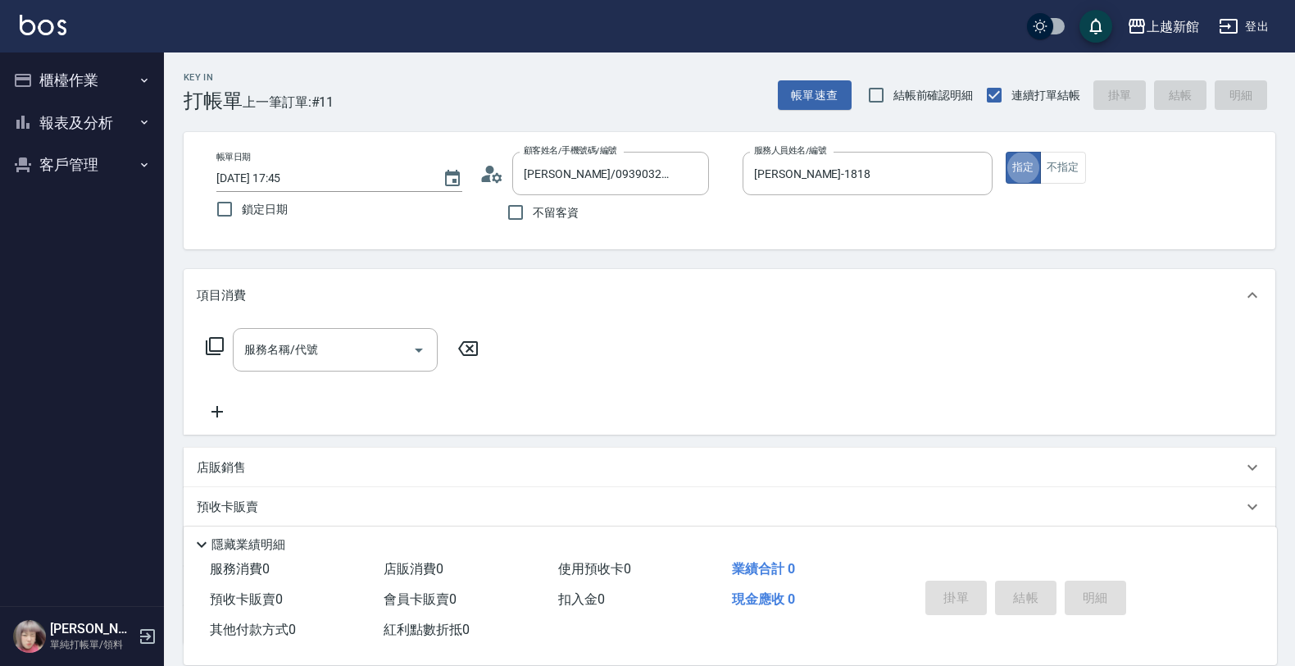
type input "[PERSON_NAME]-18"
type input "ksen/095165468/18"
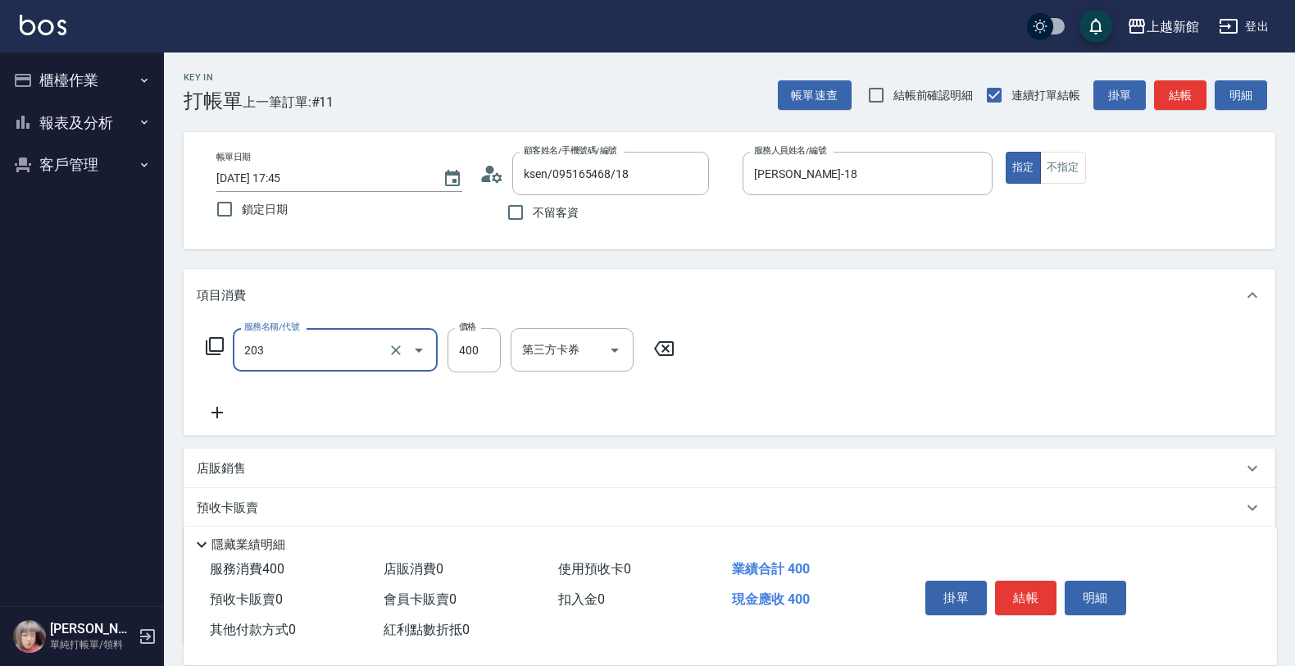
type input "指定單剪(203)"
type input "300"
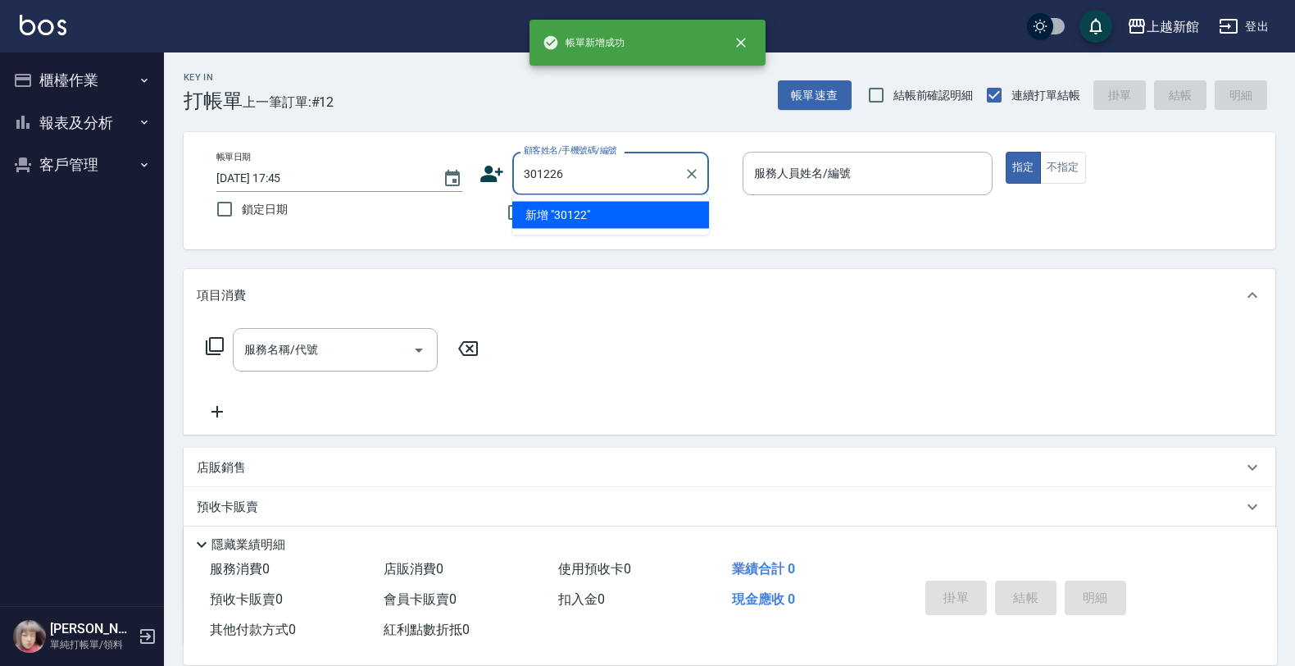
type input "301226"
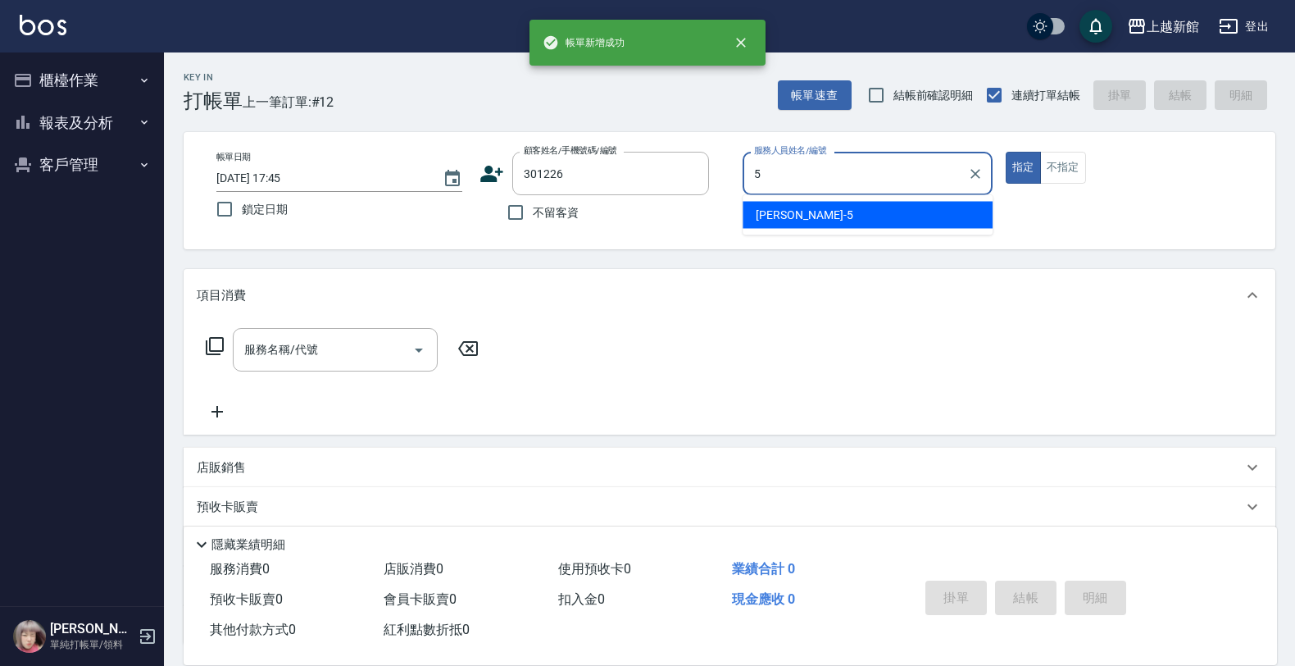
type input "旌瑛-5"
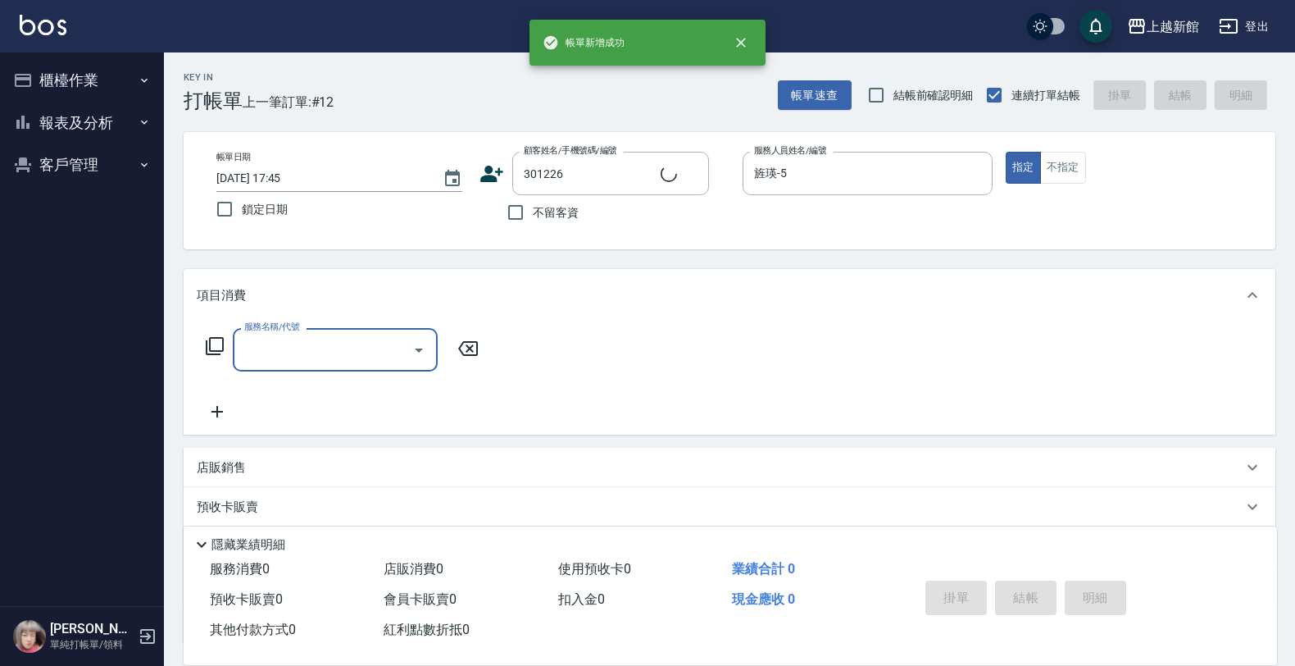
type input "[PERSON_NAME]/0976798383/301226"
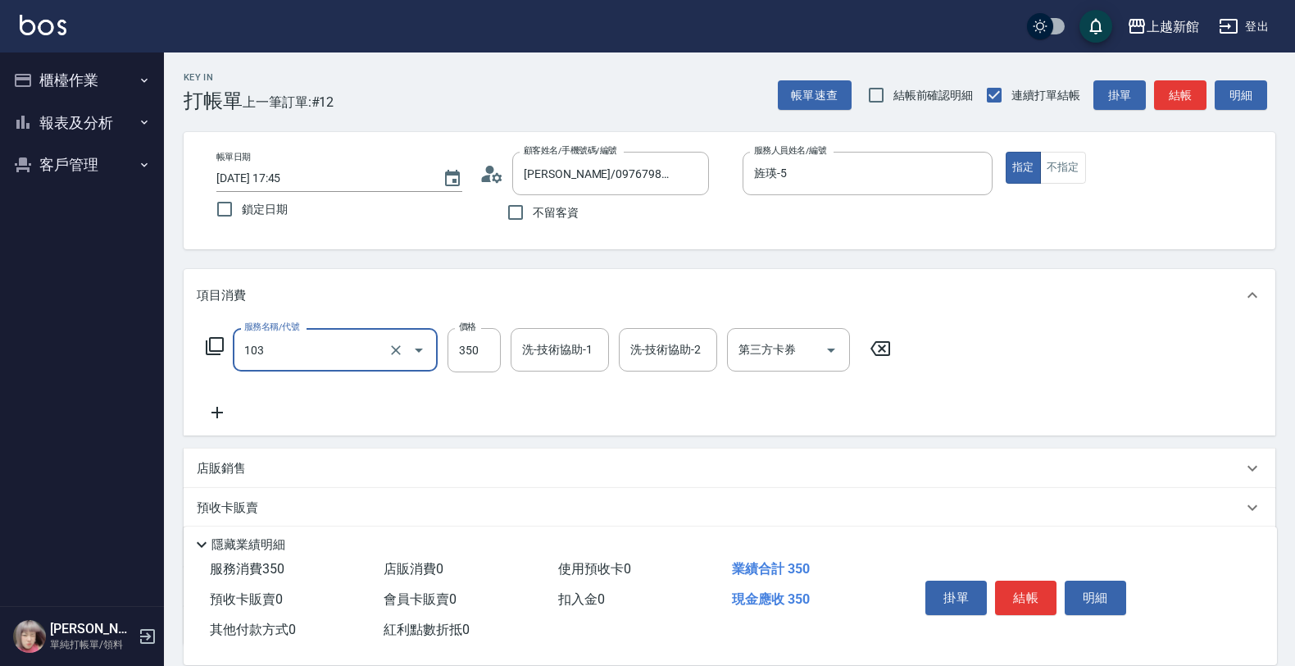
type input "增彩補色洗(103)"
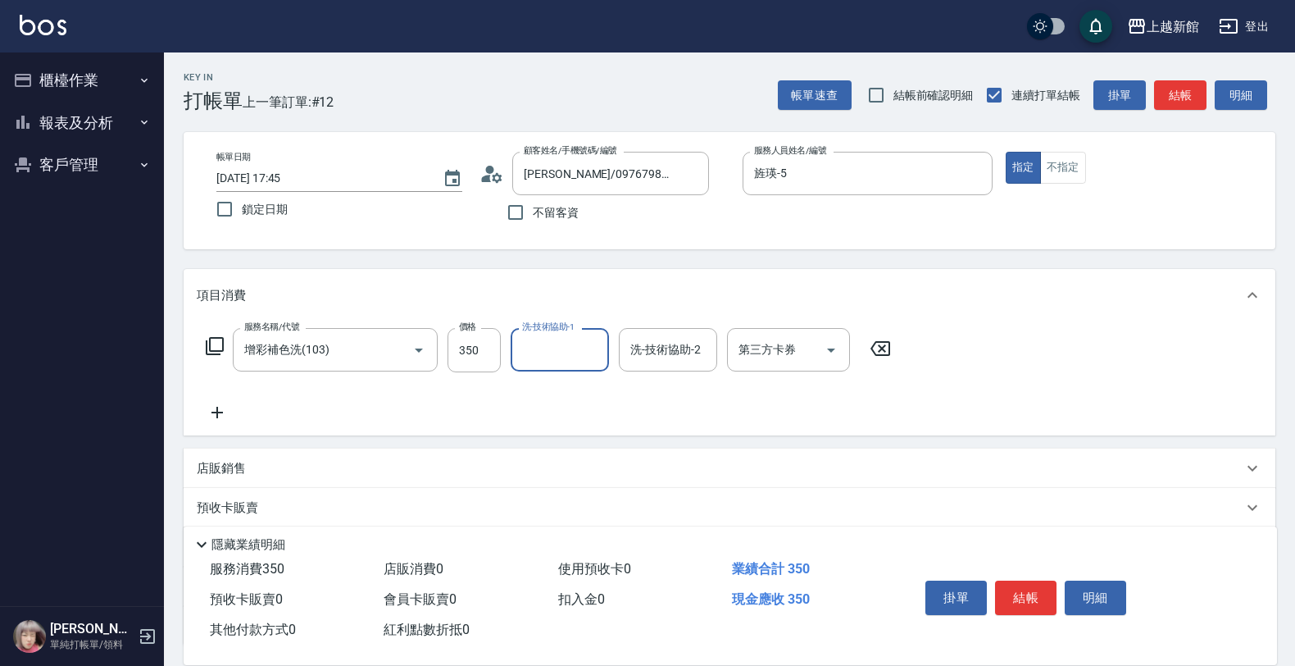
type input "2"
type input "旌瑛-5"
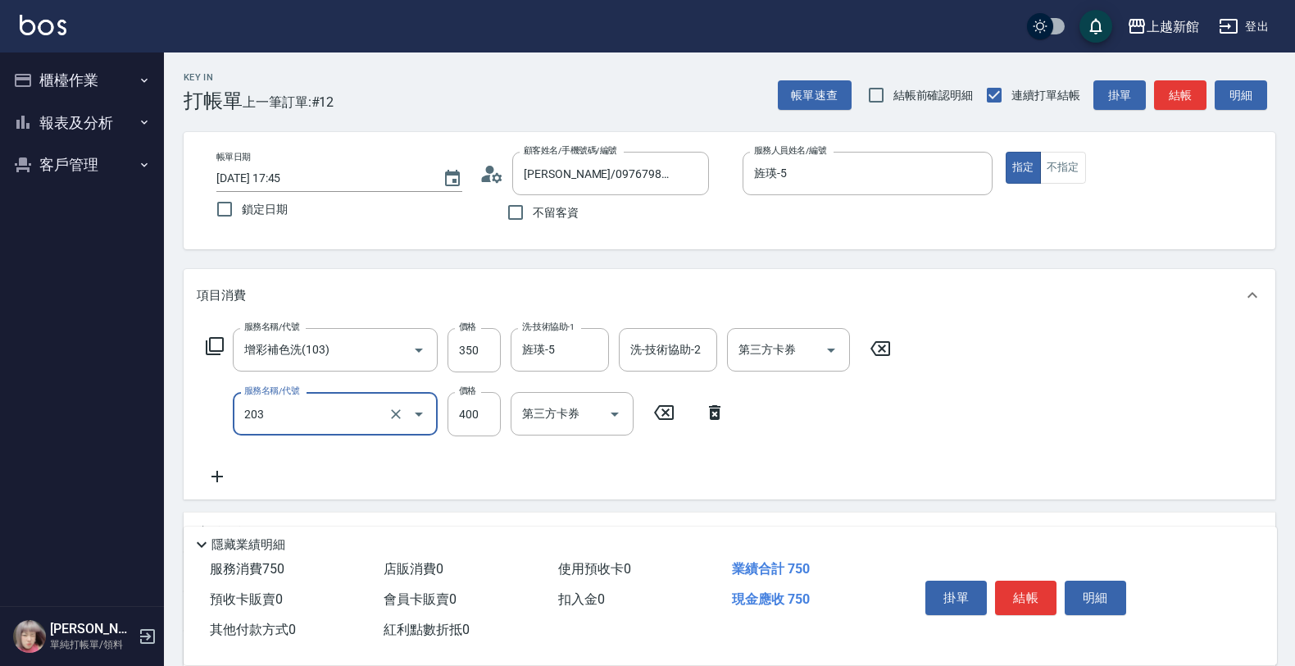
type input "指定單剪(203)"
type input "200"
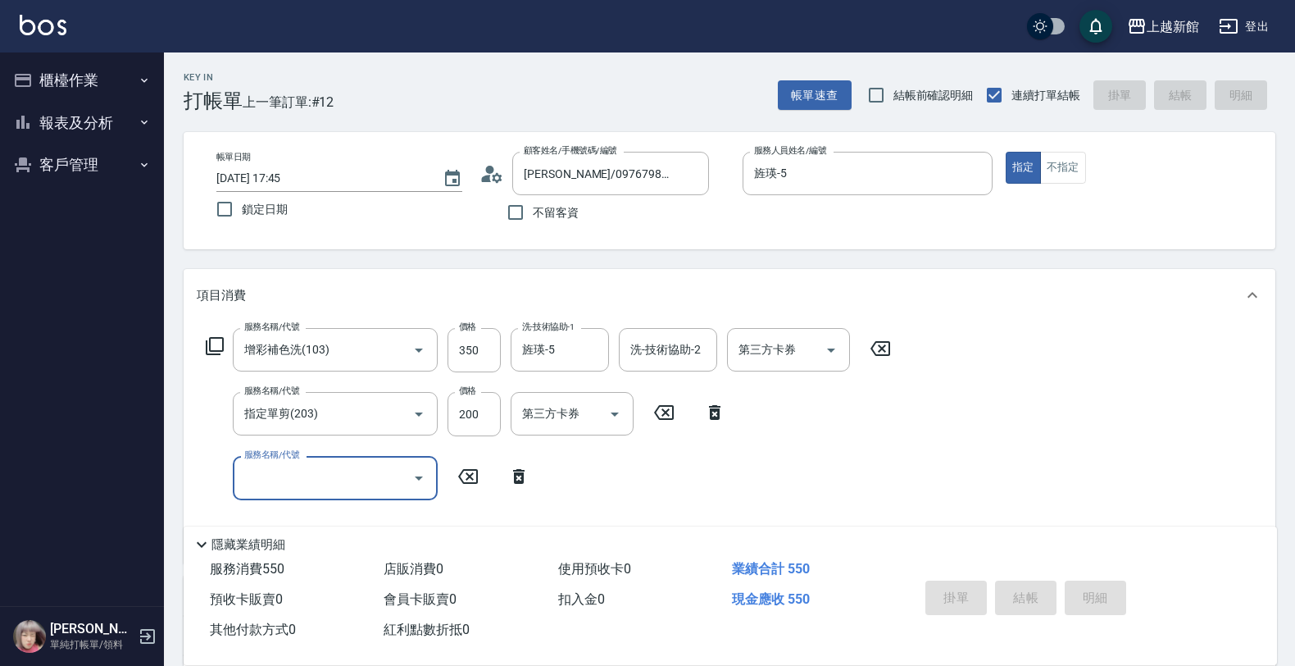
type input "[DATE] 17:46"
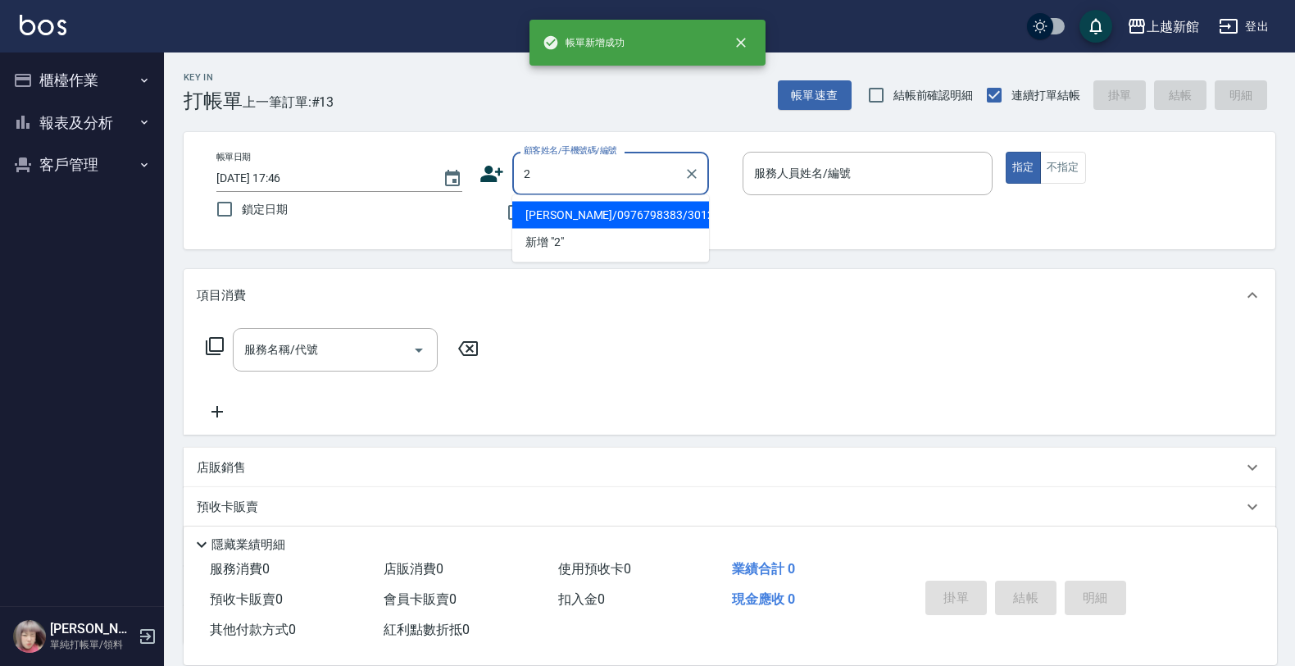
type input "[PERSON_NAME]/0976798383/301226"
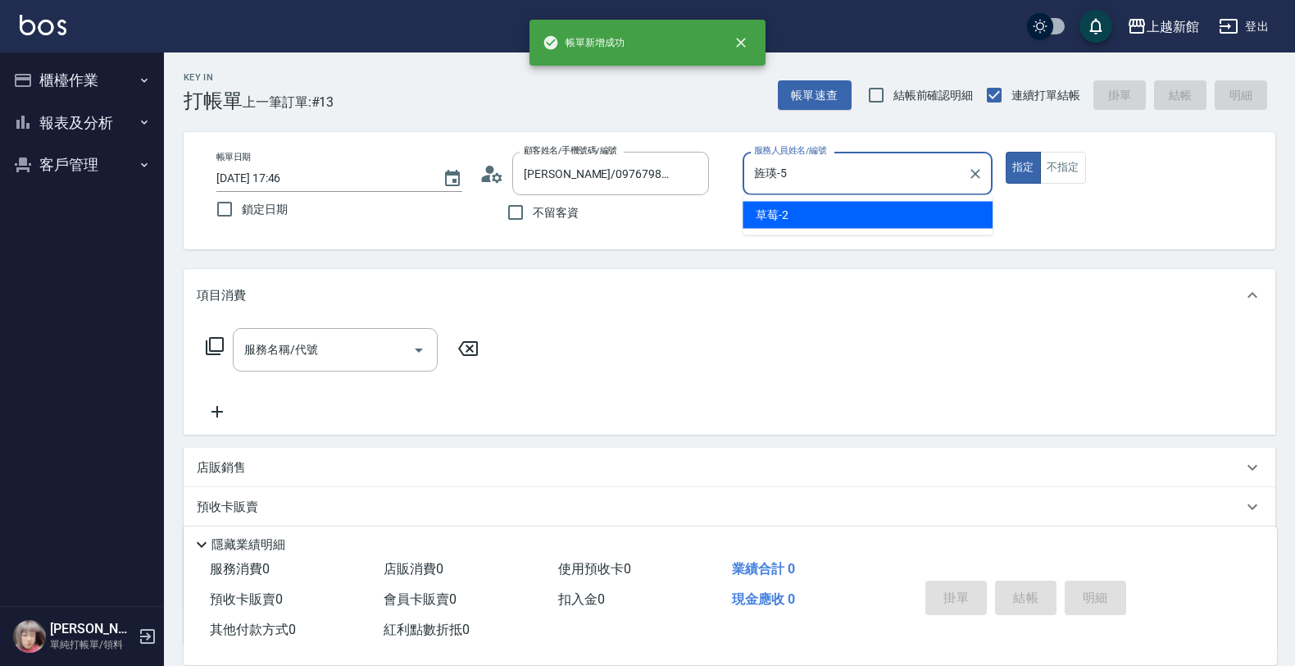
type input "旌瑛-5"
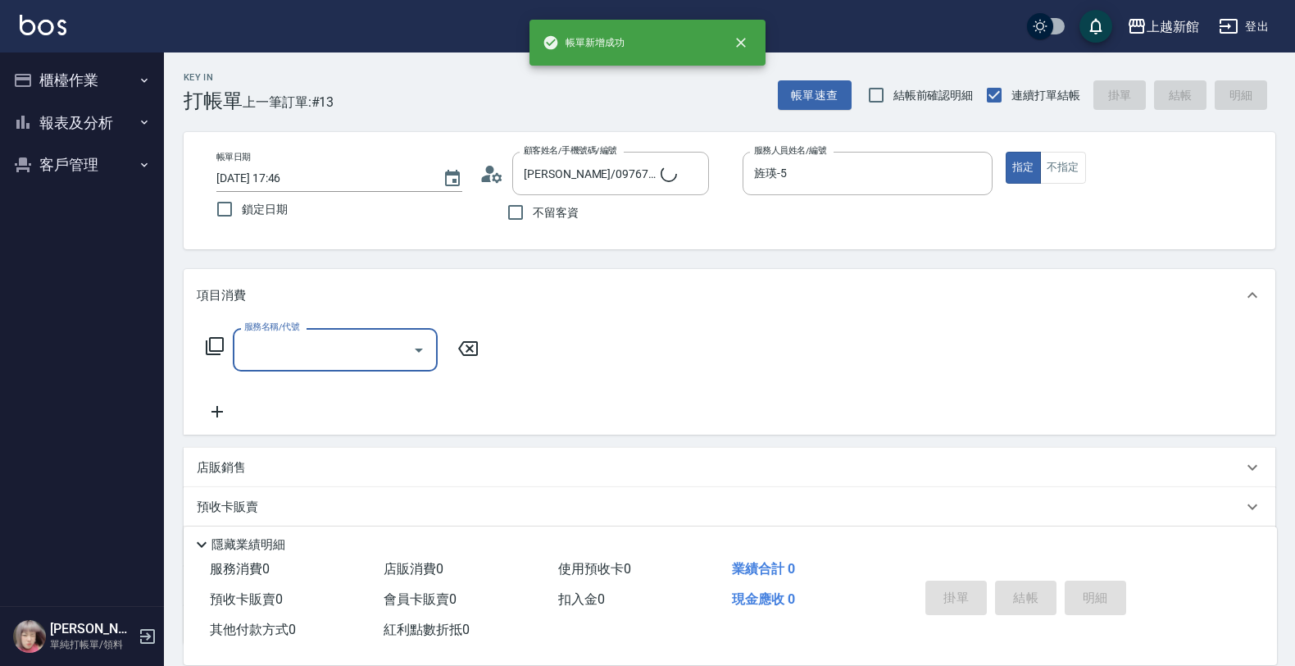
type input "店花草霉/0930557925/2"
type input "1"
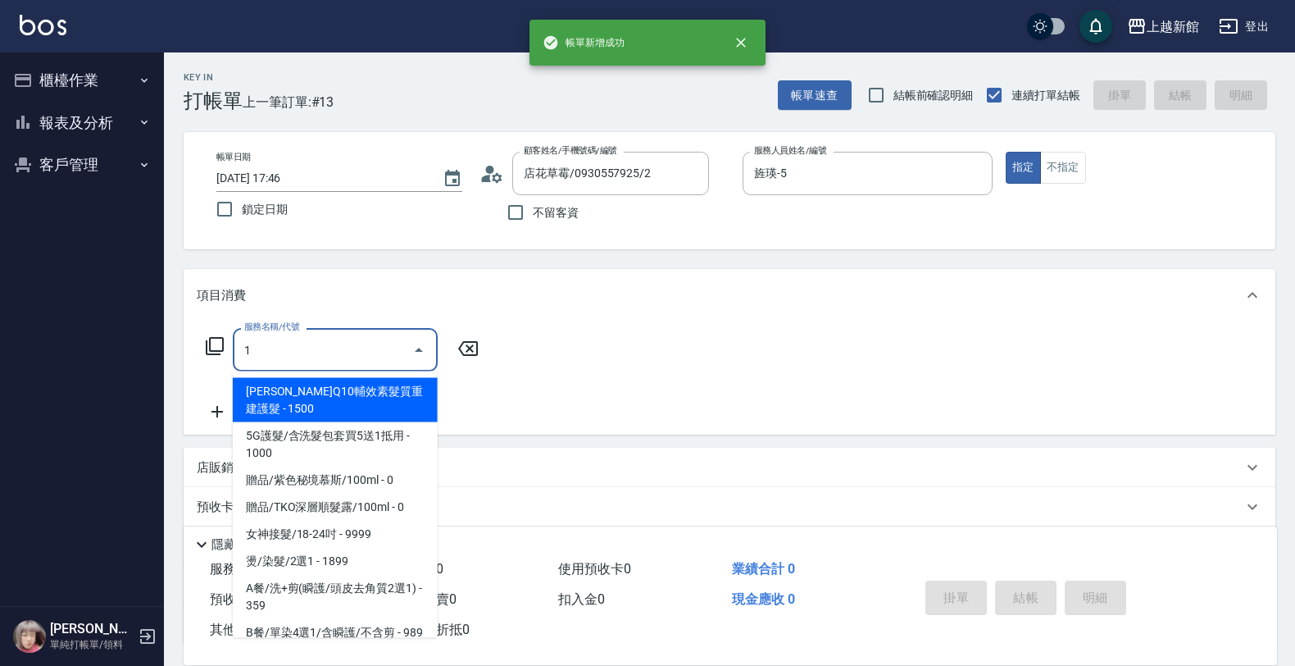
type input "草莓-2"
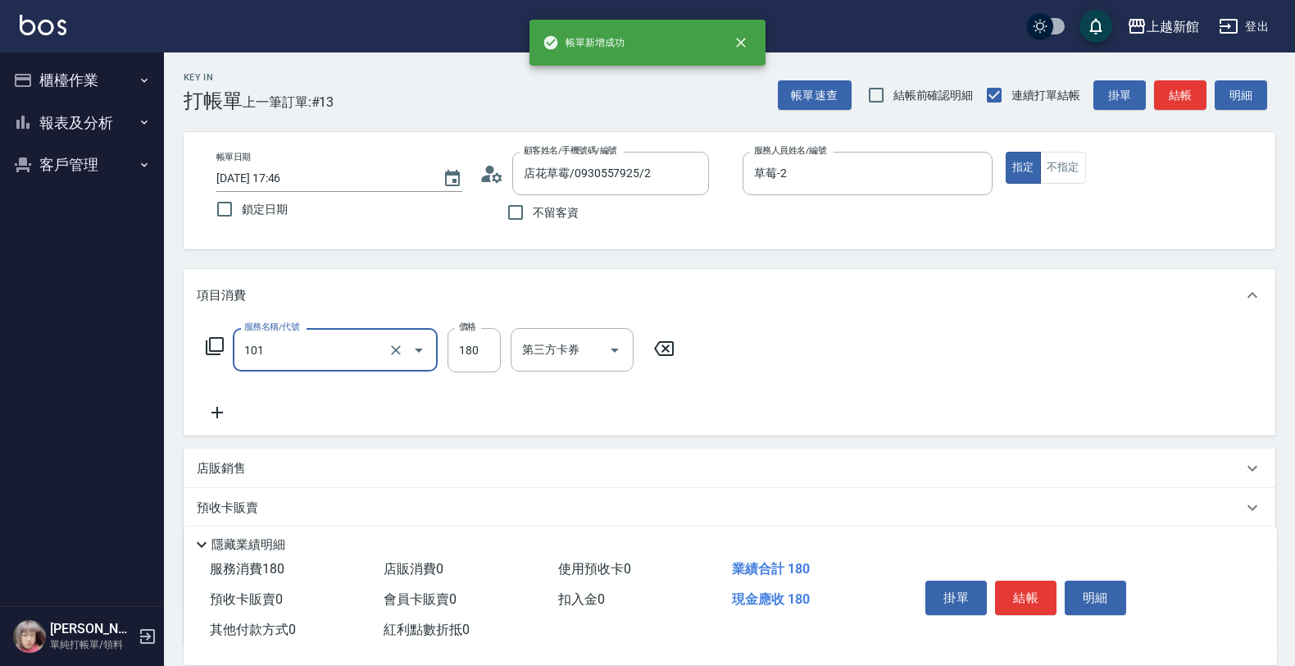
type input "洗髮250(101)"
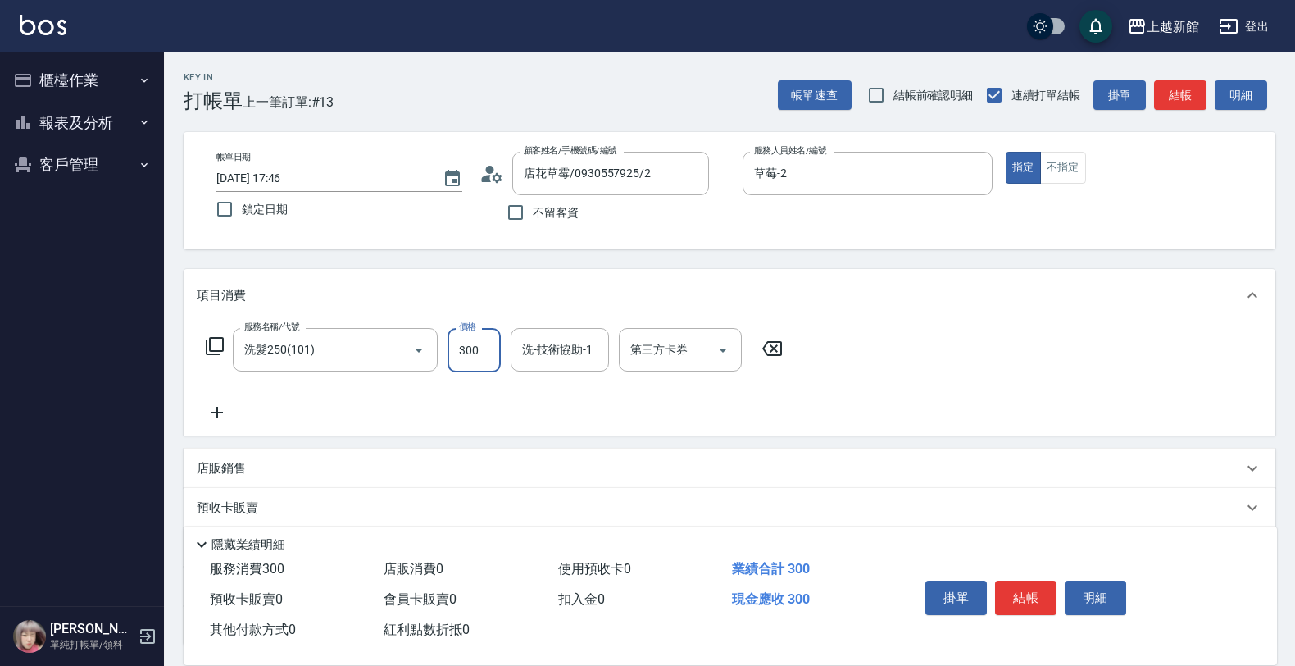
type input "300"
type input "[PERSON_NAME]-24"
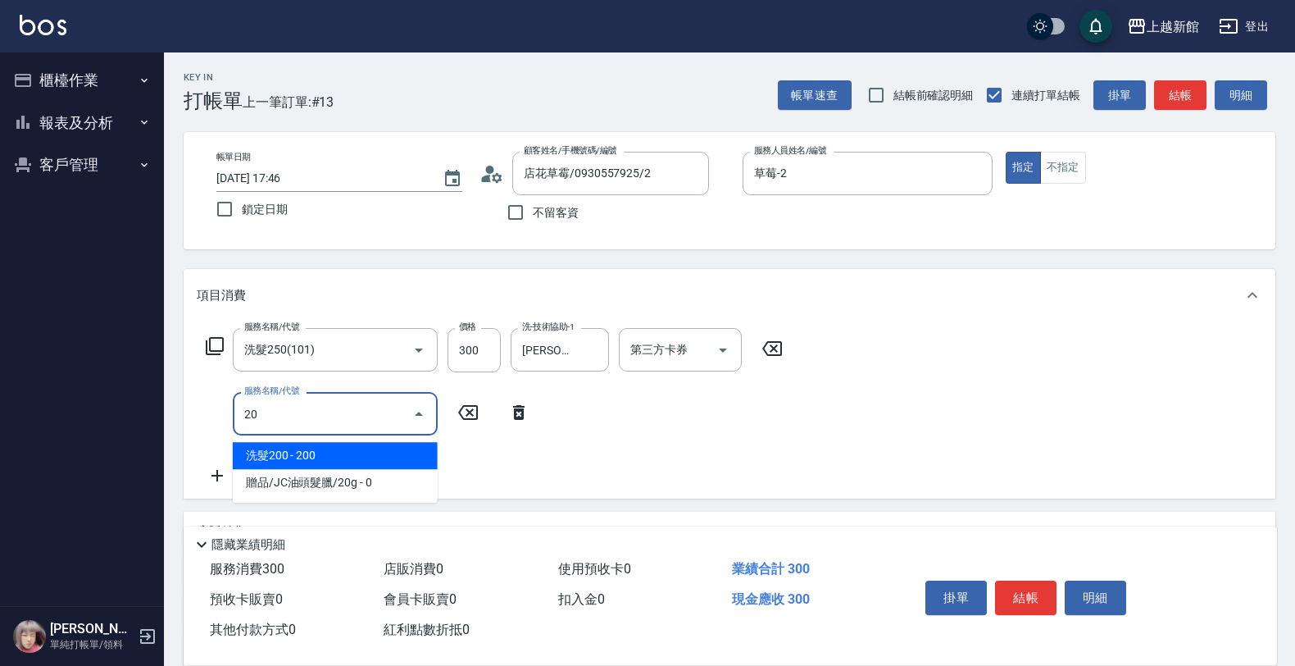
type input "203"
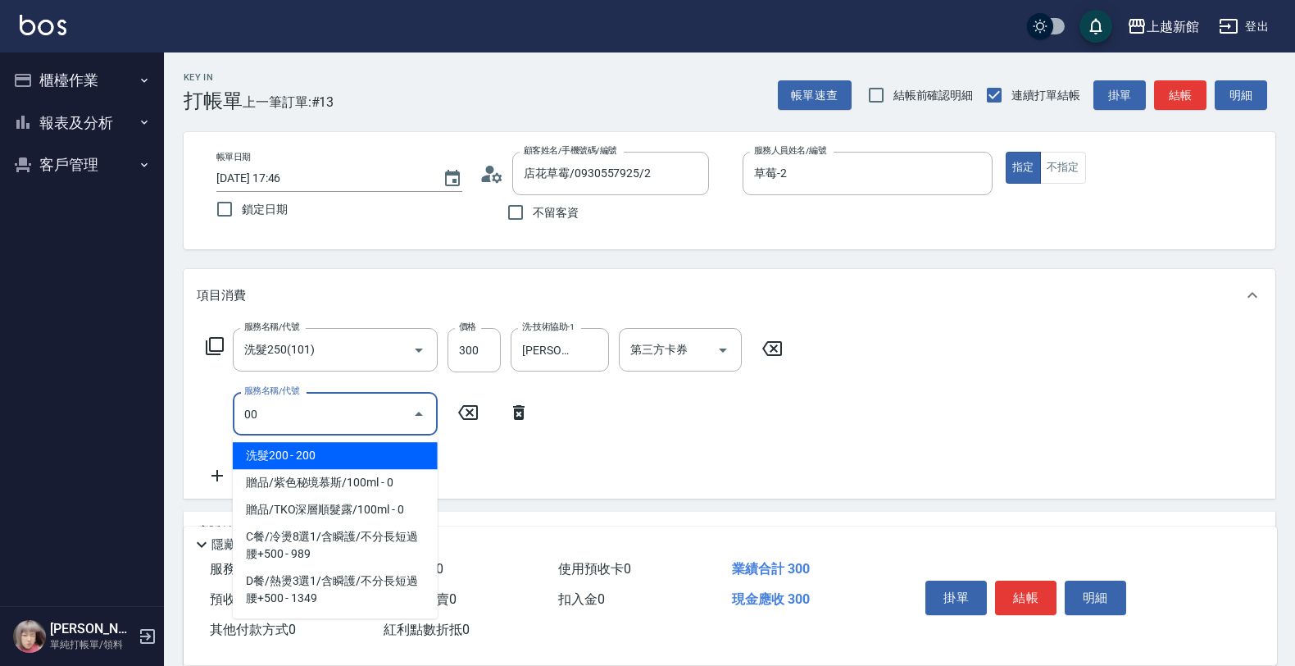
type input "0"
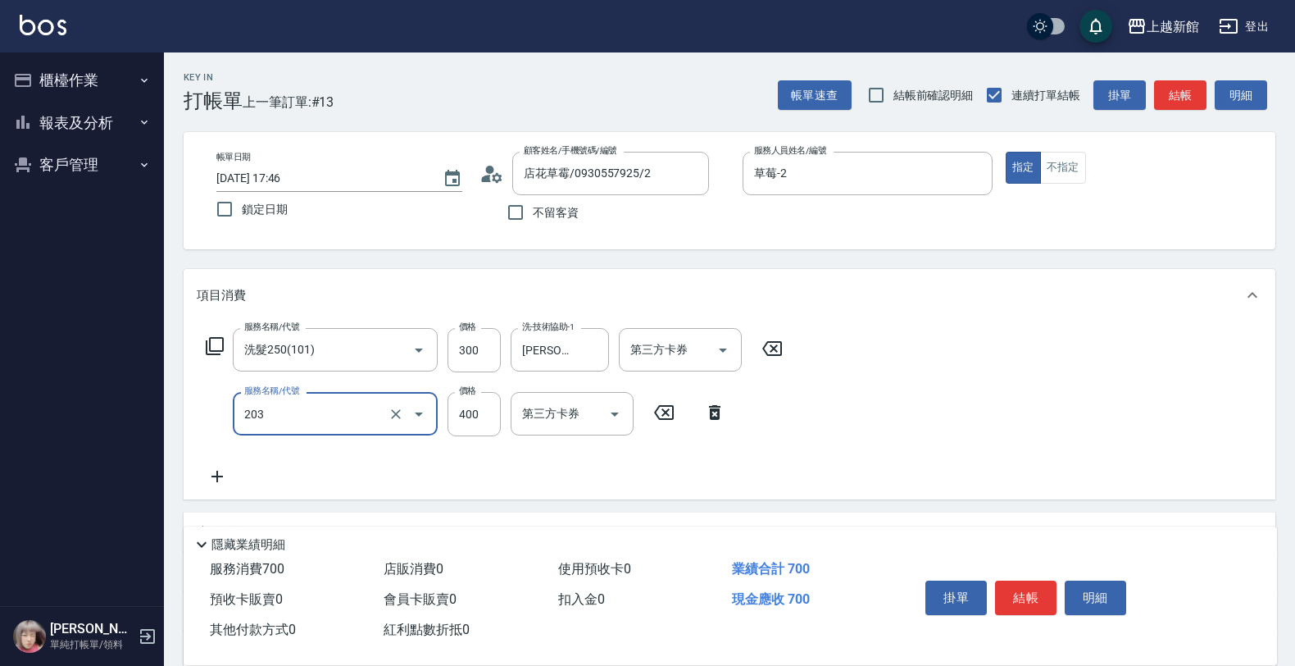
type input "指定單剪(203)"
type input "300"
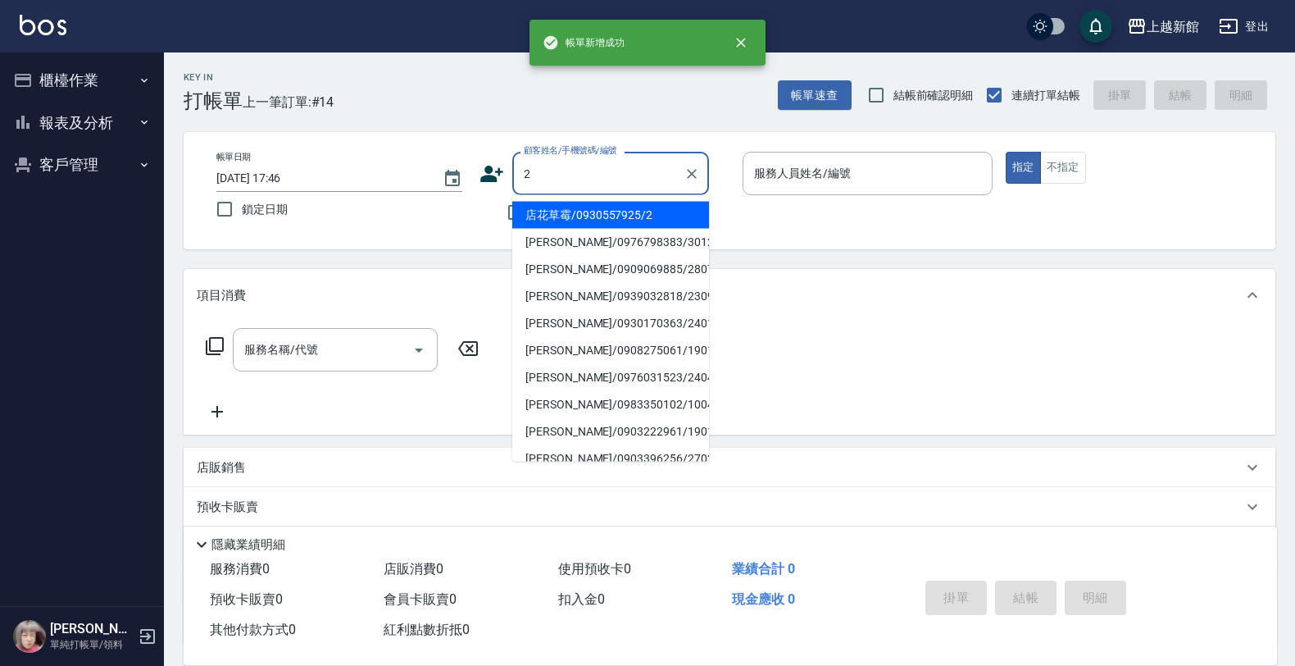
type input "店花草霉/0930557925/2"
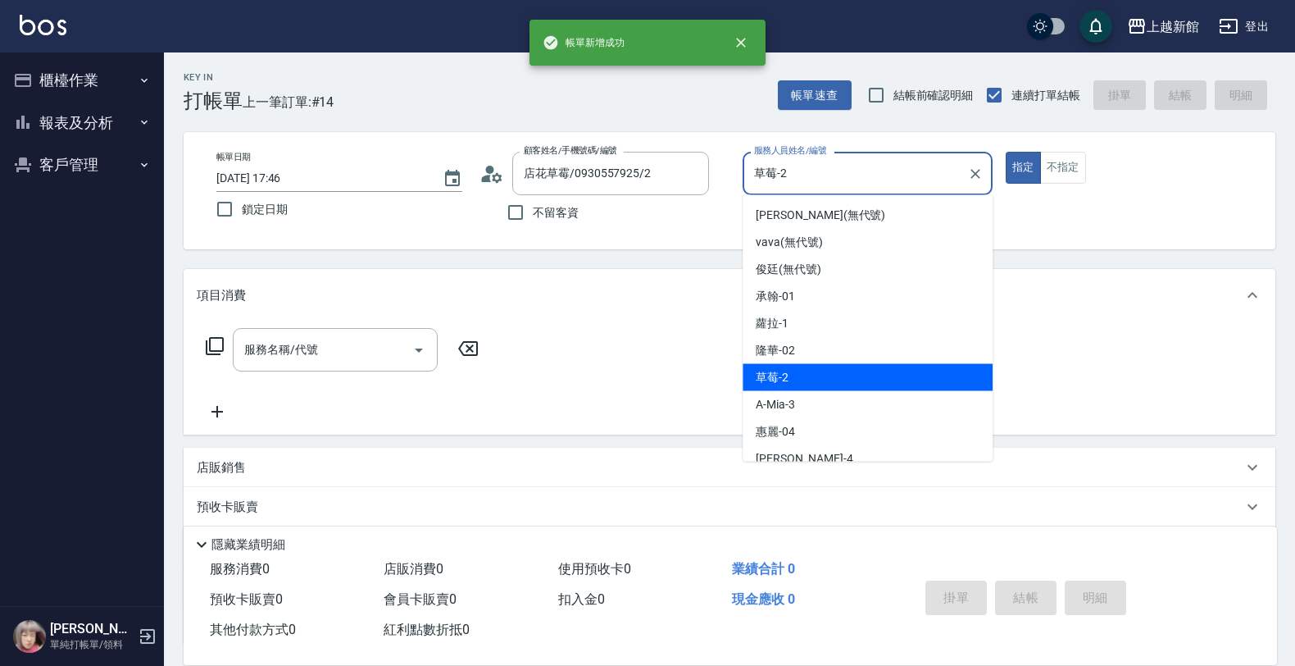
type input "草莓-2"
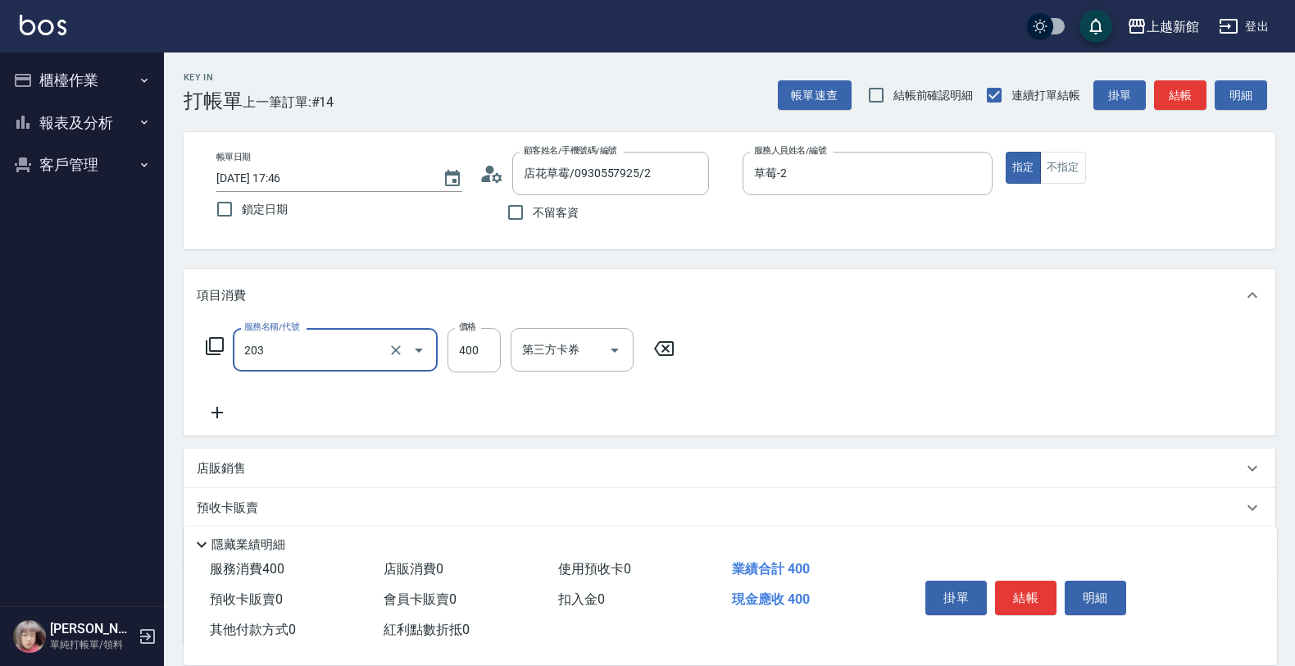
type input "指定單剪(203)"
type input "300"
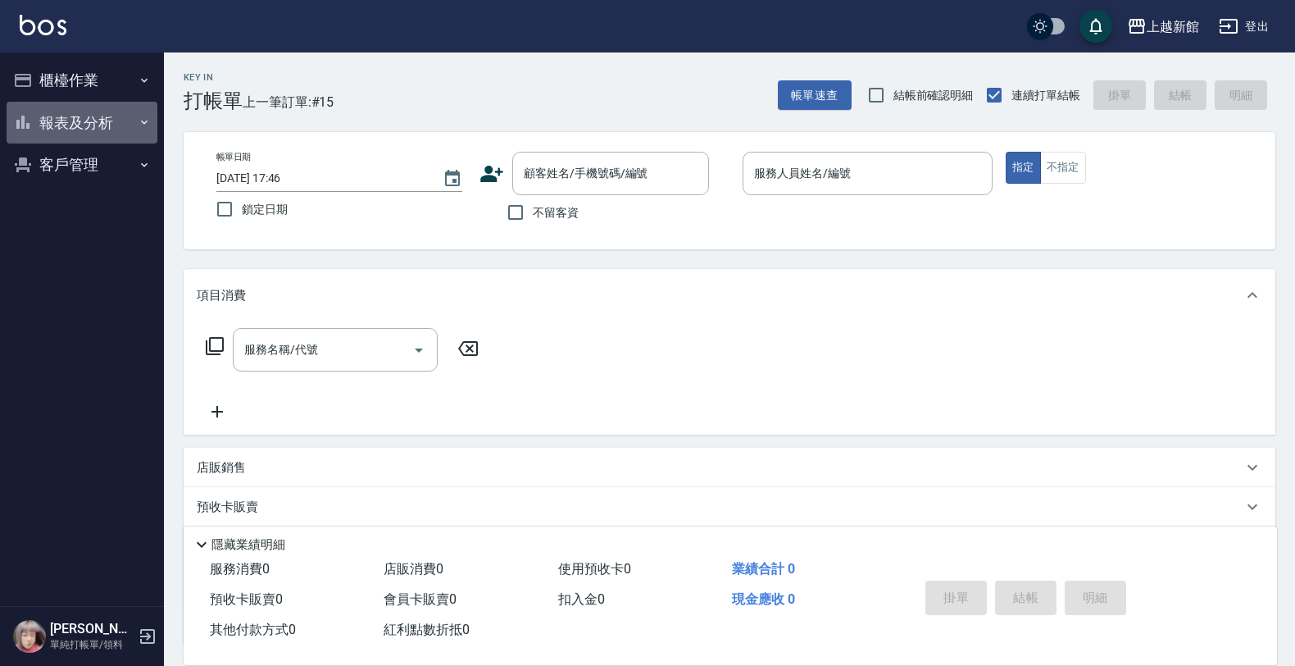
click at [23, 125] on icon "button" at bounding box center [22, 122] width 13 height 13
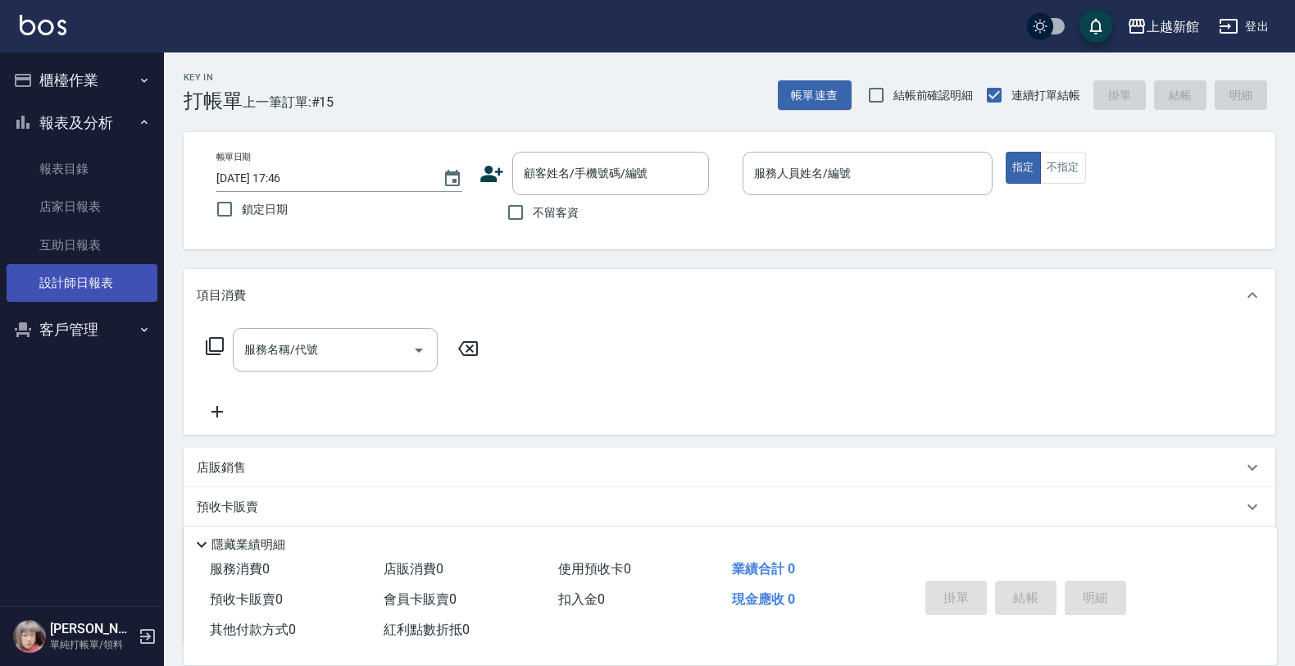
click at [78, 271] on link "設計師日報表" at bounding box center [82, 283] width 151 height 38
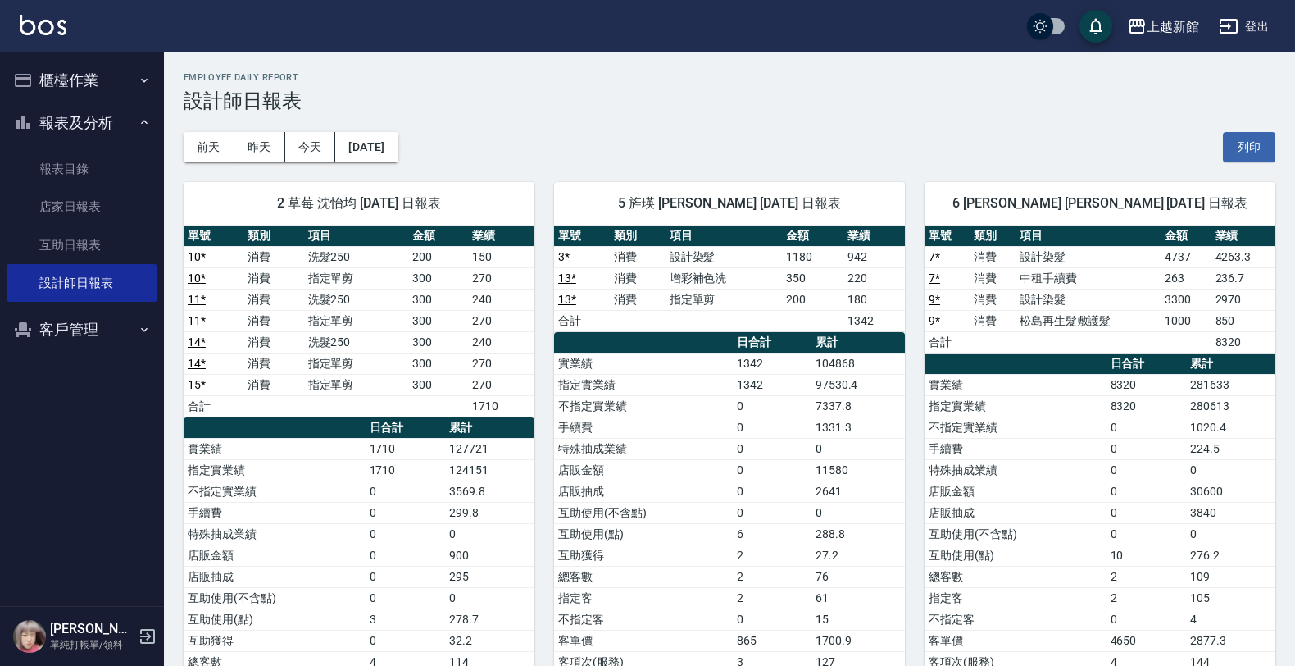
click at [148, 630] on icon "button" at bounding box center [147, 636] width 15 height 15
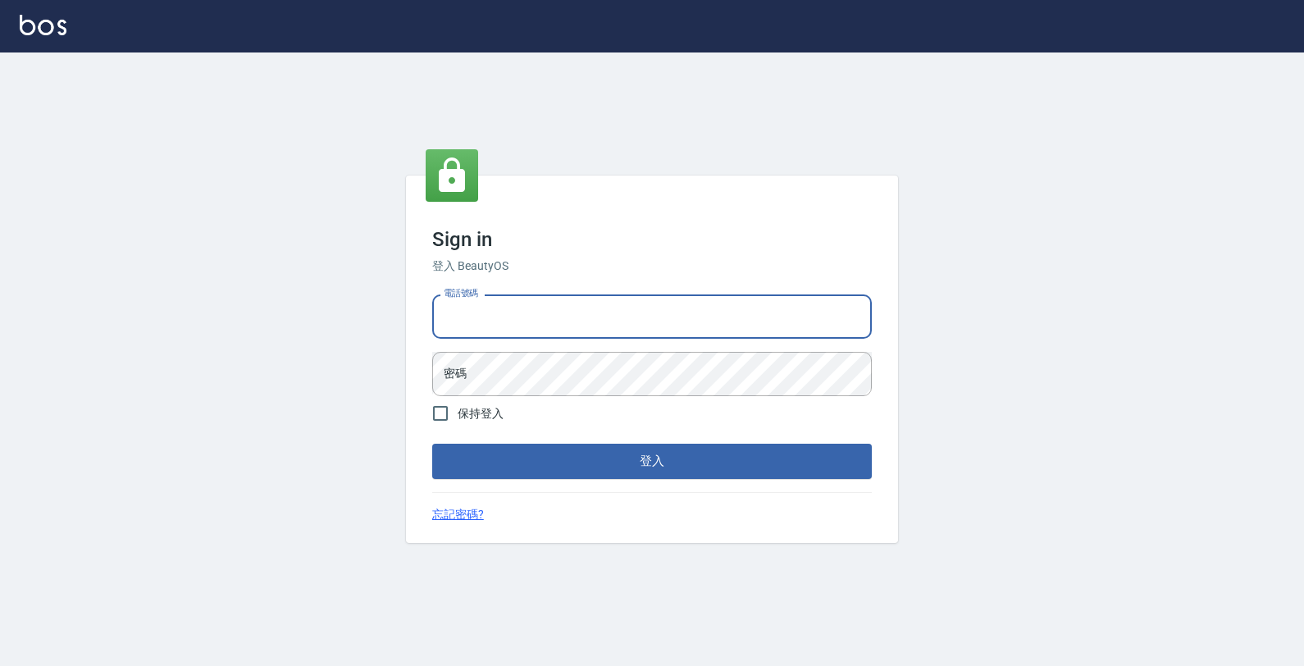
click at [554, 322] on input "電話號碼" at bounding box center [651, 316] width 439 height 44
type input "4265909"
click at [432, 444] on button "登入" at bounding box center [651, 461] width 439 height 34
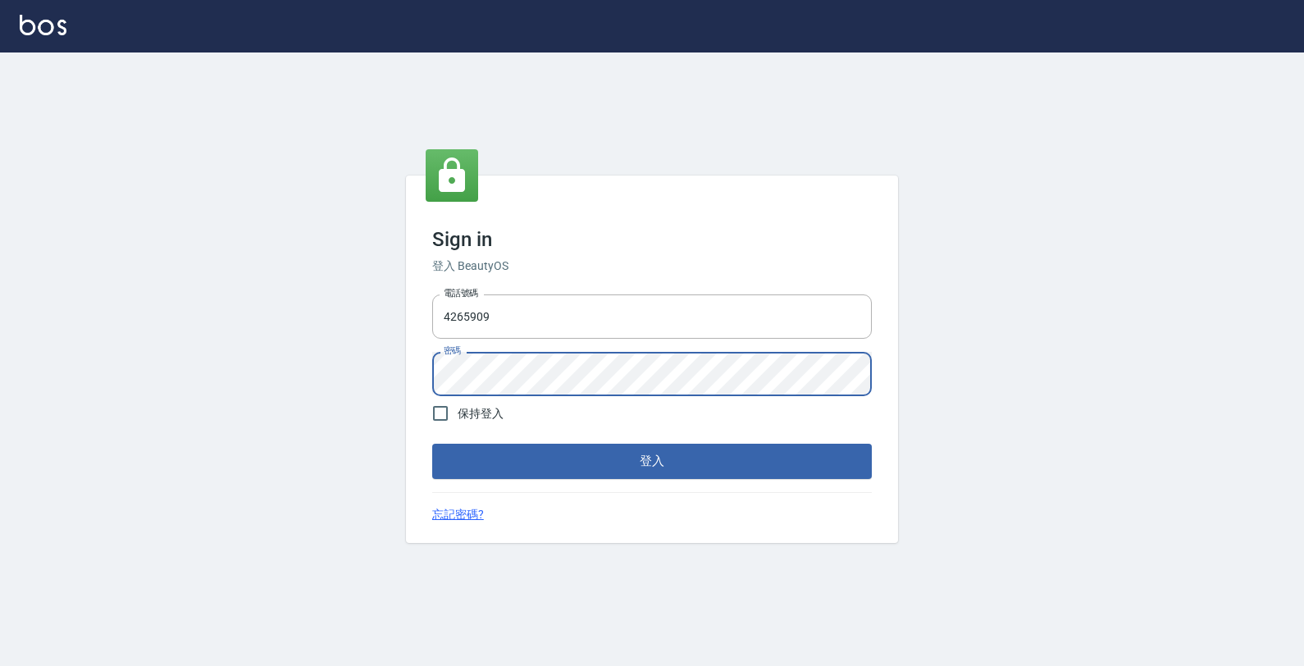
click at [432, 444] on button "登入" at bounding box center [651, 461] width 439 height 34
